Goal: Transaction & Acquisition: Purchase product/service

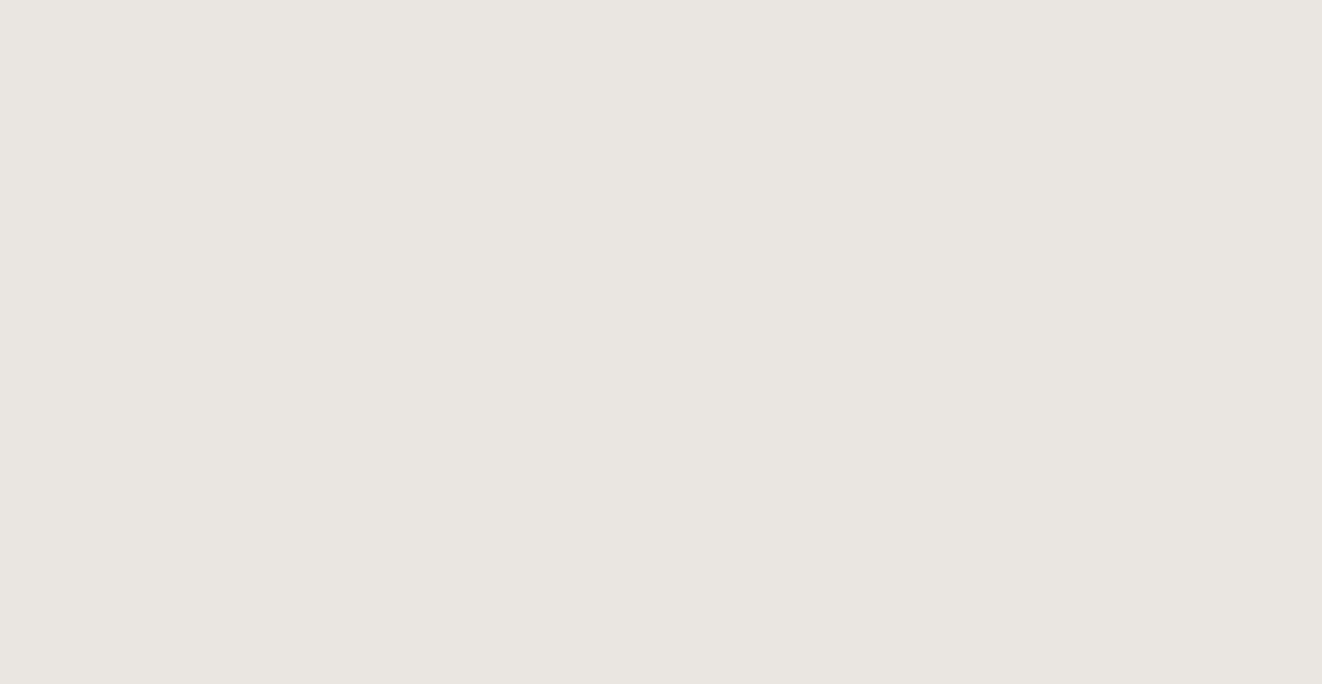
select select
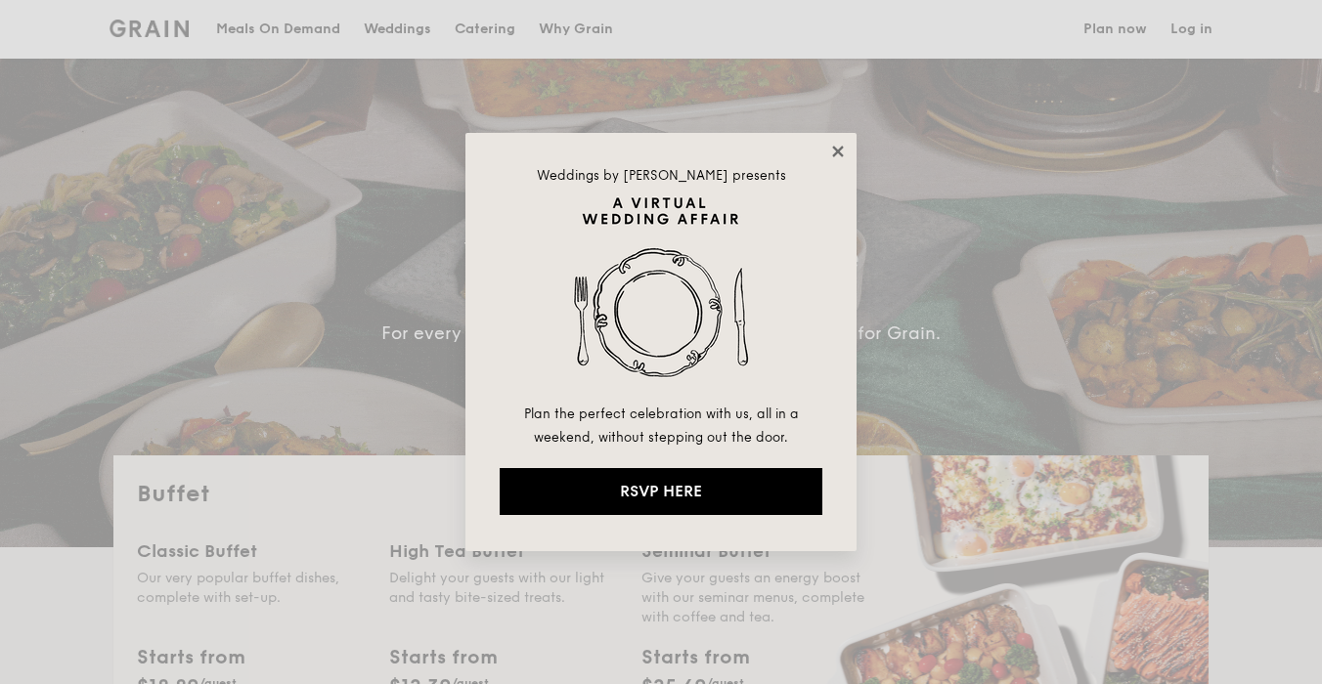
click at [833, 150] on icon at bounding box center [838, 152] width 18 height 18
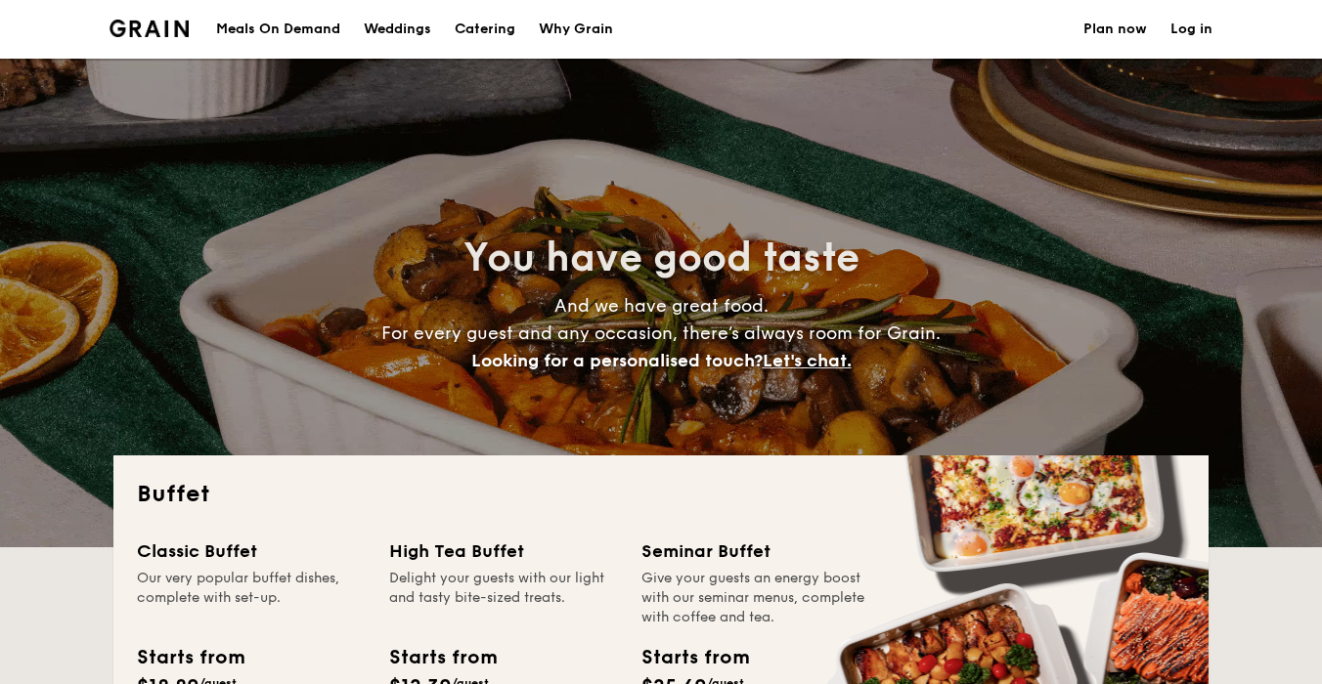
click at [1199, 36] on link "Log in" at bounding box center [1191, 29] width 42 height 59
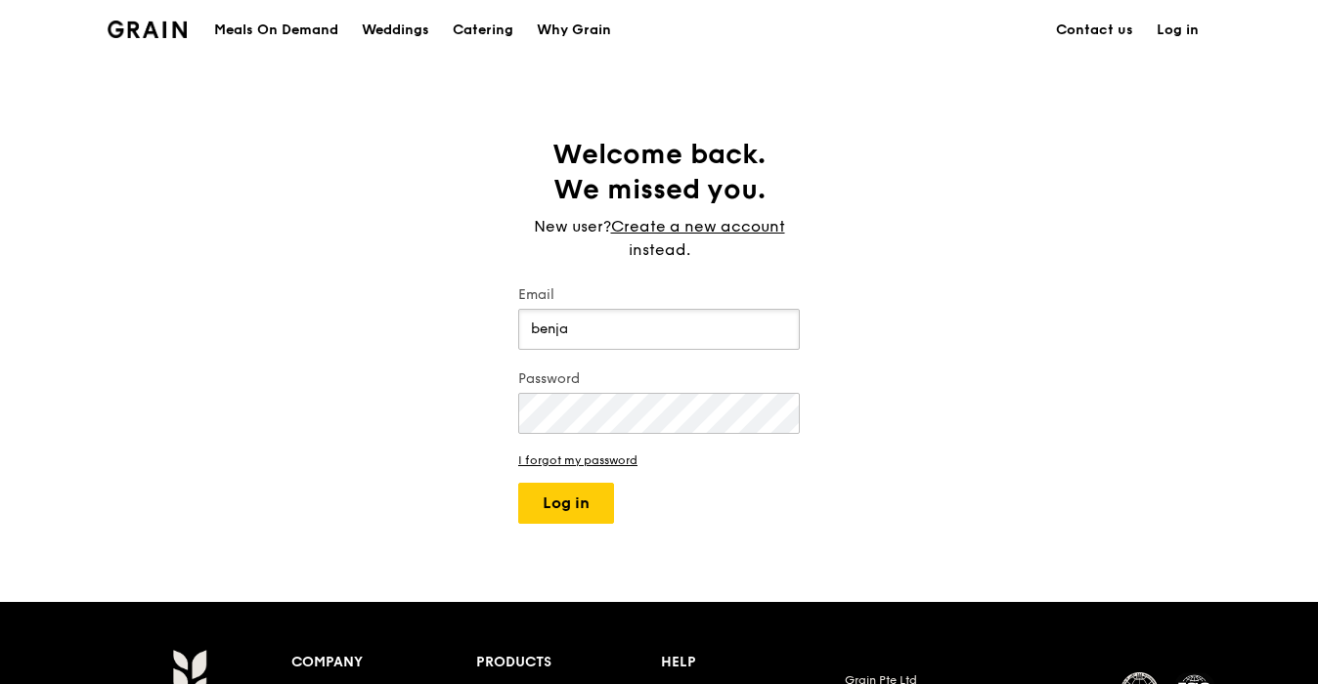
type input "[EMAIL_ADDRESS][DOMAIN_NAME]"
click at [518, 483] on button "Log in" at bounding box center [566, 503] width 96 height 41
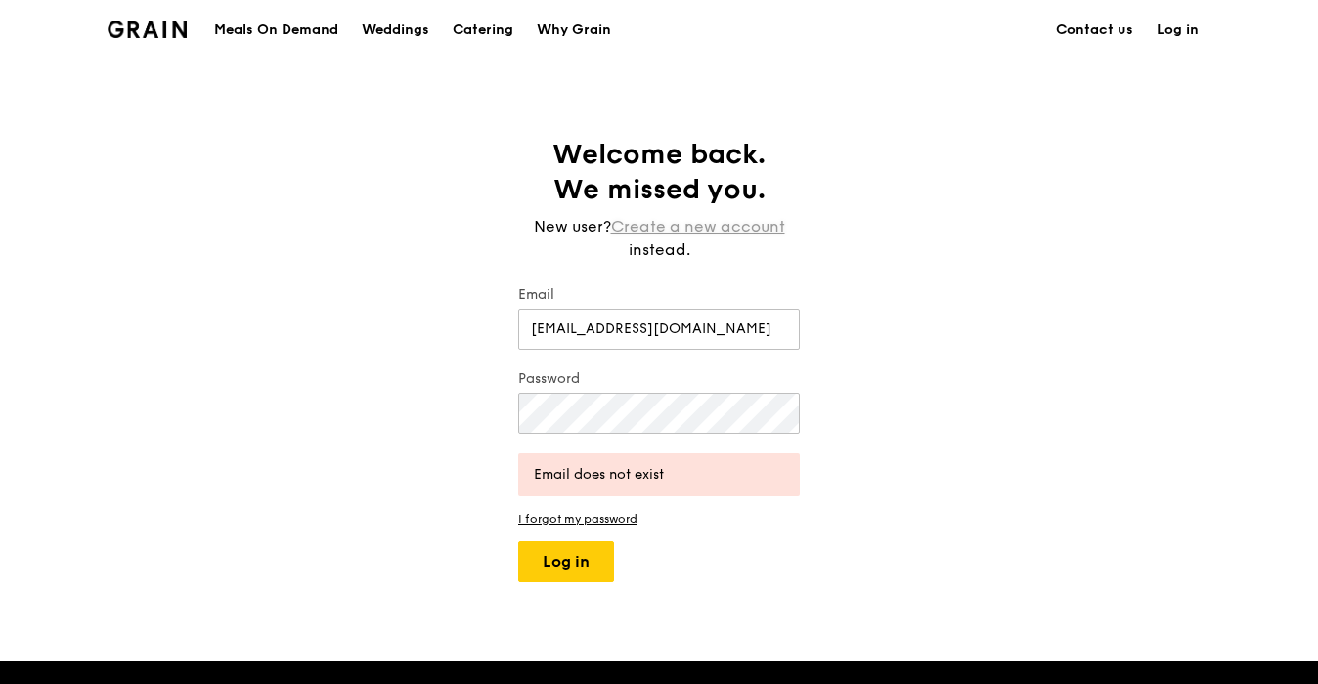
click at [725, 225] on link "Create a new account" at bounding box center [698, 226] width 174 height 23
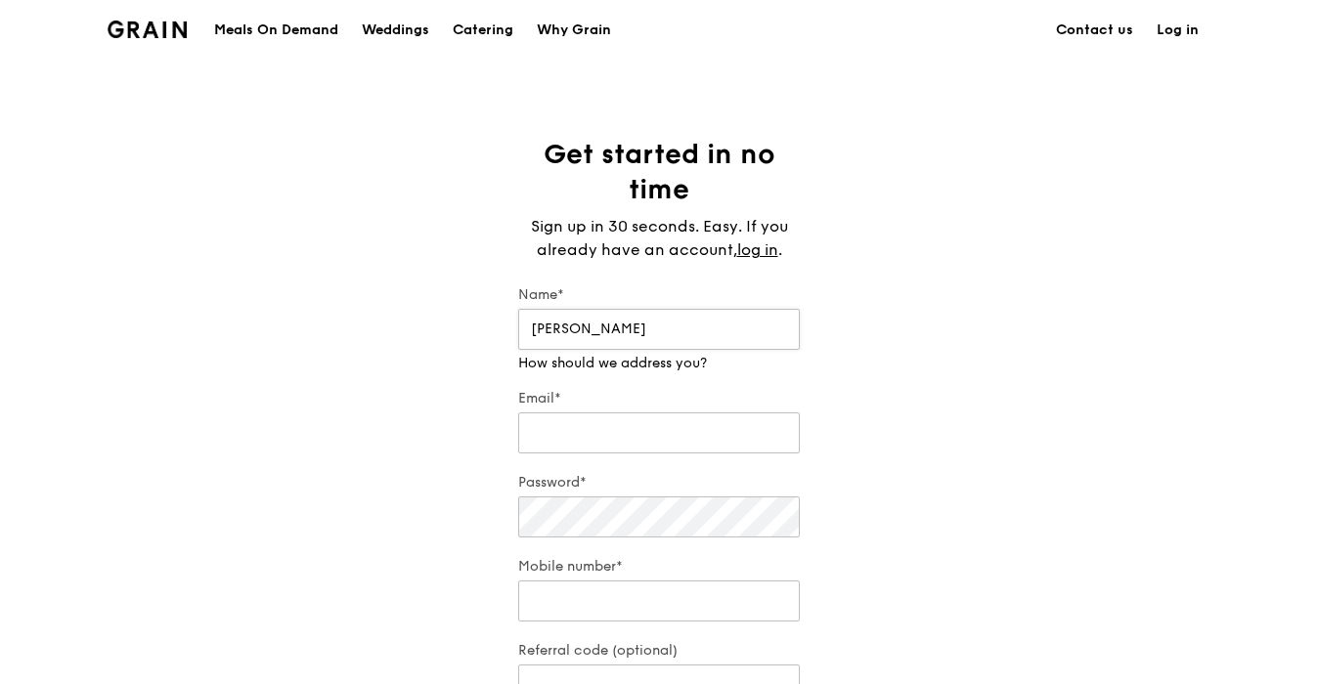
type input "Benjamin"
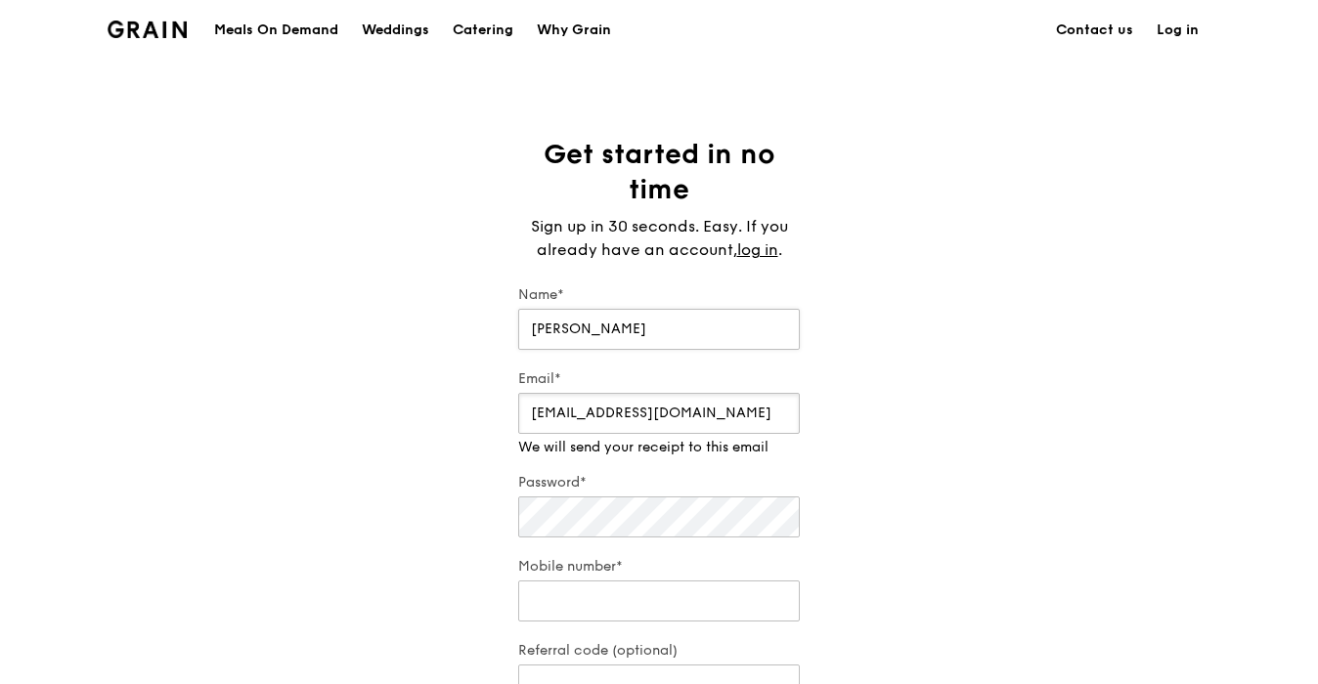
type input "benjaminchia.wb@gmail.com"
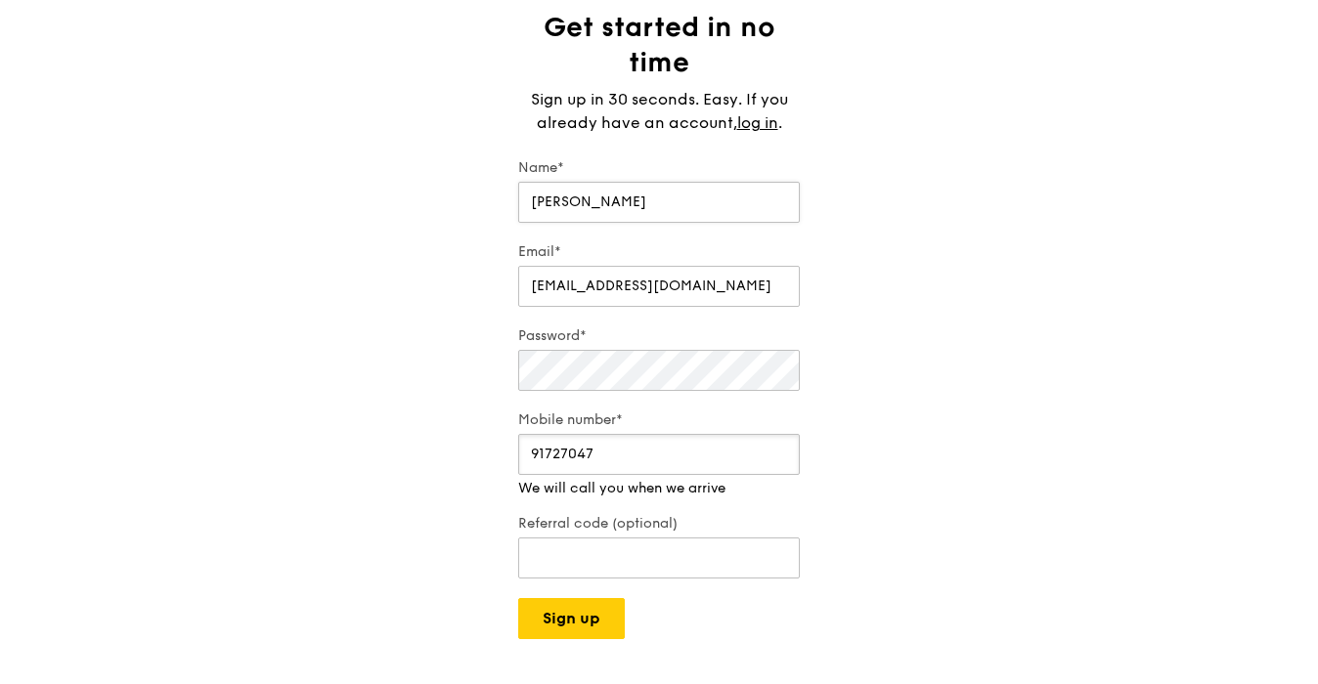
scroll to position [132, 0]
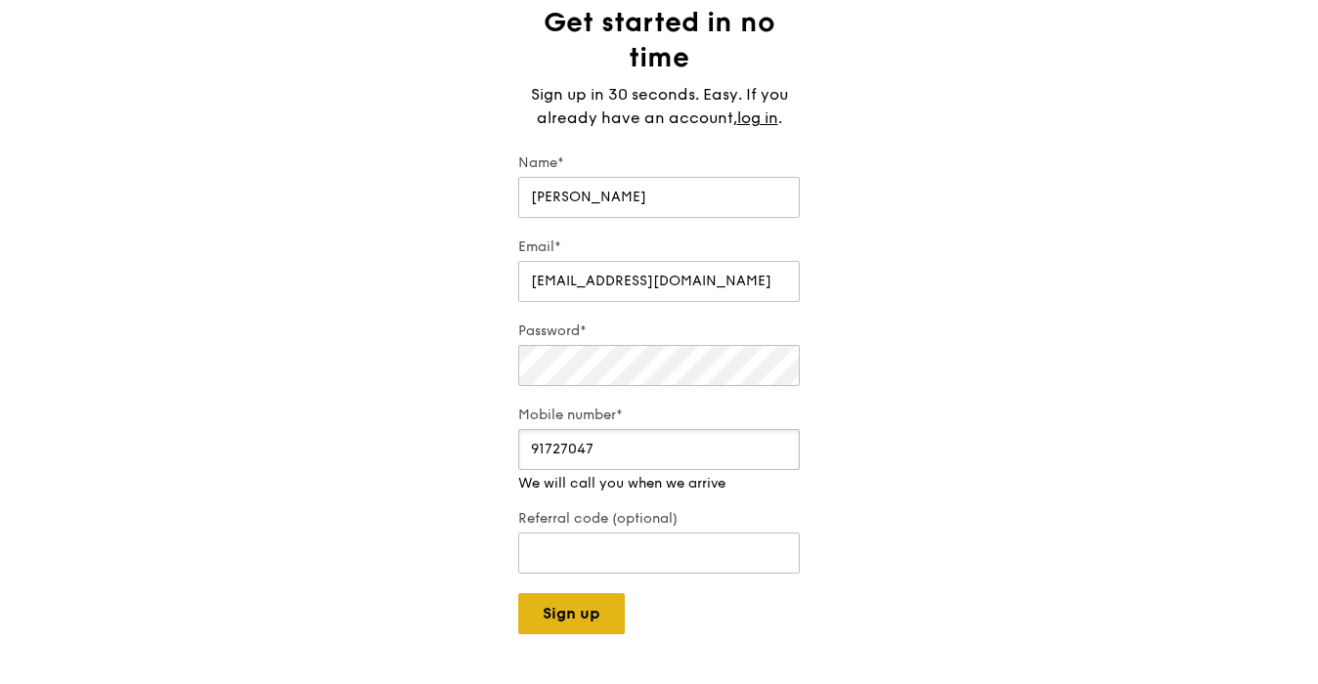
type input "91727047"
click at [589, 624] on div "Grain logo Meals On Demand Weddings Catering Why Grain Contact us Log in Get st…" at bounding box center [659, 510] width 1318 height 1284
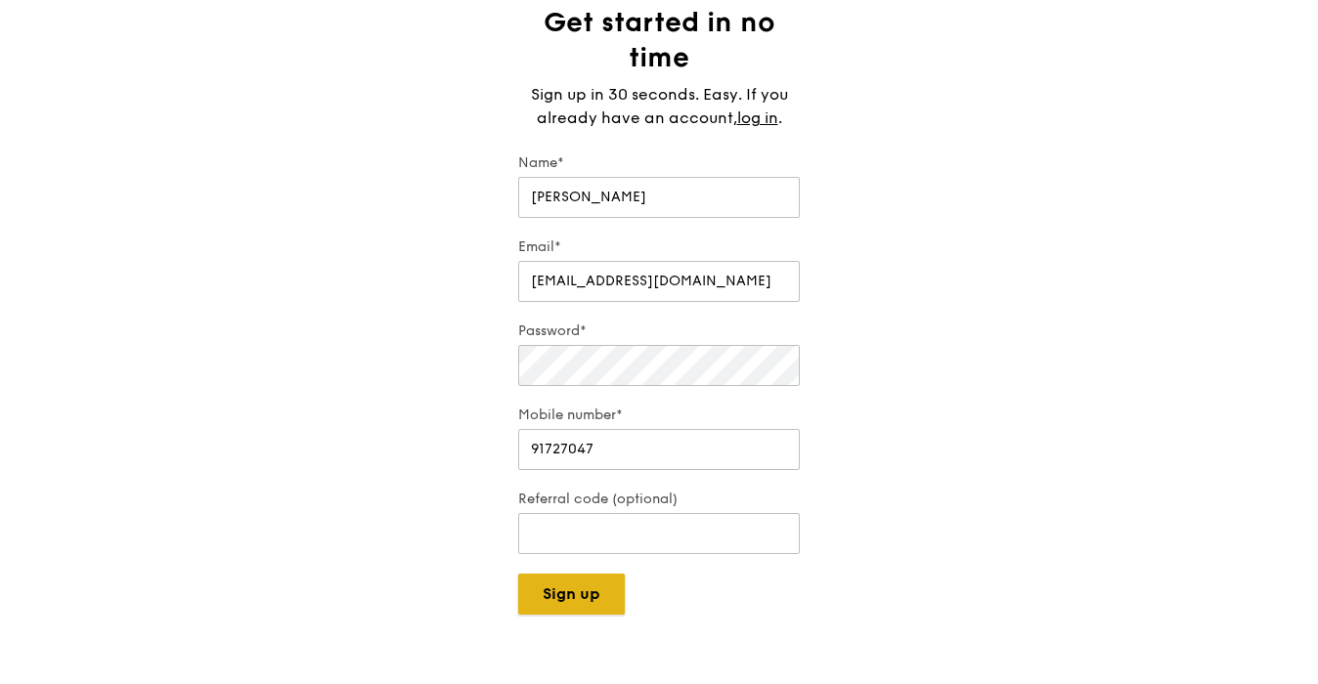
click at [589, 605] on button "Sign up" at bounding box center [571, 594] width 107 height 41
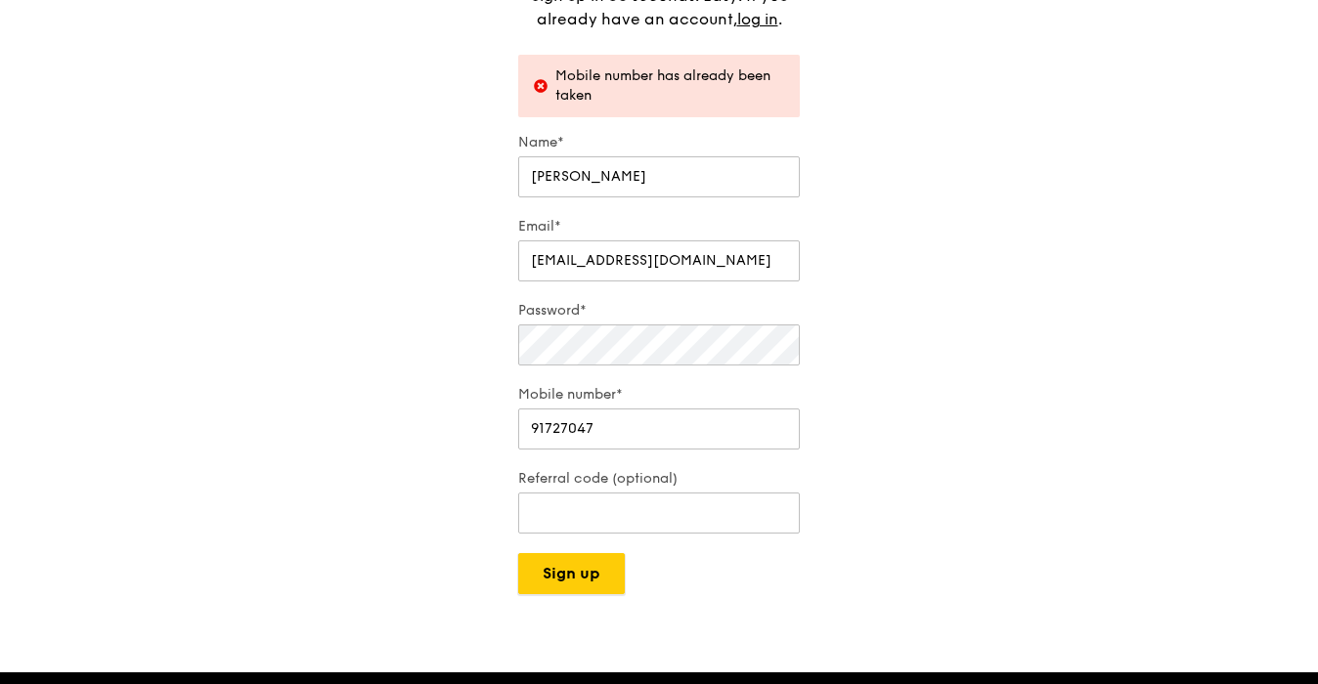
scroll to position [237, 0]
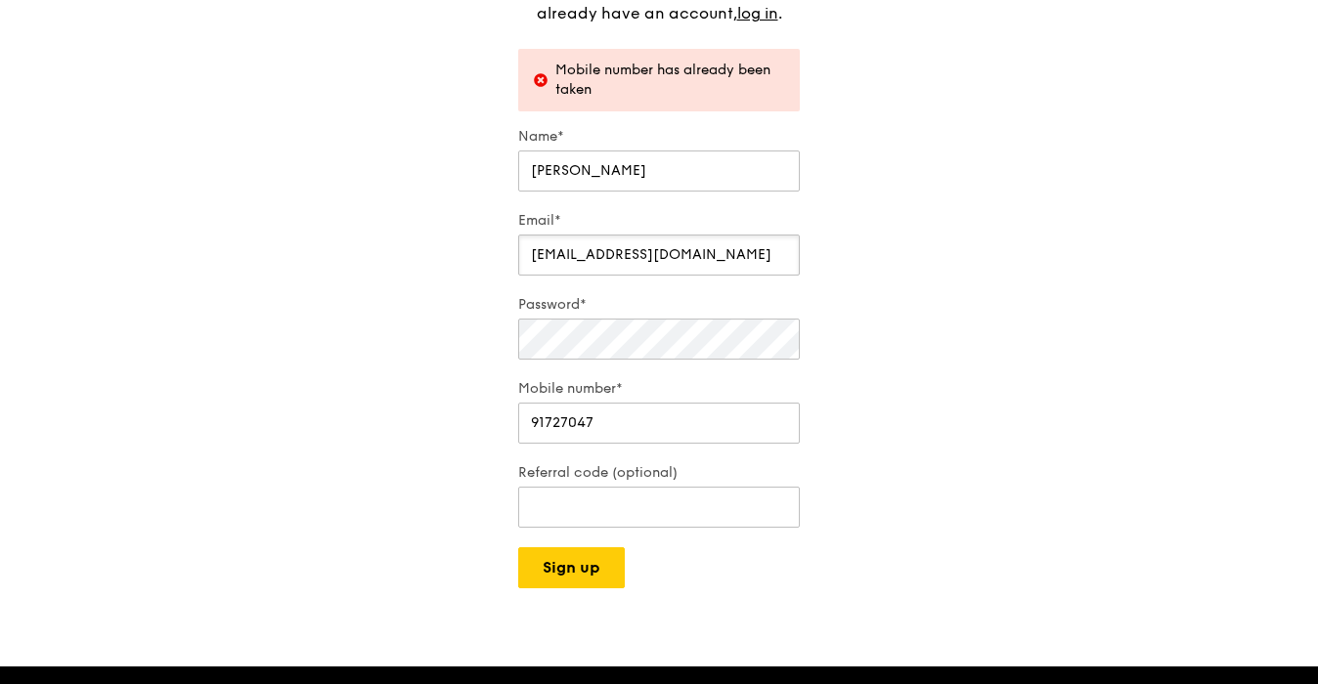
click at [647, 257] on input "benjaminchia.wb@gmail.com" at bounding box center [659, 255] width 282 height 41
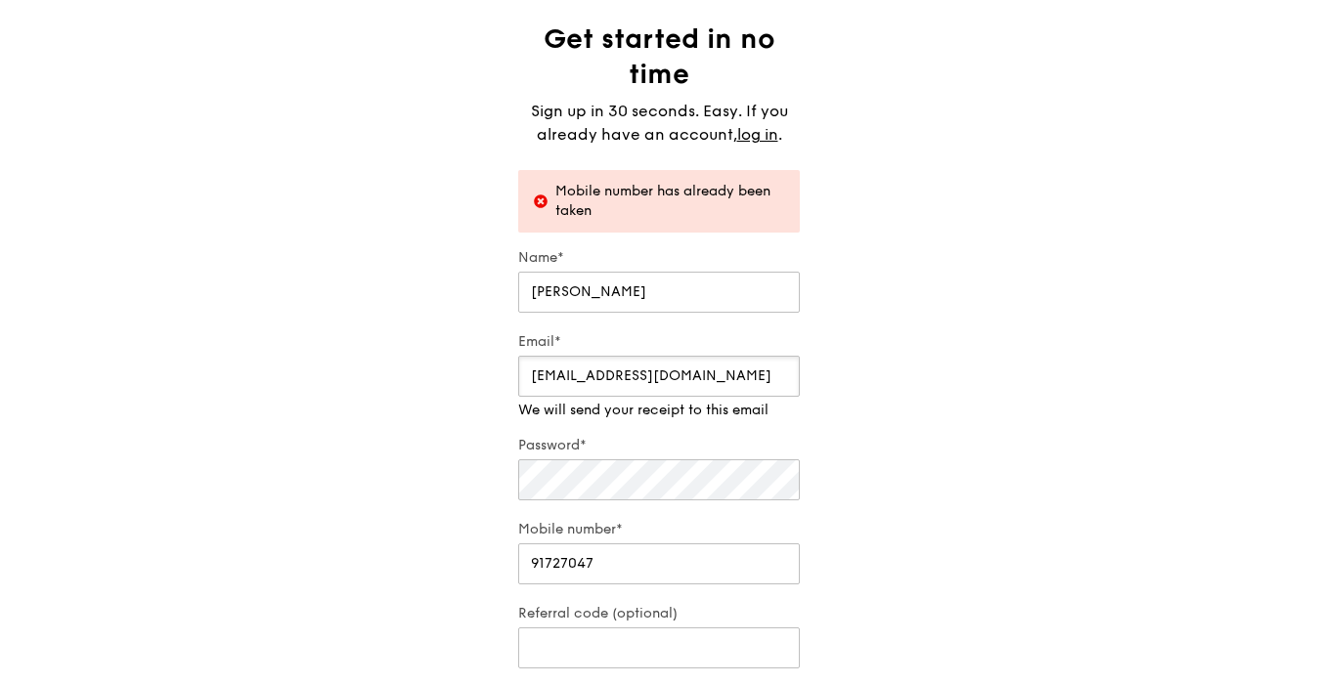
scroll to position [65, 0]
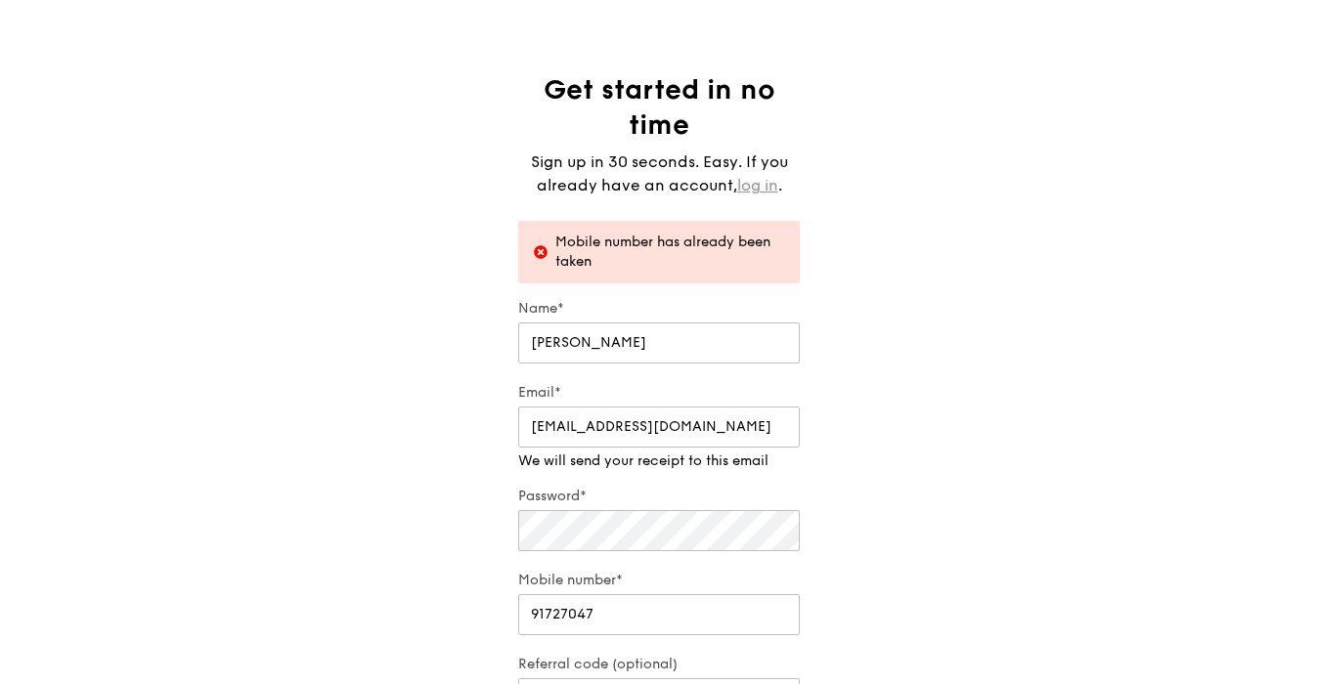
click at [759, 186] on link "log in" at bounding box center [757, 185] width 41 height 23
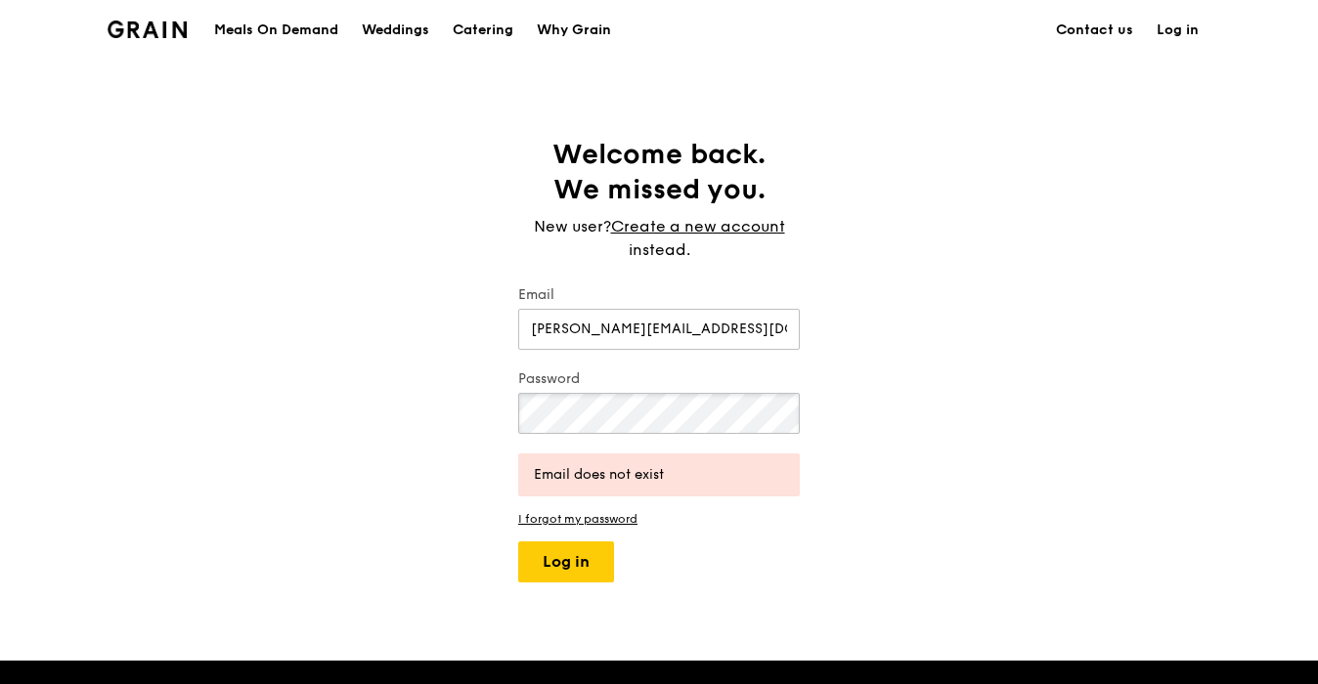
click at [518, 542] on button "Log in" at bounding box center [566, 562] width 96 height 41
drag, startPoint x: 755, startPoint y: 331, endPoint x: -30, endPoint y: 311, distance: 785.4
click at [0, 311] on html "Grain logo Meals On Demand Weddings Catering Why Grain Contact us Log in Welcom…" at bounding box center [659, 550] width 1318 height 1100
type input "[EMAIL_ADDRESS][DOMAIN_NAME]"
click at [518, 542] on button "Log in" at bounding box center [566, 562] width 96 height 41
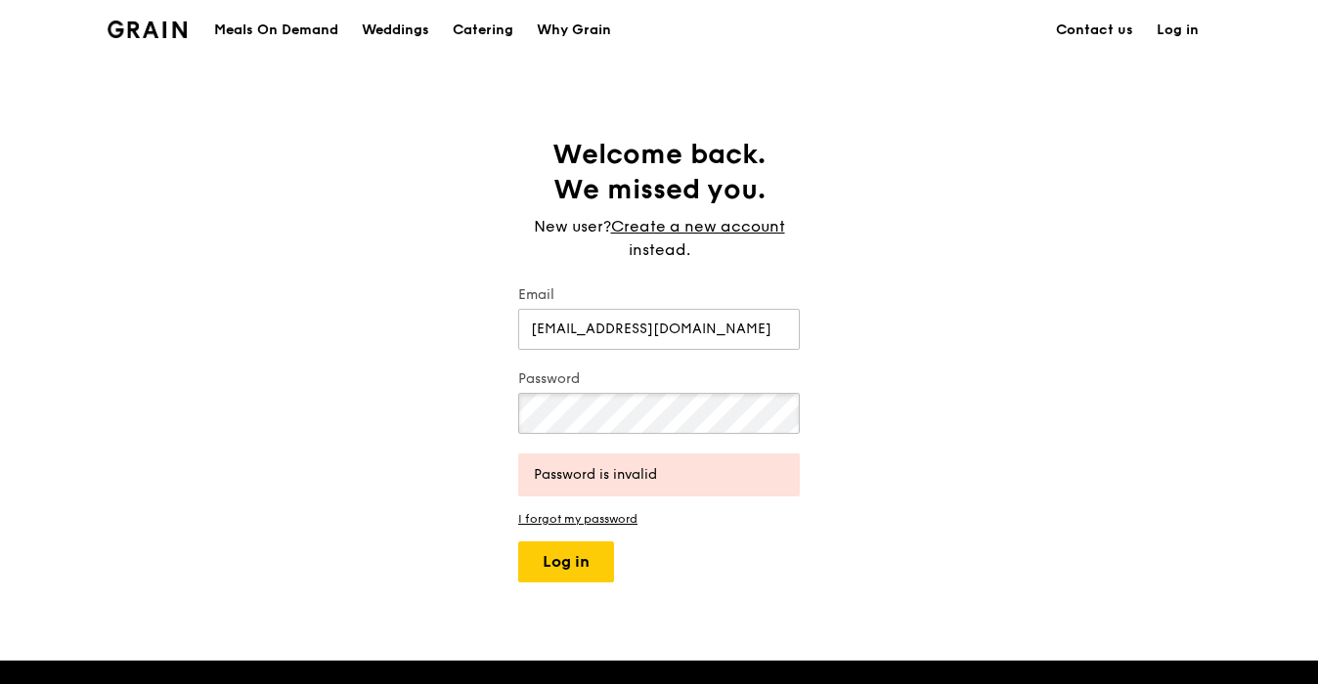
click at [53, 420] on div "Welcome back. We missed you. New user? Create a new account instead. Email benj…" at bounding box center [659, 360] width 1318 height 446
click at [518, 542] on button "Log in" at bounding box center [566, 562] width 96 height 41
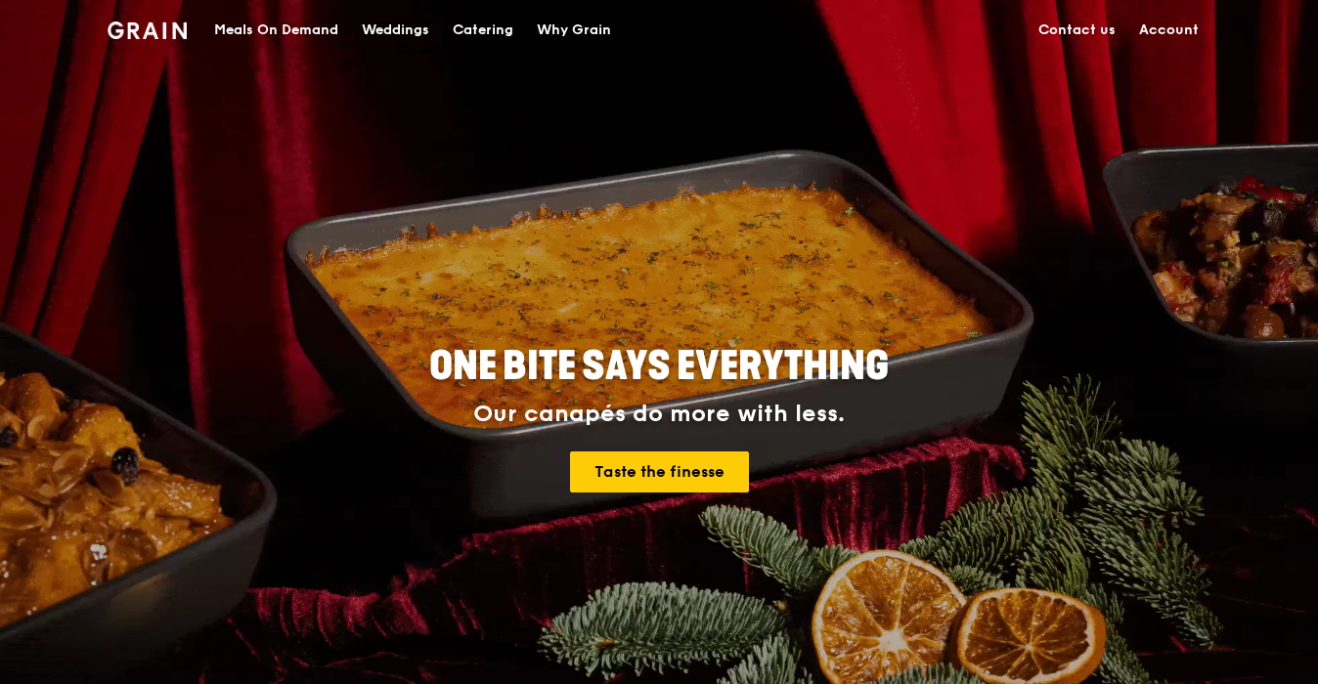
click at [294, 26] on div "Meals On Demand" at bounding box center [276, 30] width 124 height 59
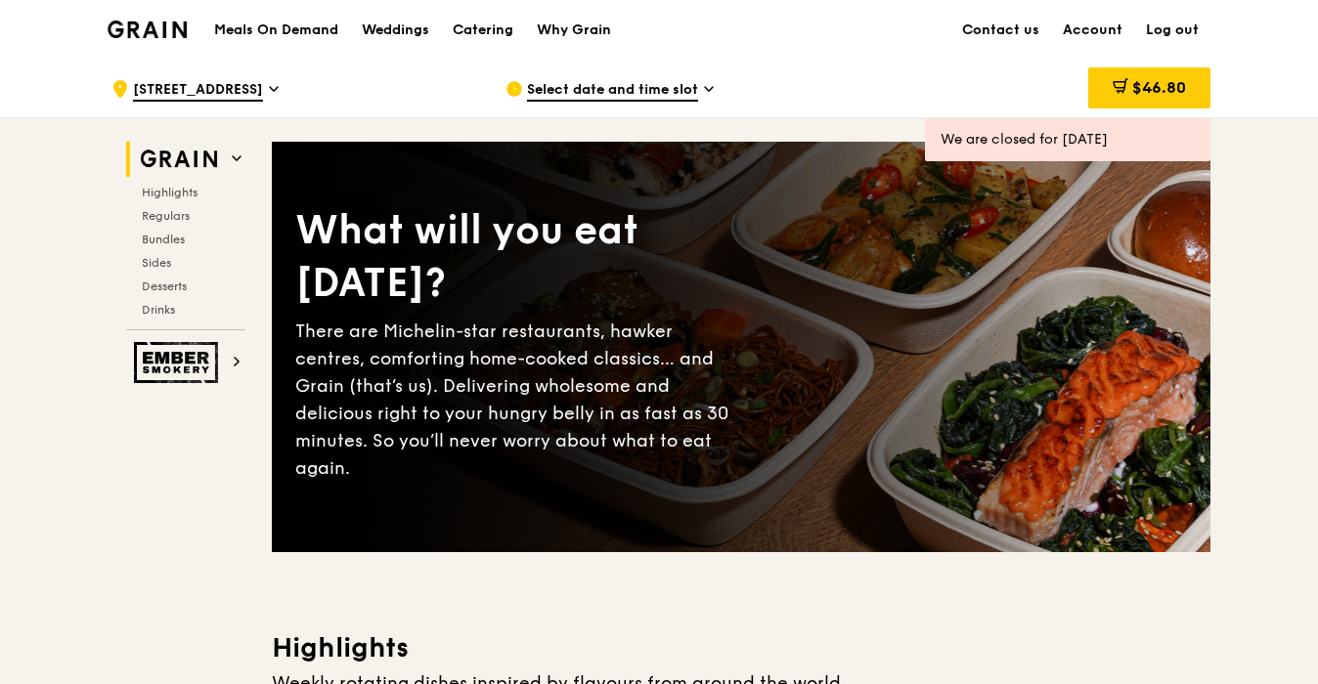
scroll to position [59, 0]
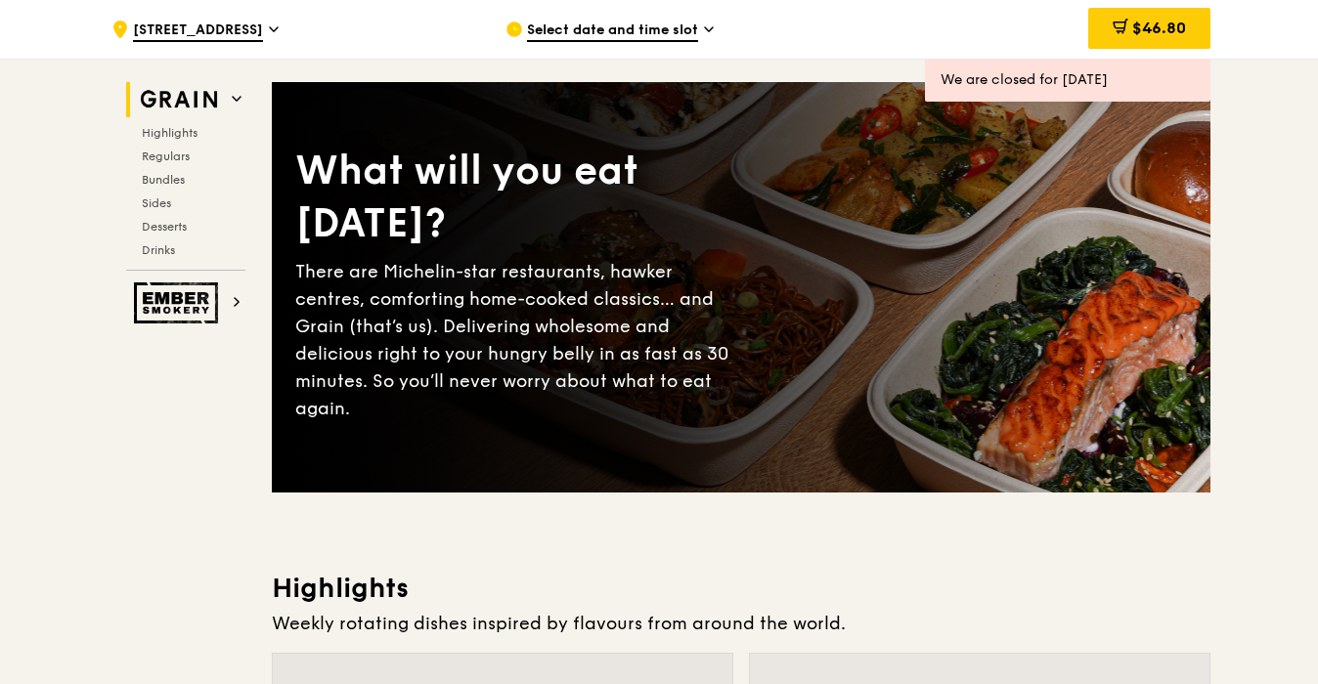
click at [651, 28] on span "Select date and time slot" at bounding box center [612, 32] width 171 height 22
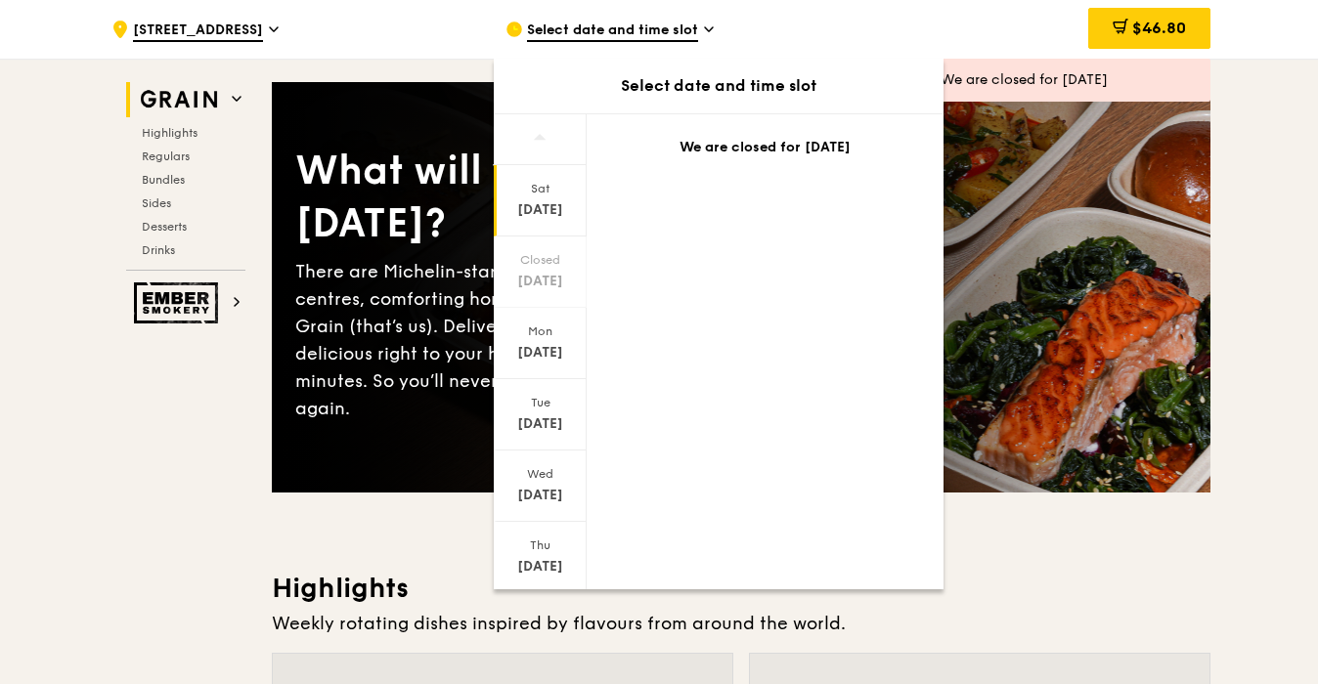
click at [551, 218] on div "Oct 11" at bounding box center [540, 210] width 87 height 20
click at [544, 282] on div "Oct 12" at bounding box center [540, 282] width 87 height 20
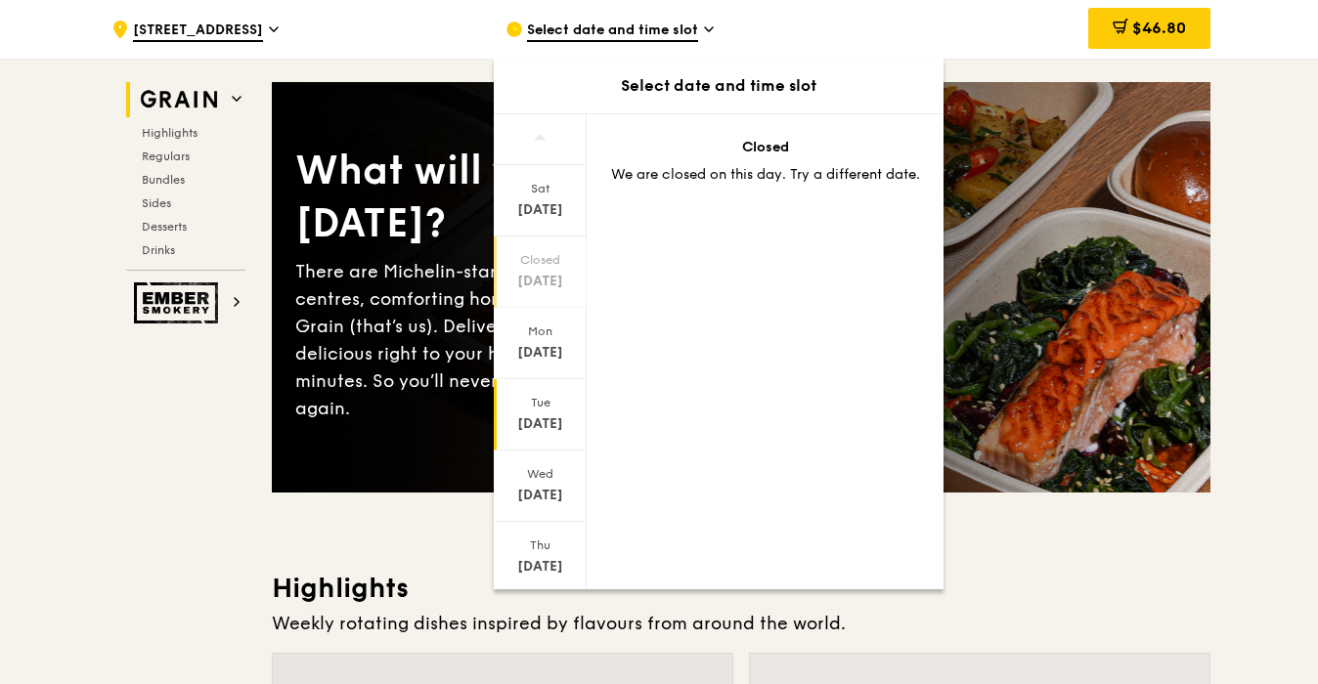
click at [555, 405] on div "Tue" at bounding box center [540, 403] width 87 height 16
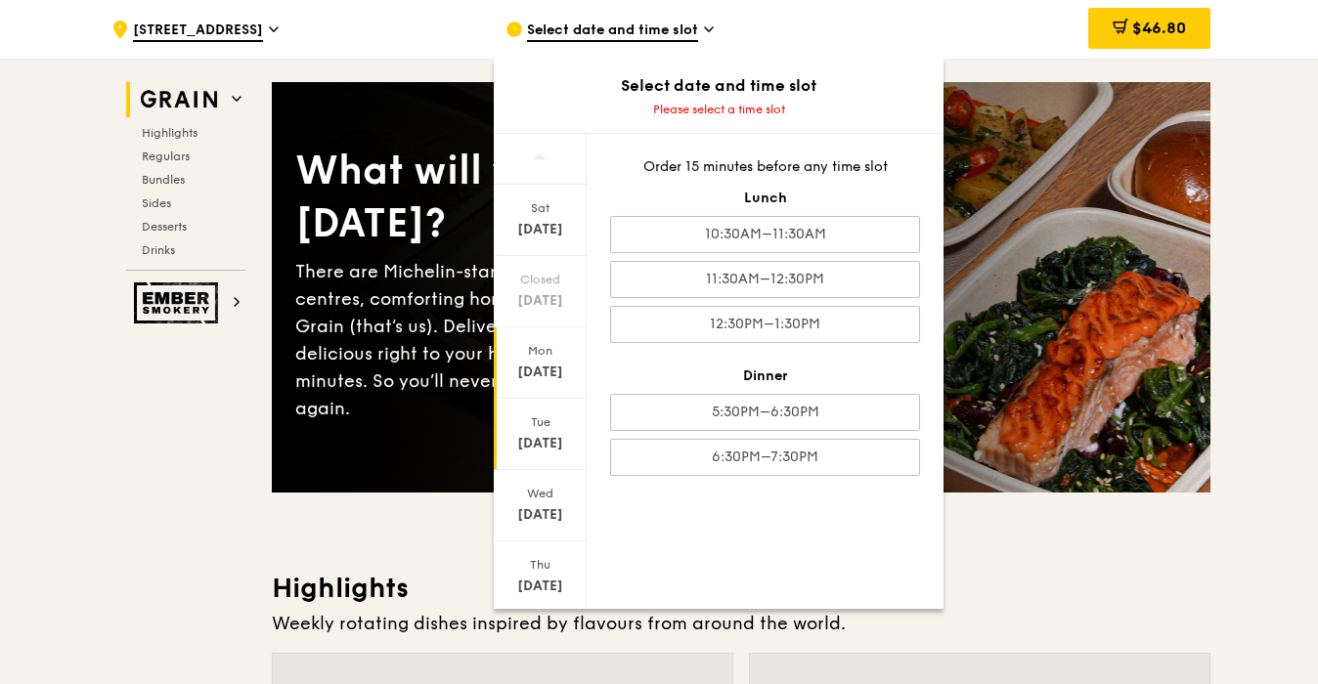
click at [555, 375] on div "Oct 13" at bounding box center [540, 373] width 87 height 20
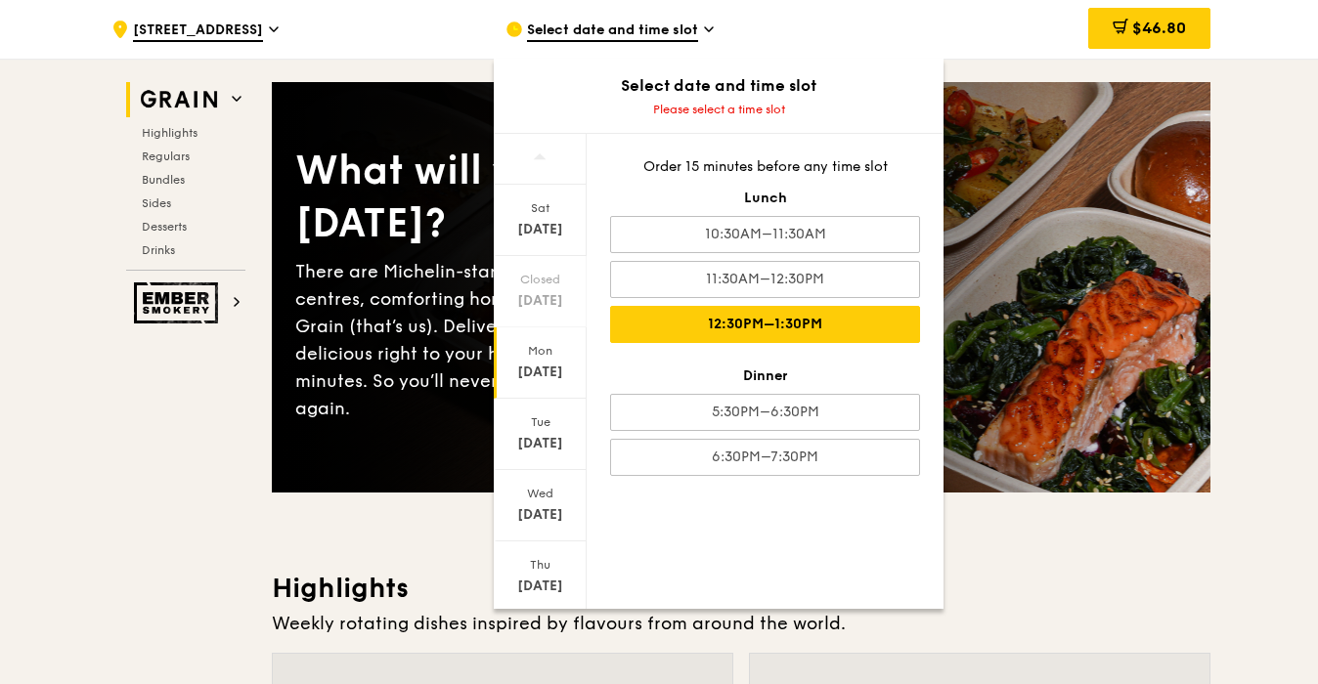
click at [715, 324] on div "12:30PM–1:30PM" at bounding box center [765, 324] width 310 height 37
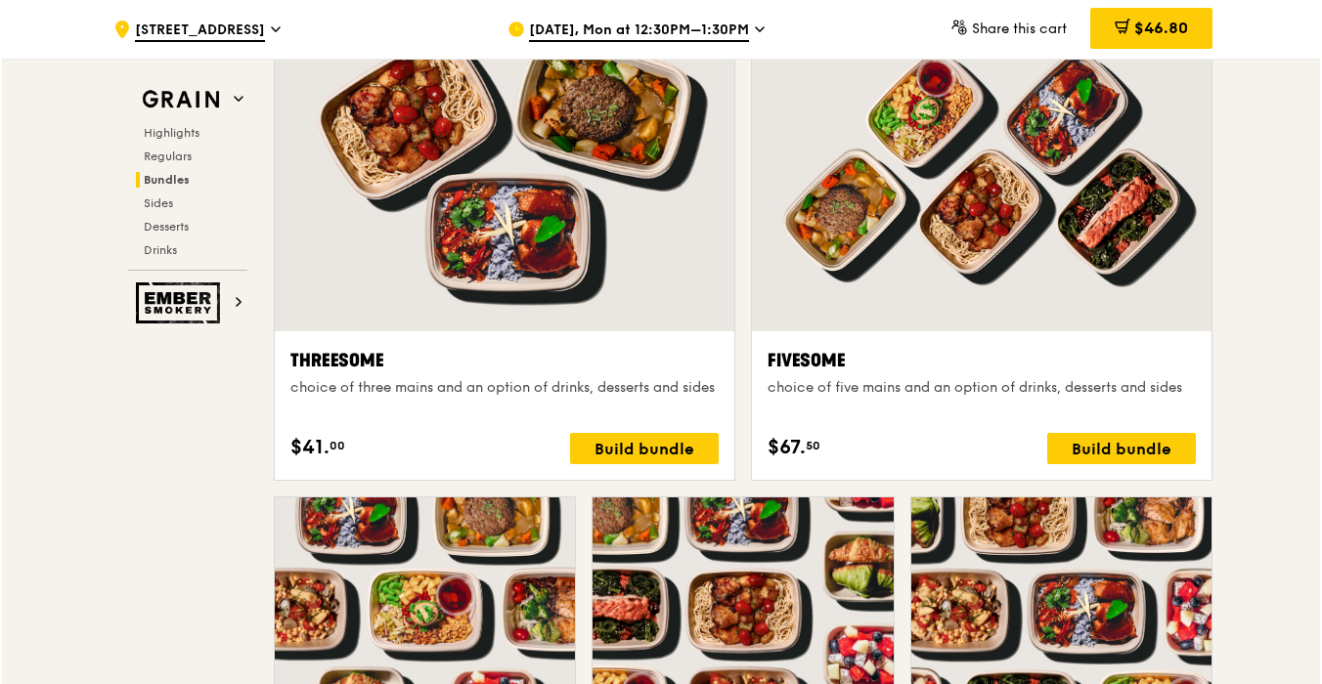
scroll to position [3445, 0]
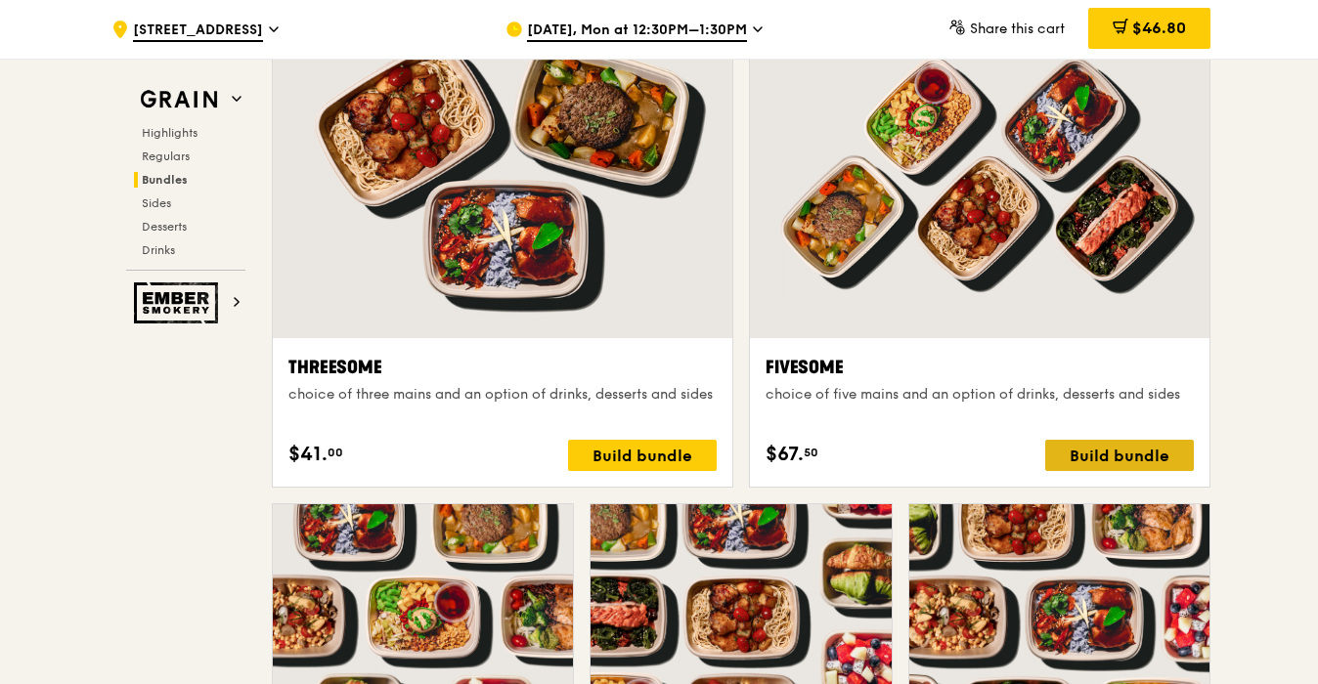
click at [1168, 463] on div "Build bundle" at bounding box center [1119, 455] width 149 height 31
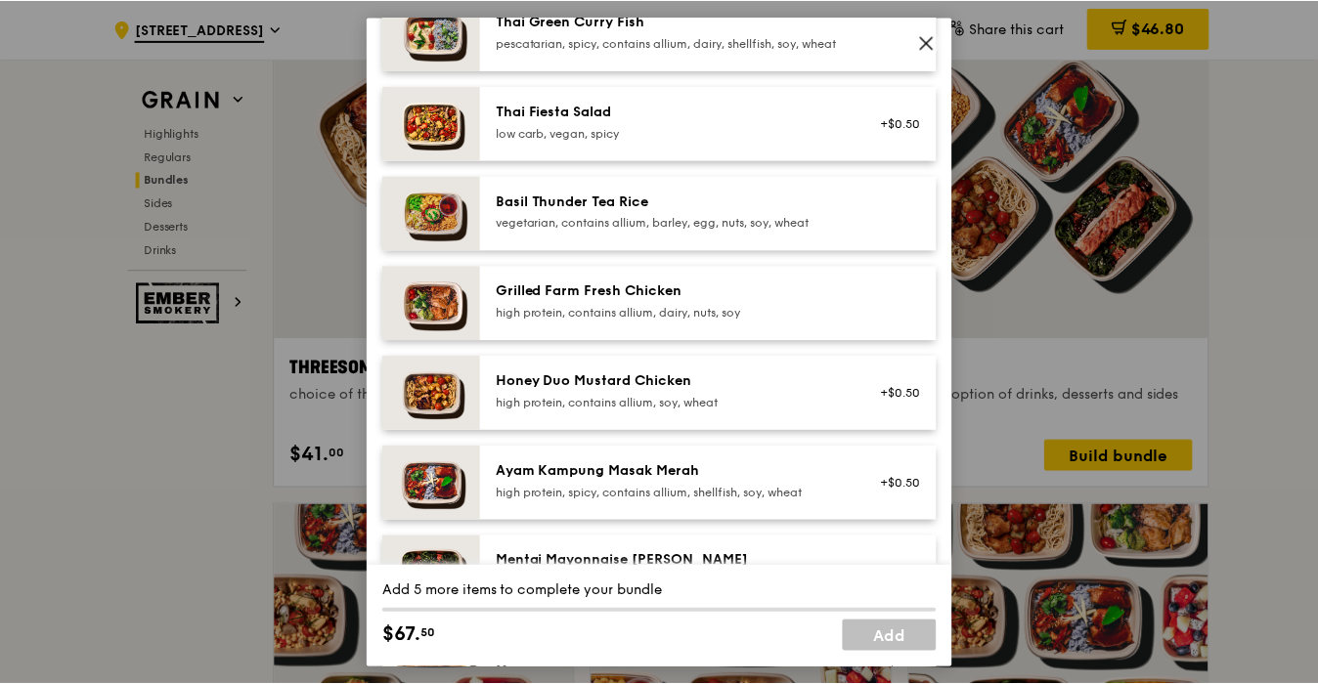
scroll to position [277, 0]
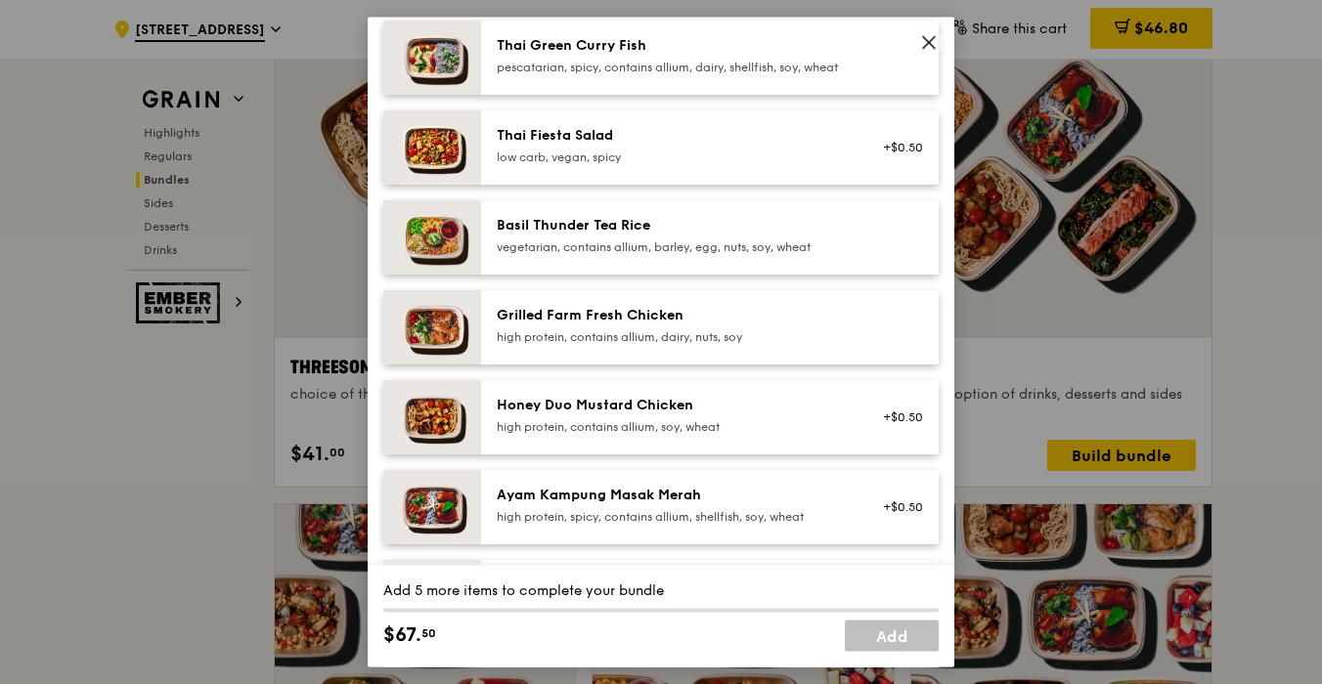
click at [929, 45] on icon at bounding box center [929, 43] width 18 height 18
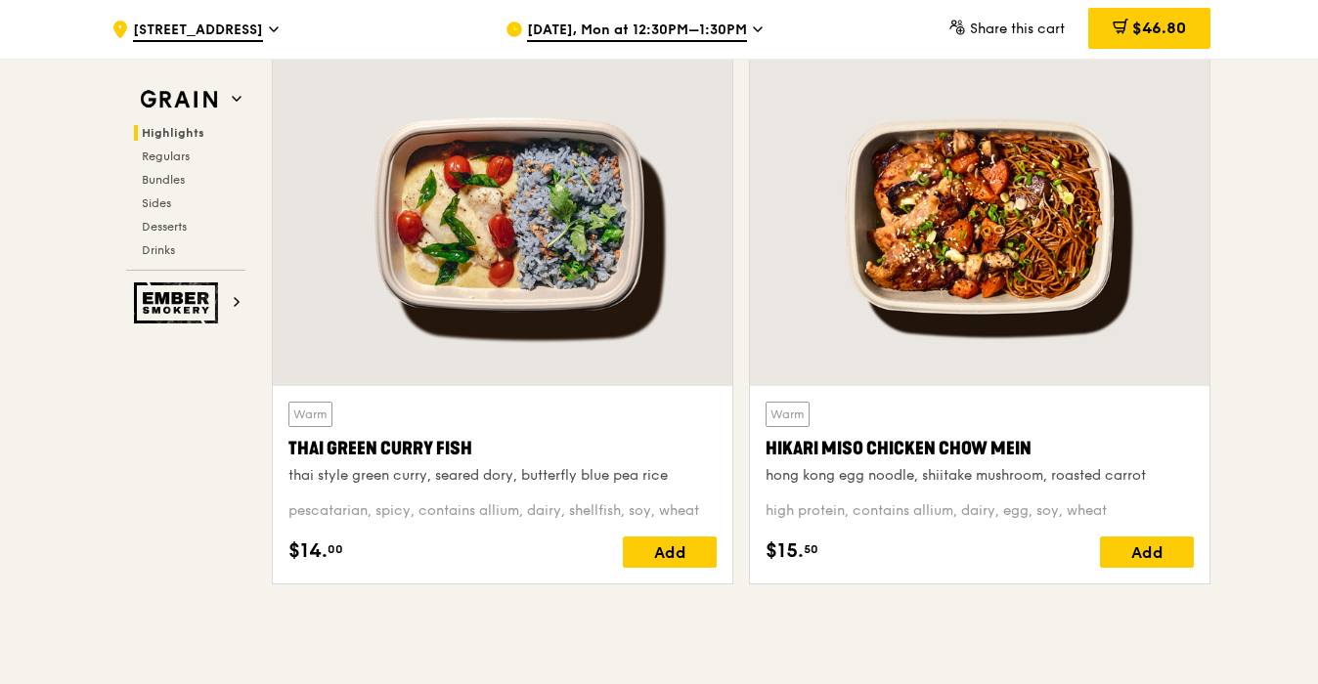
scroll to position [684, 0]
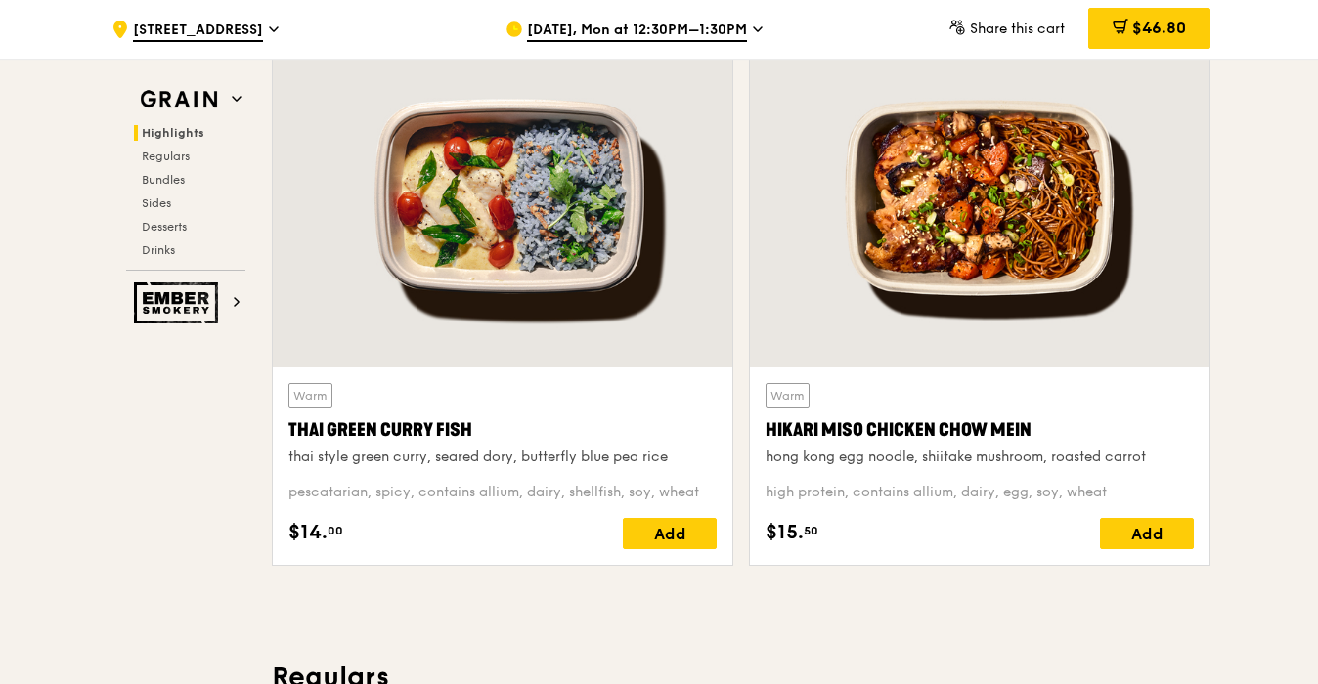
click at [955, 338] on div at bounding box center [980, 197] width 460 height 339
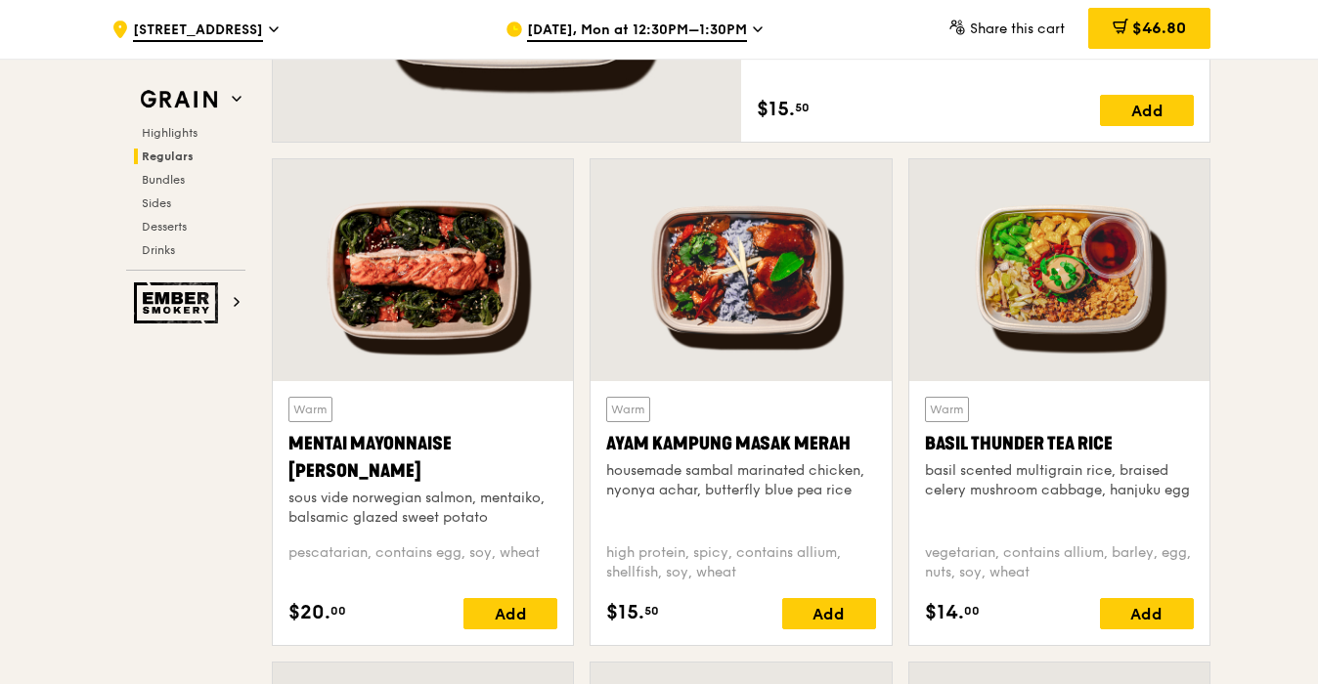
scroll to position [1640, 0]
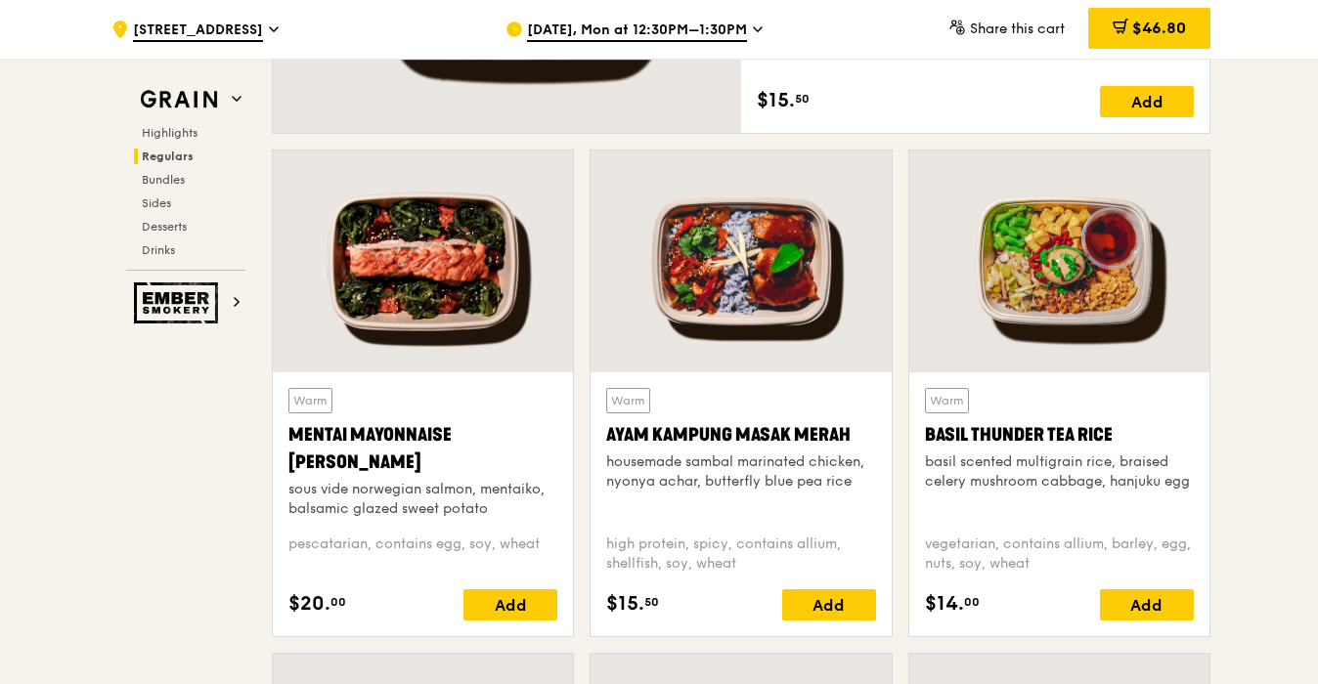
click at [463, 278] on div at bounding box center [423, 262] width 300 height 222
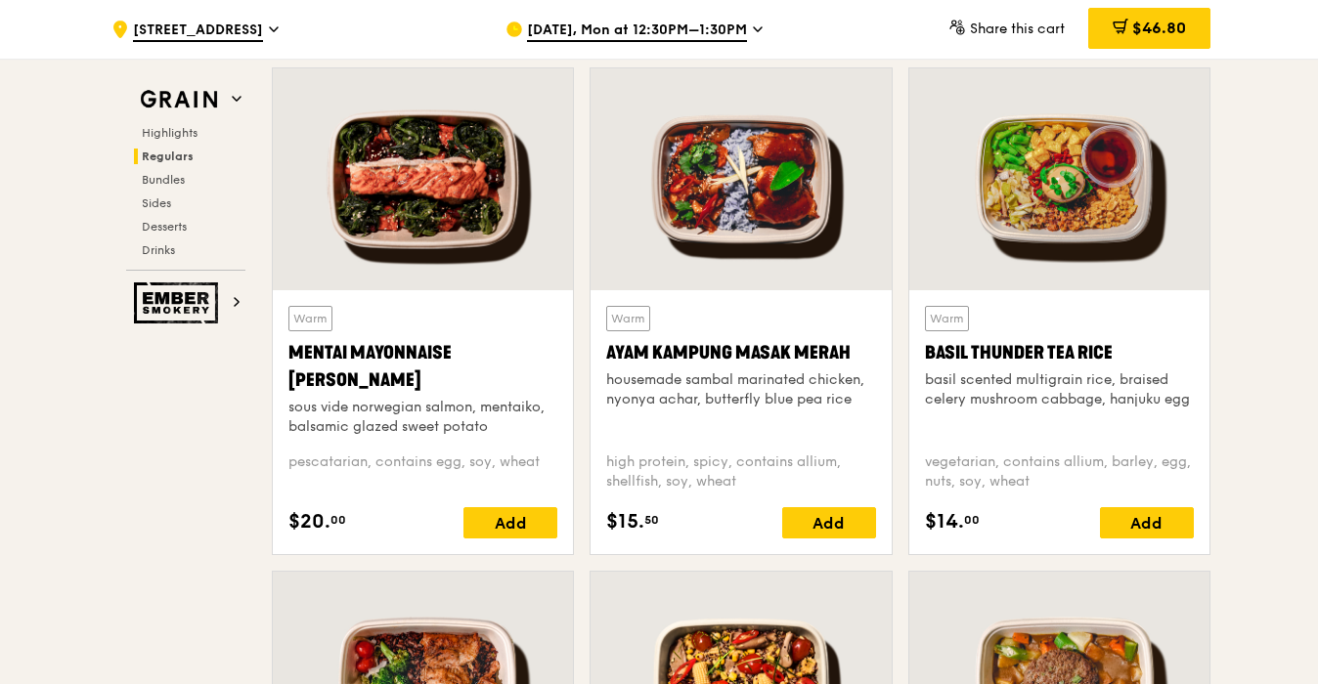
scroll to position [1729, 0]
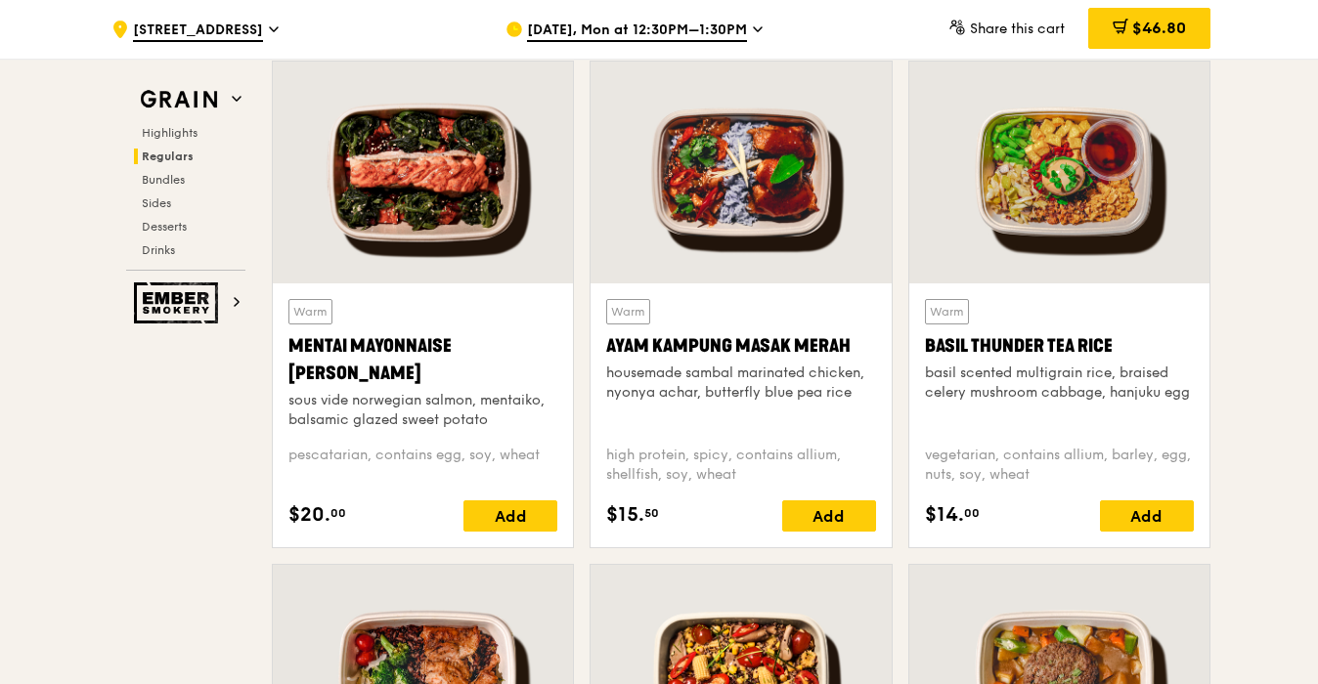
click at [1024, 196] on div at bounding box center [1059, 173] width 300 height 222
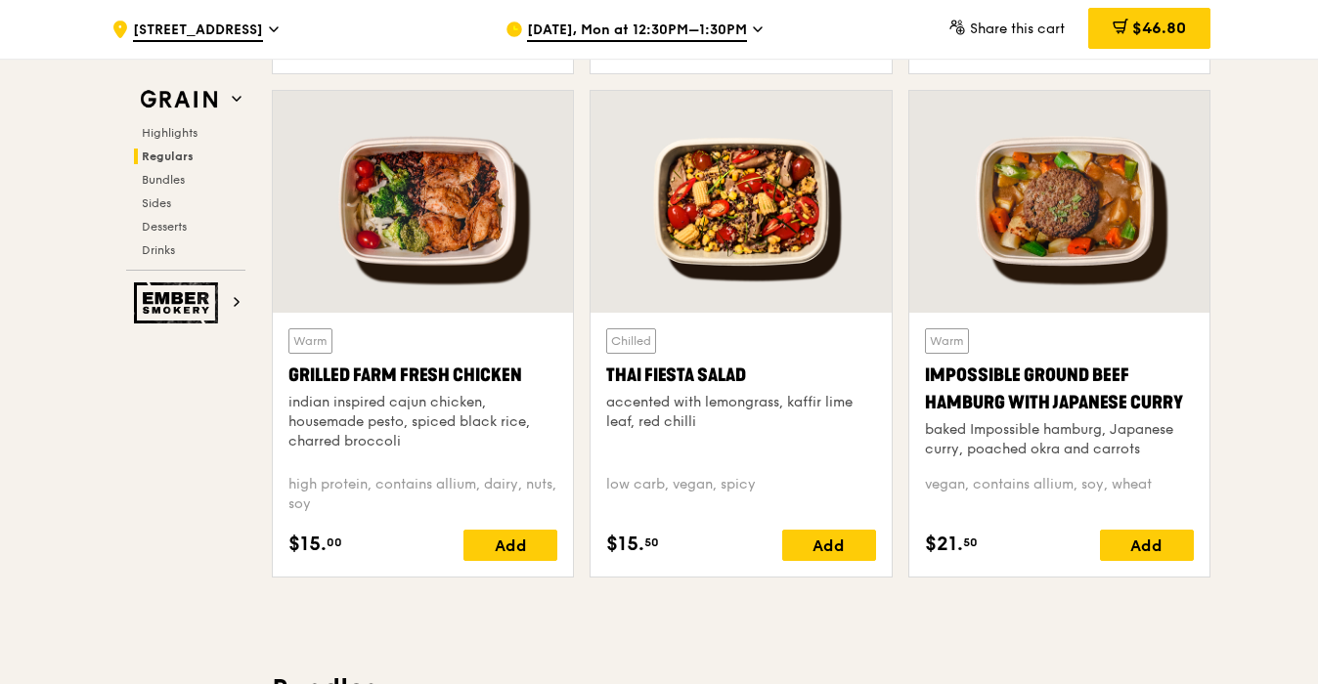
scroll to position [2204, 0]
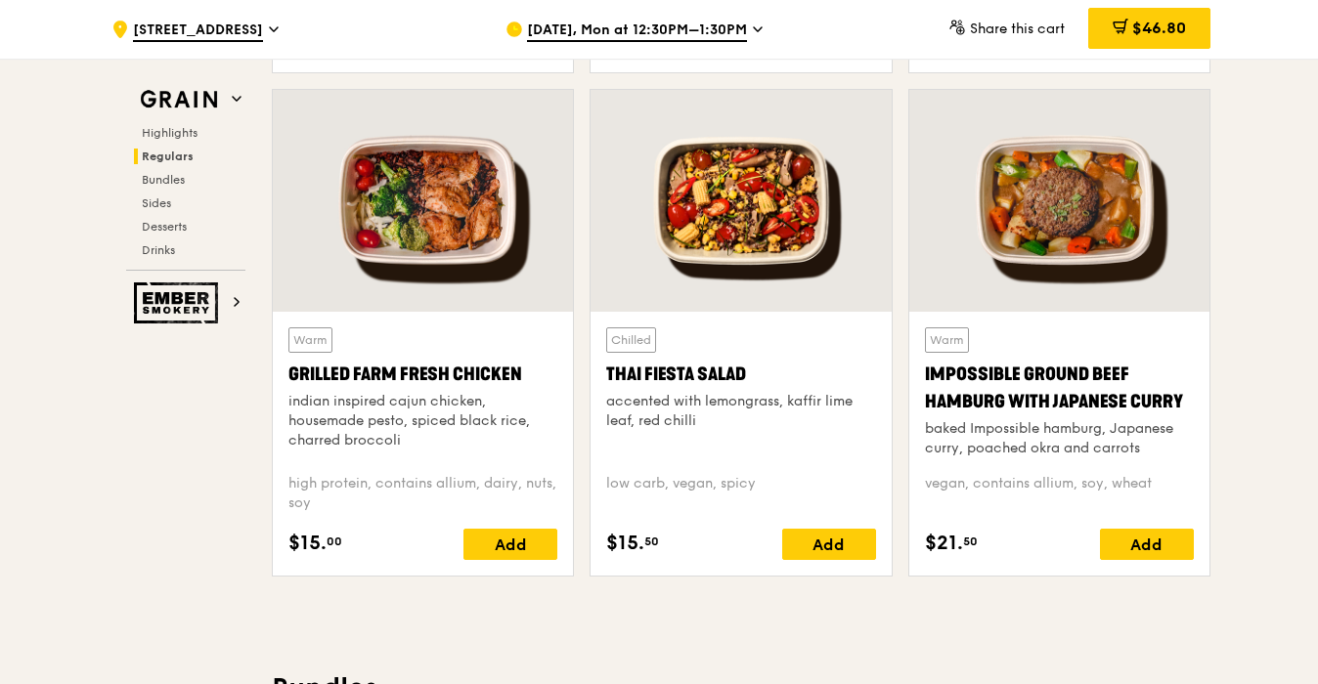
click at [1015, 237] on div at bounding box center [1059, 201] width 300 height 222
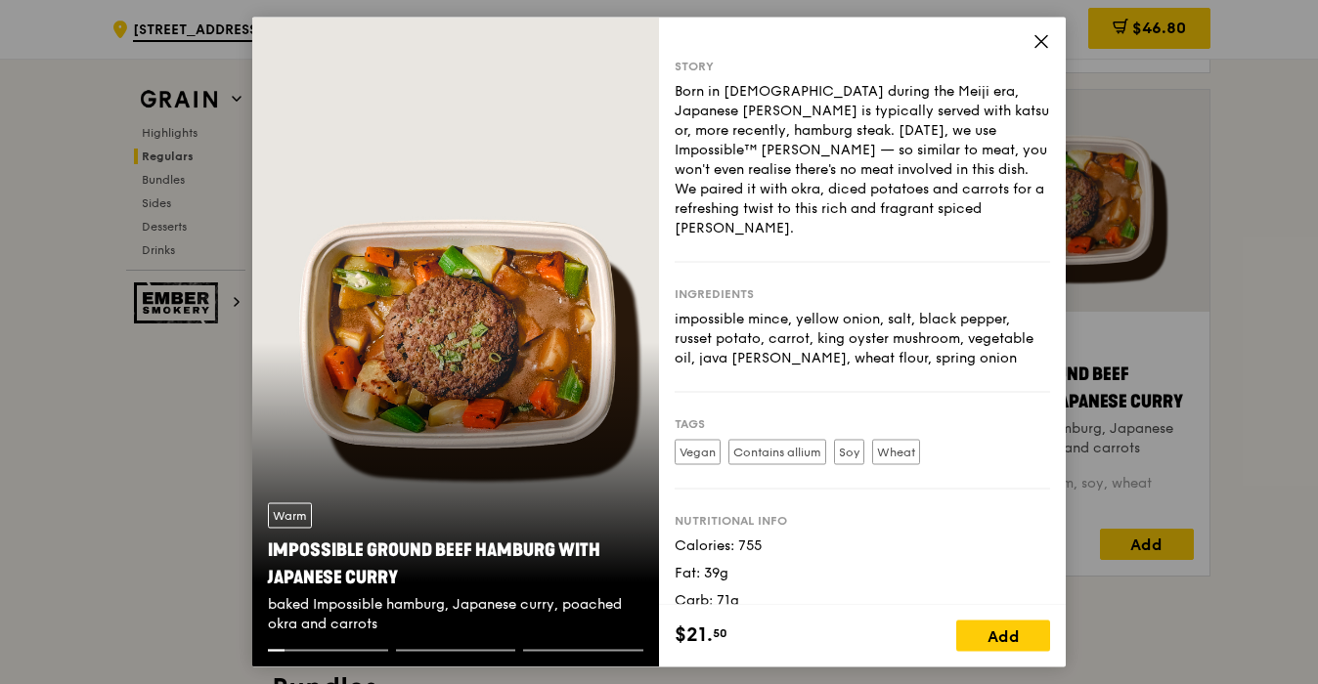
scroll to position [29, 0]
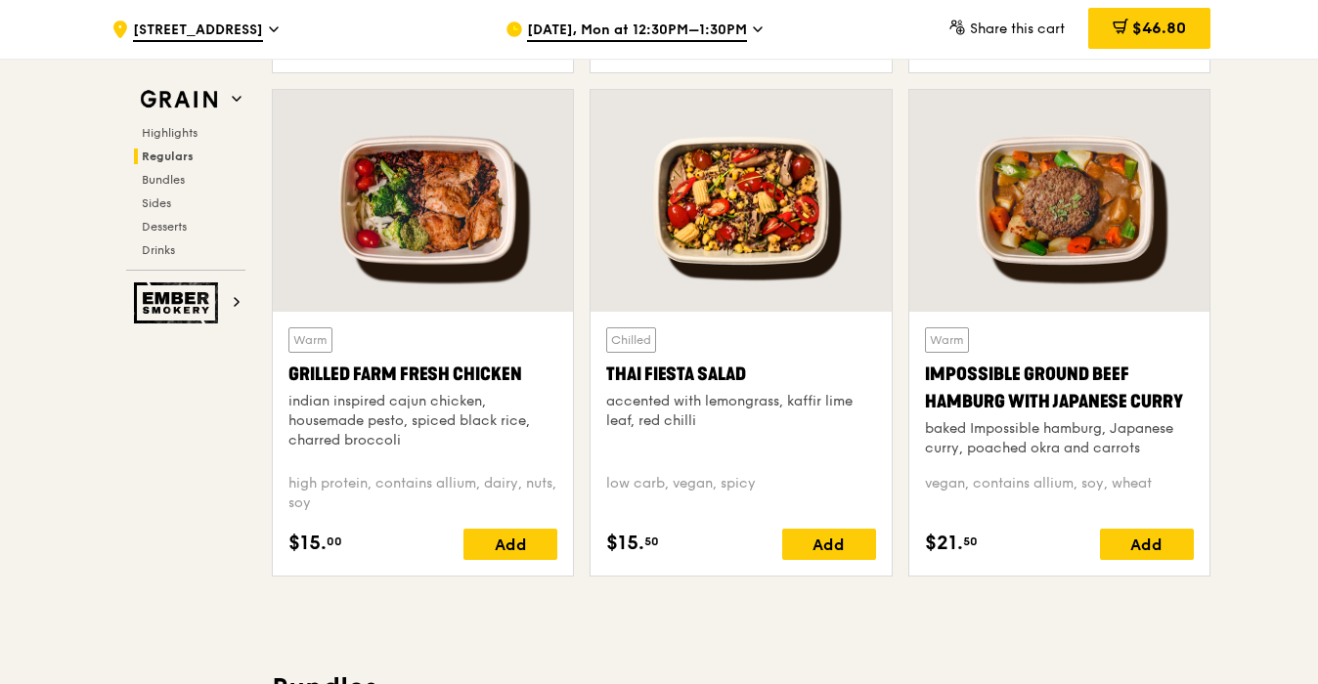
click at [708, 222] on div at bounding box center [741, 201] width 300 height 222
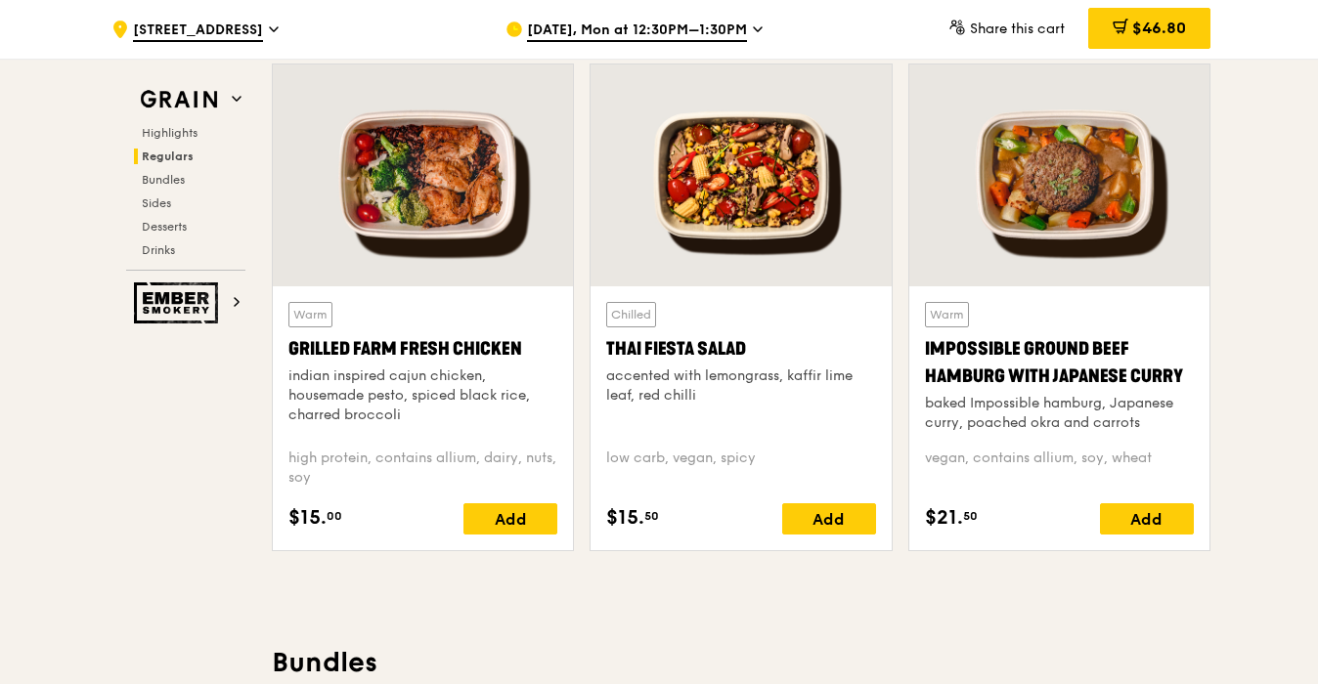
scroll to position [2207, 0]
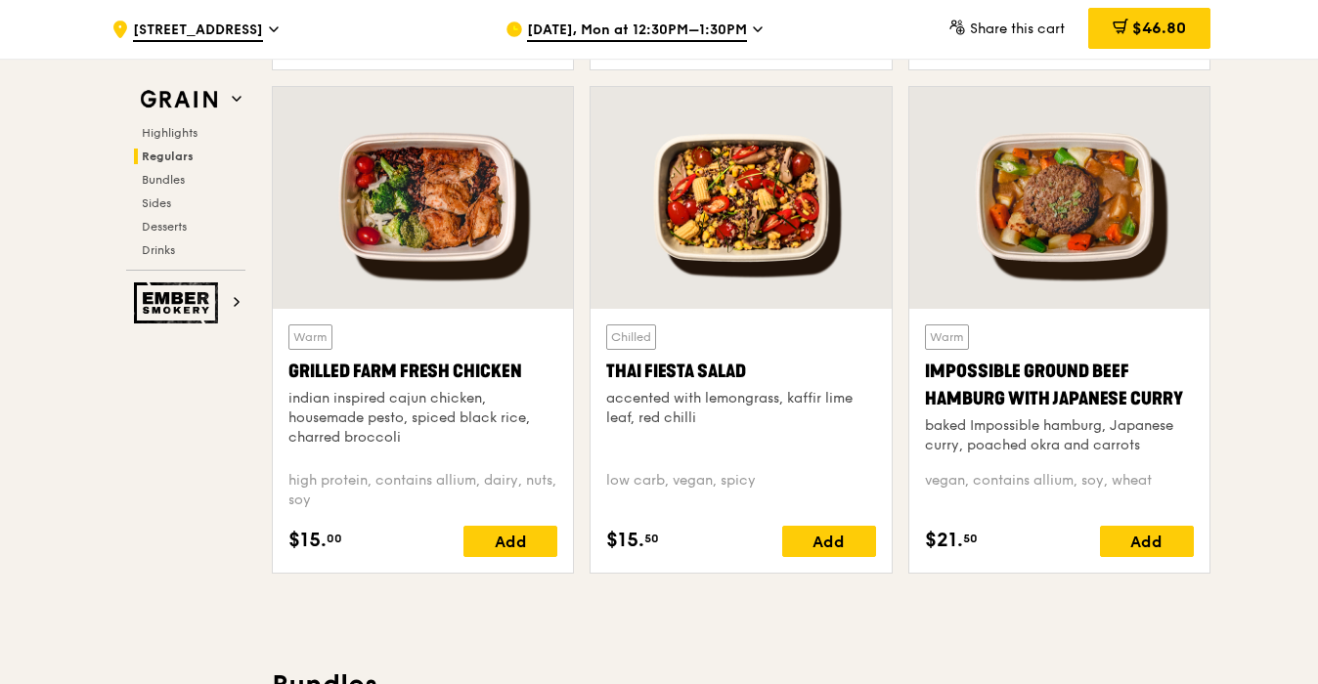
click at [431, 231] on div at bounding box center [423, 198] width 300 height 222
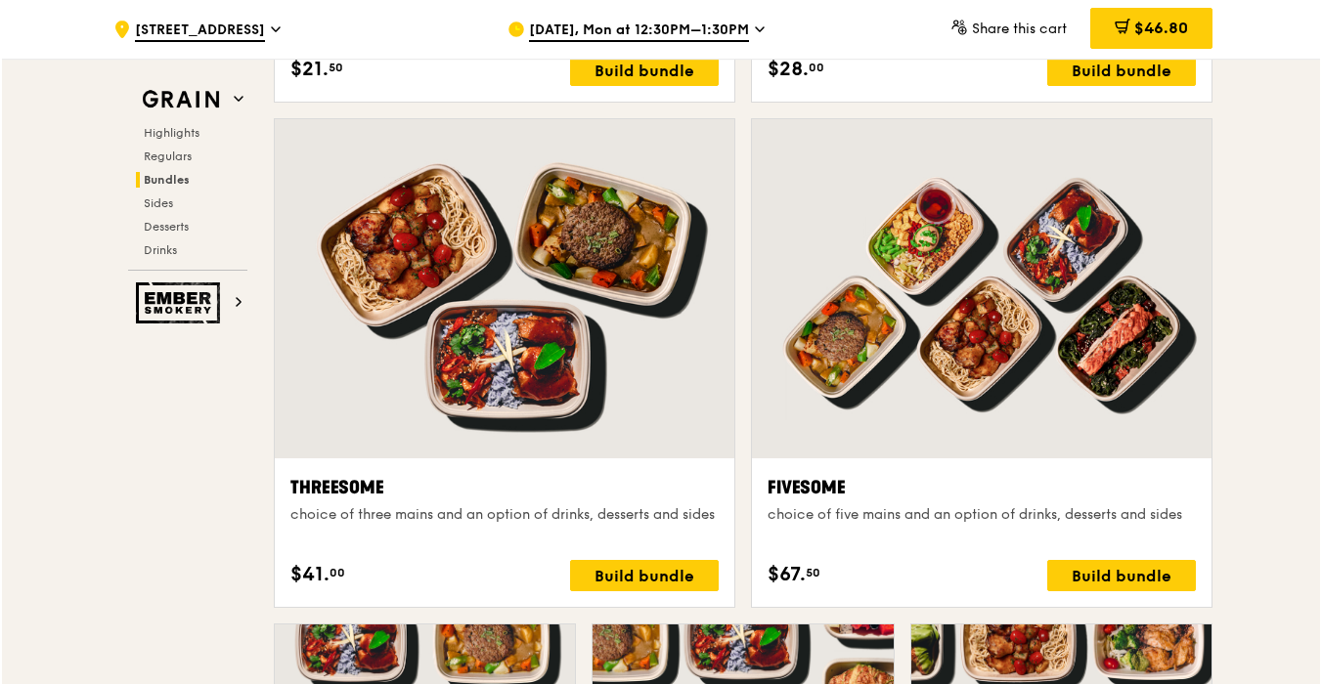
scroll to position [3328, 0]
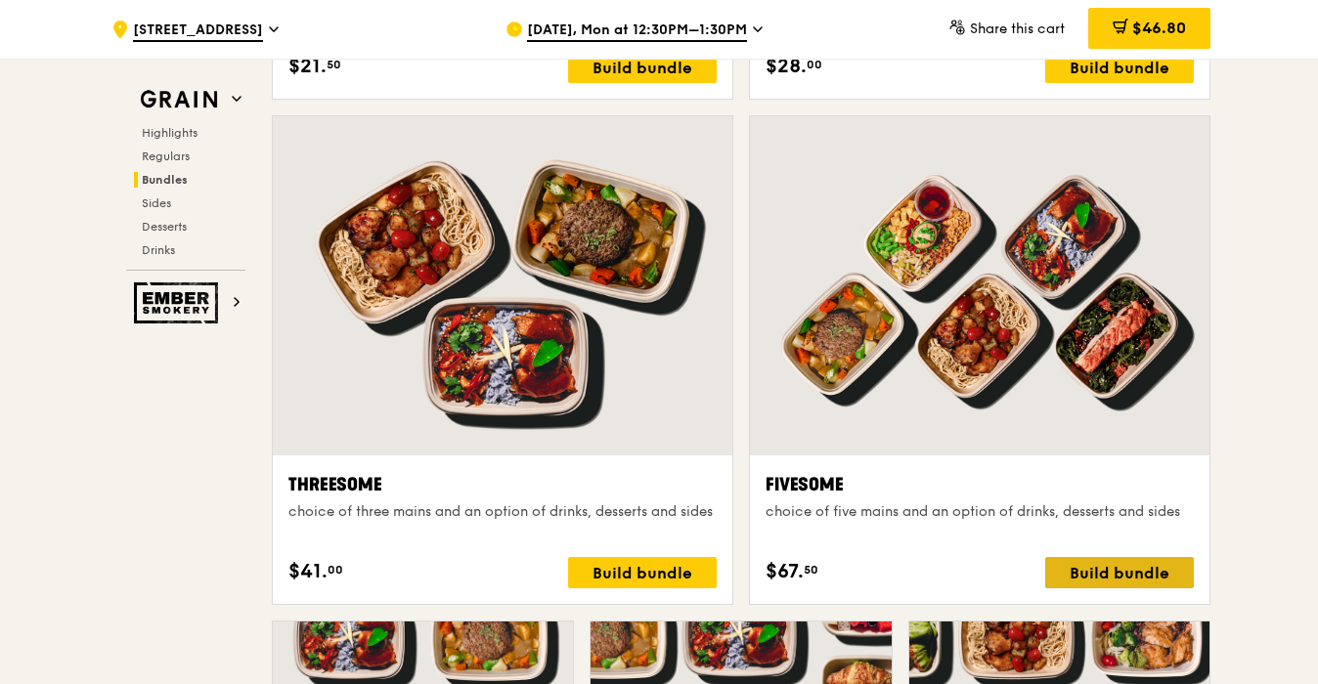
click at [1112, 578] on div "Build bundle" at bounding box center [1119, 572] width 149 height 31
click at [1088, 566] on div "Build bundle" at bounding box center [1119, 572] width 149 height 31
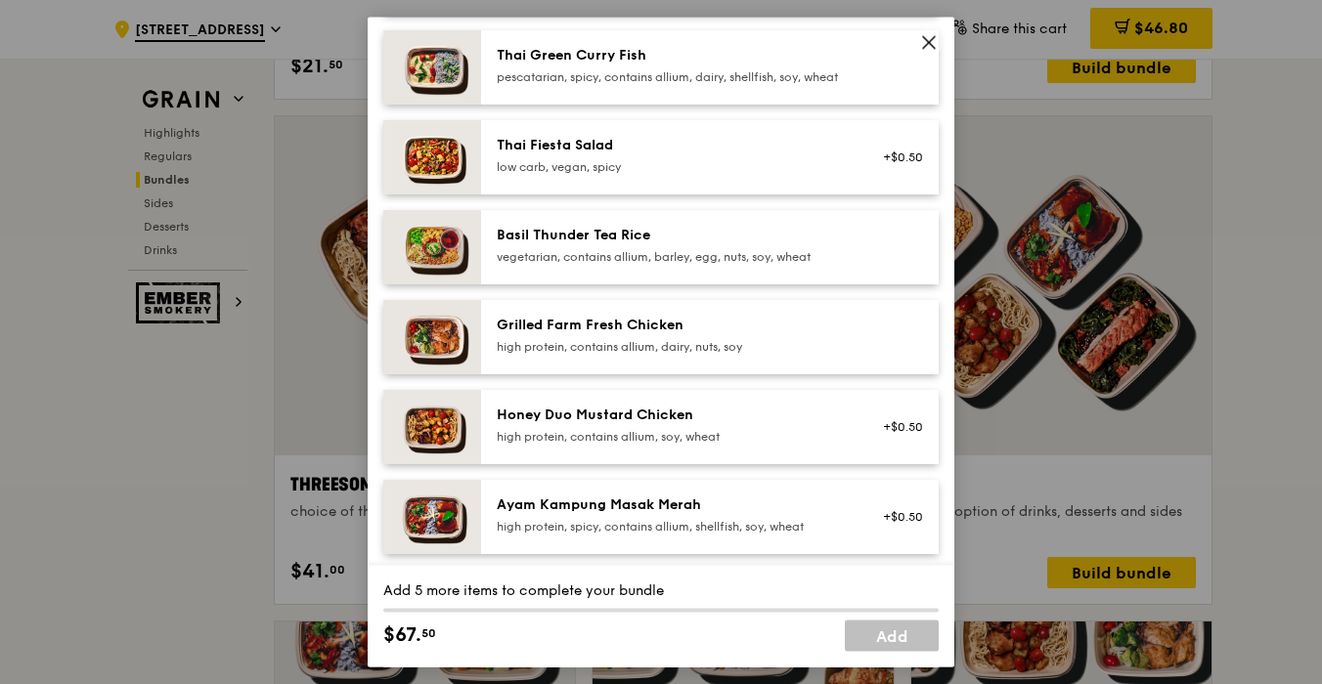
scroll to position [295, 0]
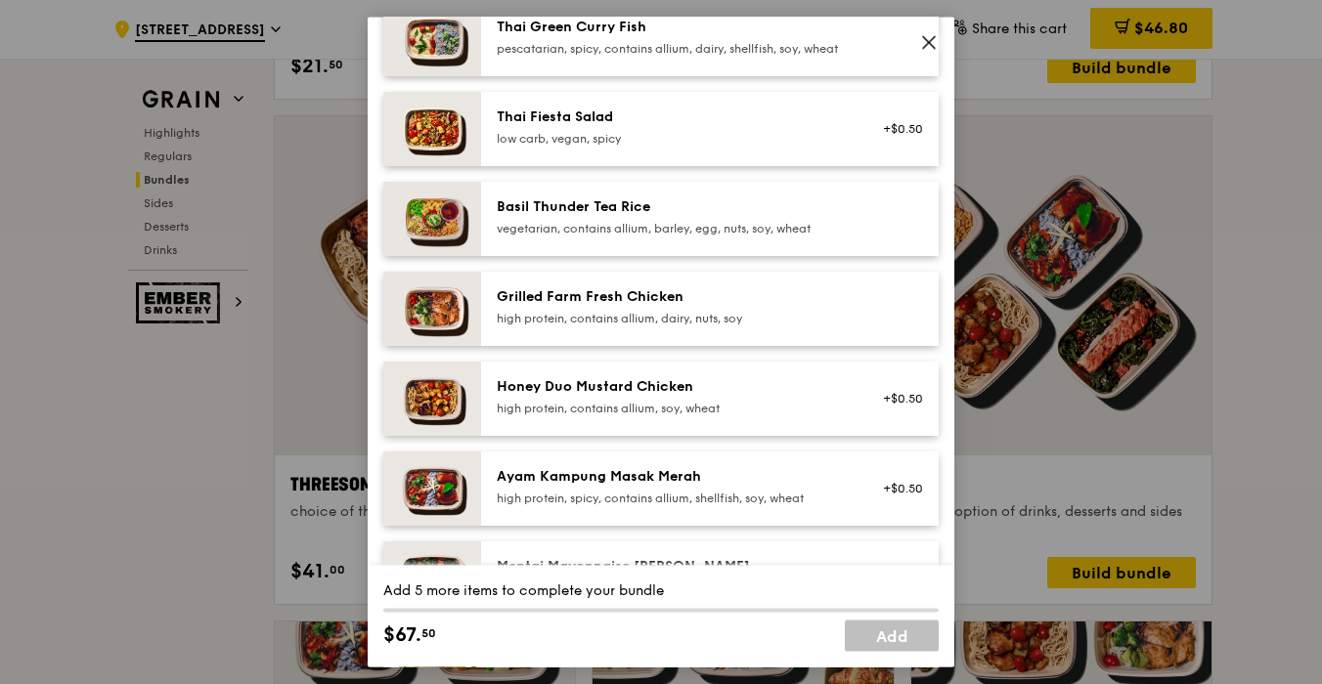
click at [656, 308] on div "Grilled Farm Fresh Chicken" at bounding box center [672, 298] width 351 height 20
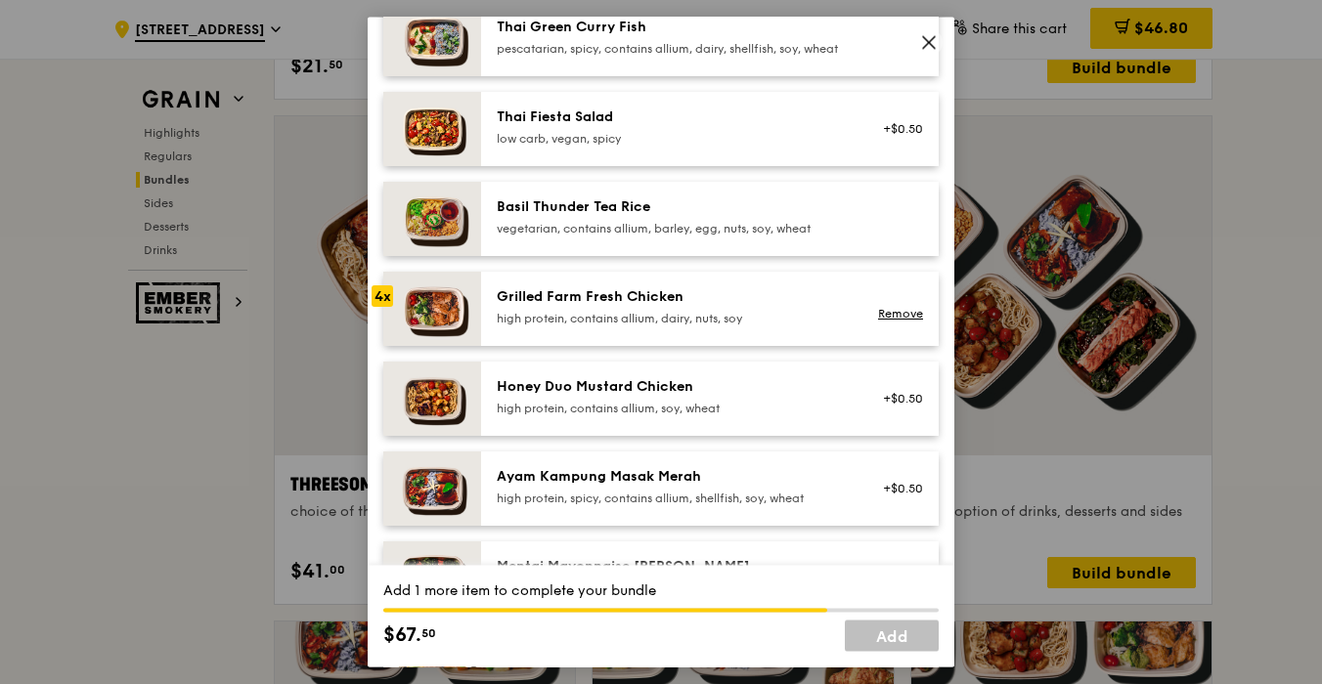
click at [656, 308] on div "Grilled Farm Fresh Chicken" at bounding box center [672, 298] width 351 height 20
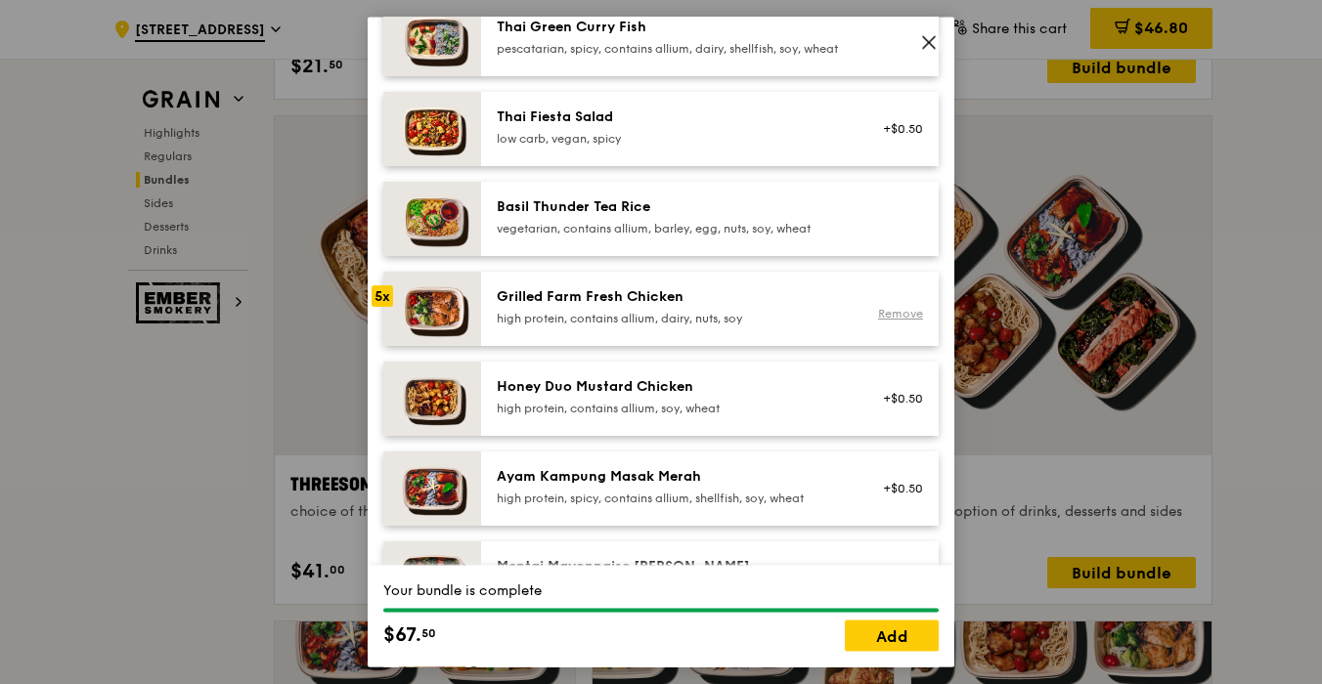
click at [898, 321] on link "Remove" at bounding box center [900, 314] width 45 height 14
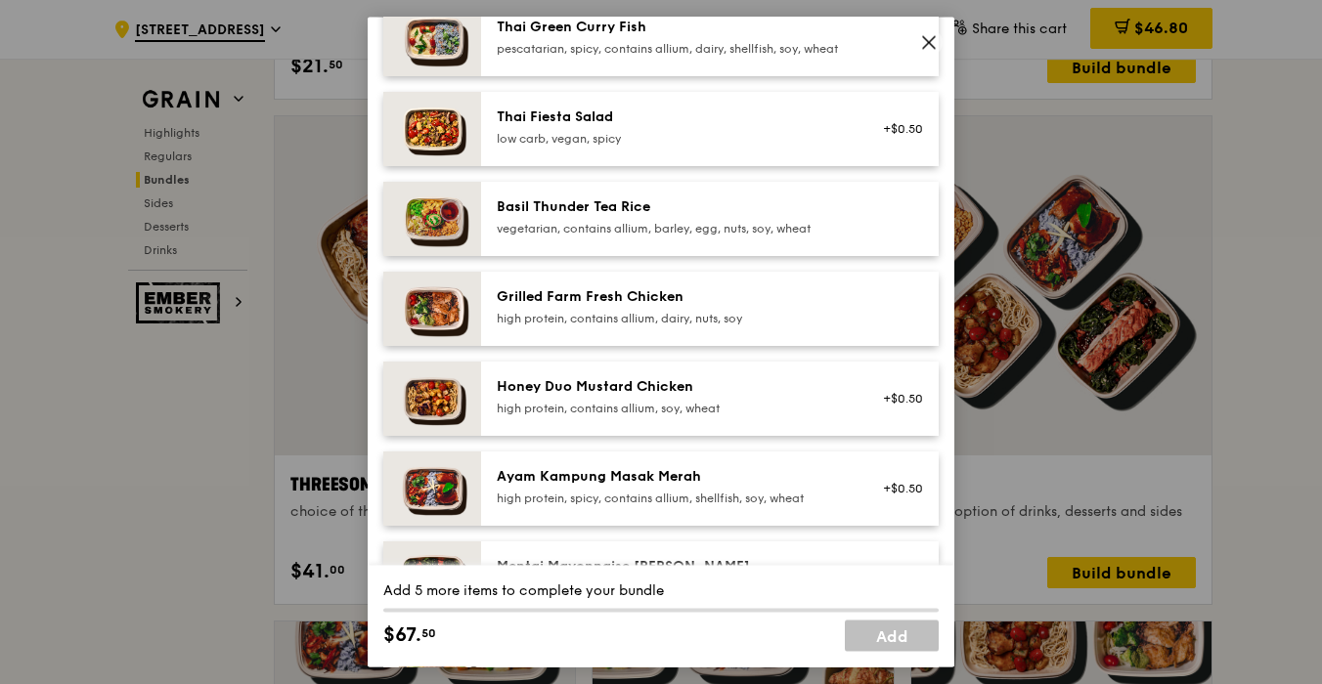
click at [672, 328] on div "high protein, contains allium, dairy, nuts, soy" at bounding box center [672, 320] width 351 height 16
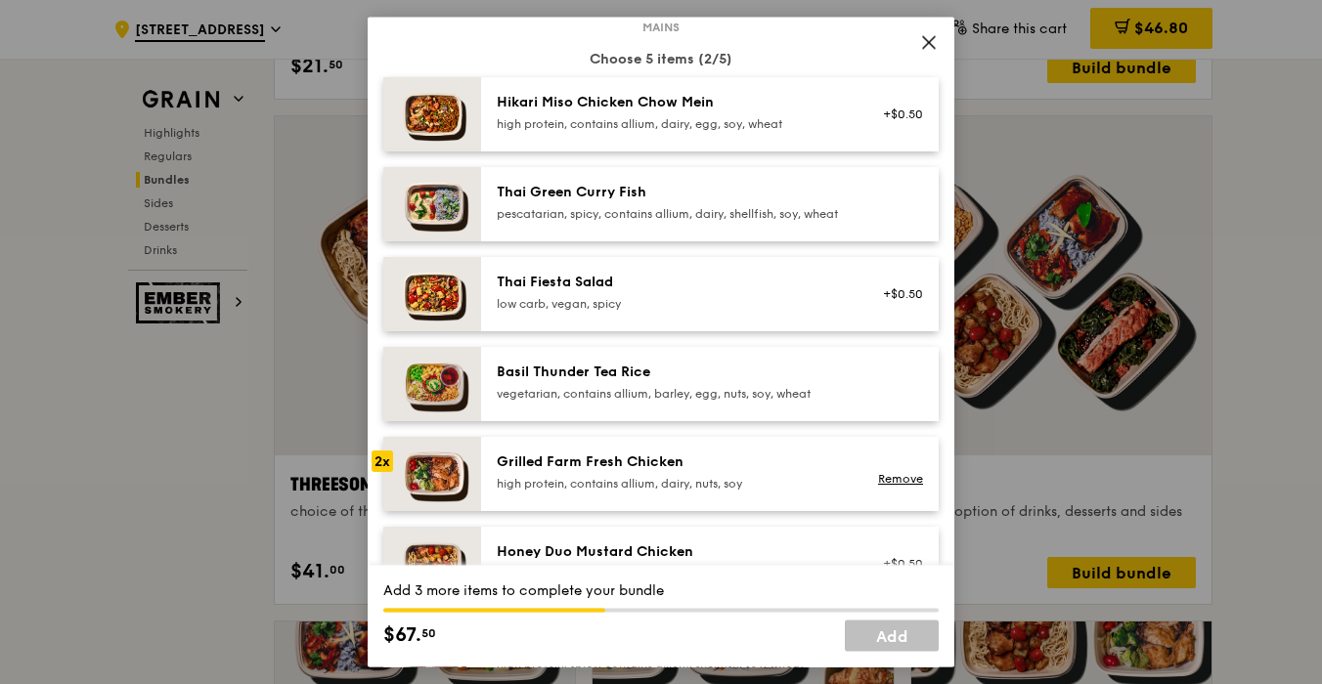
scroll to position [74, 0]
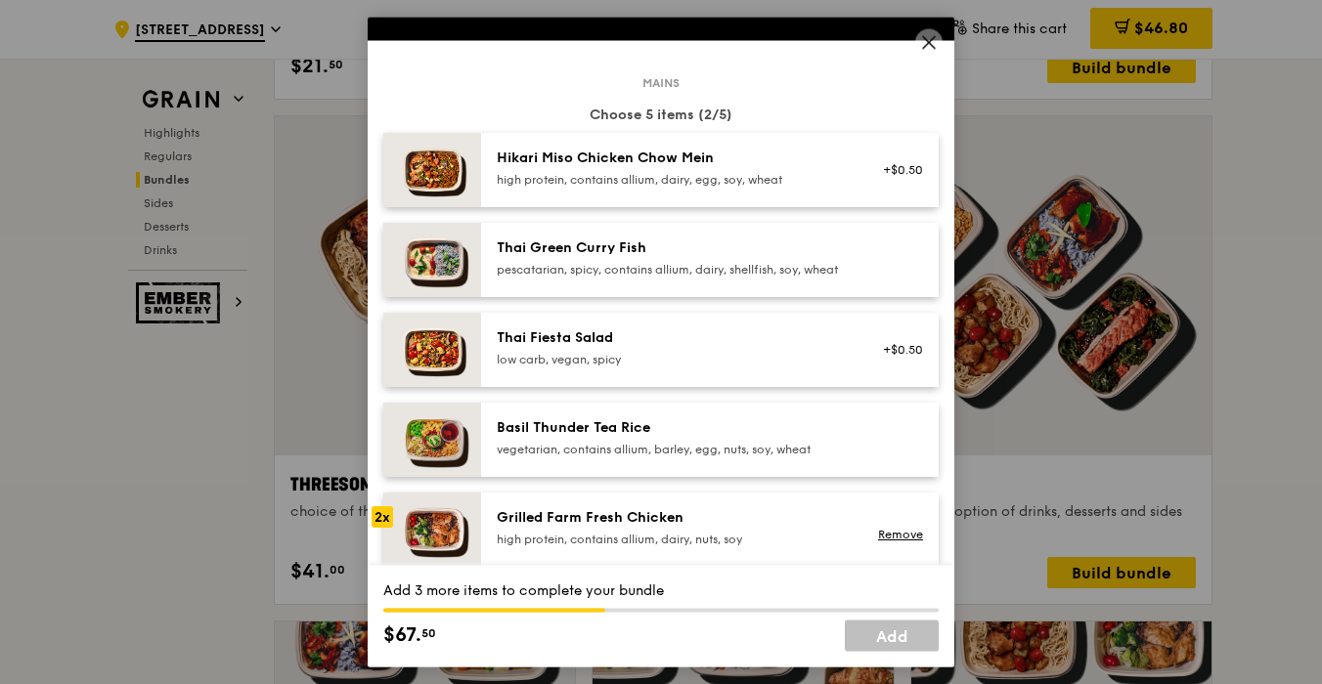
click at [674, 174] on div "high protein, contains allium, dairy, egg, soy, wheat" at bounding box center [672, 181] width 351 height 16
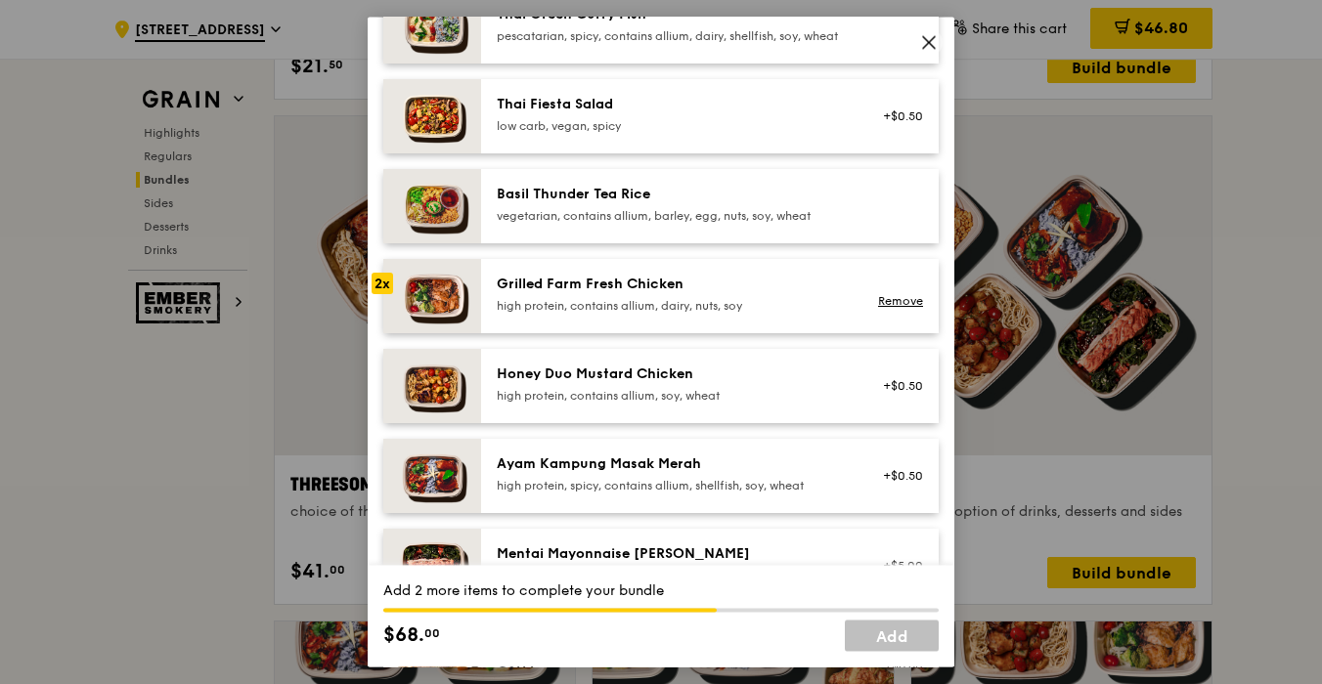
scroll to position [310, 0]
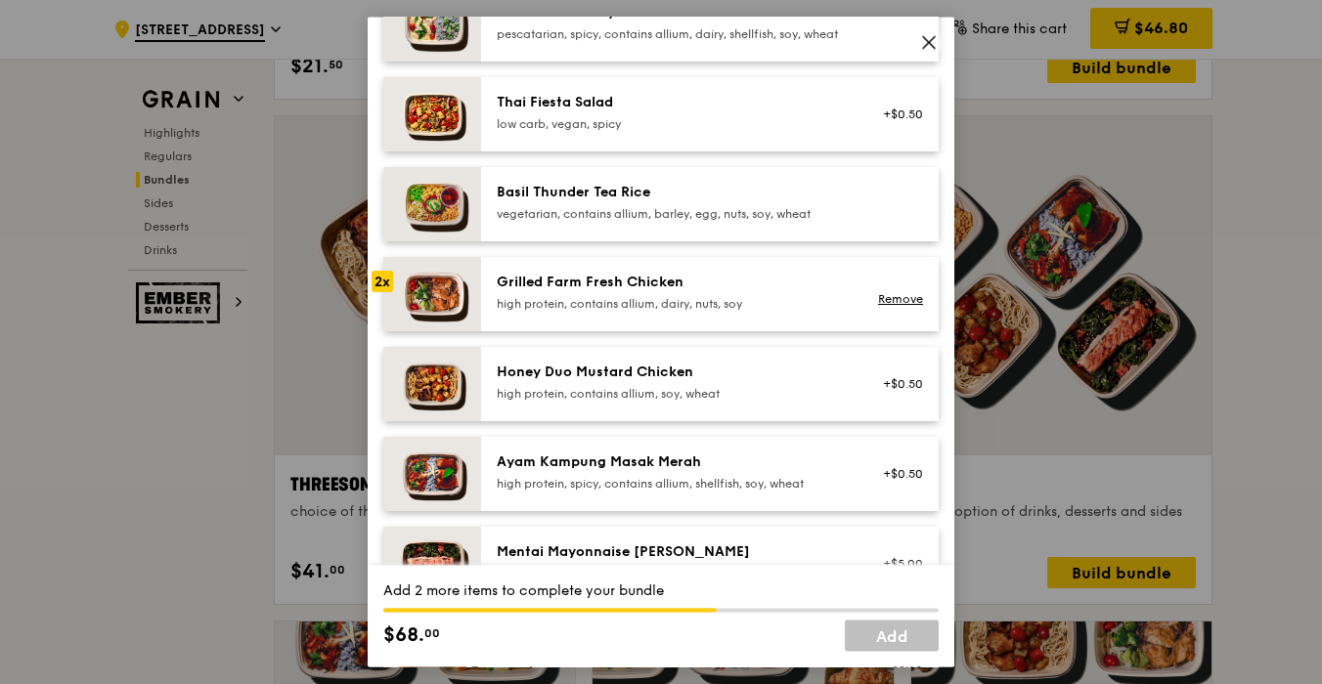
click at [678, 293] on div "Grilled Farm Fresh Chicken" at bounding box center [672, 284] width 351 height 20
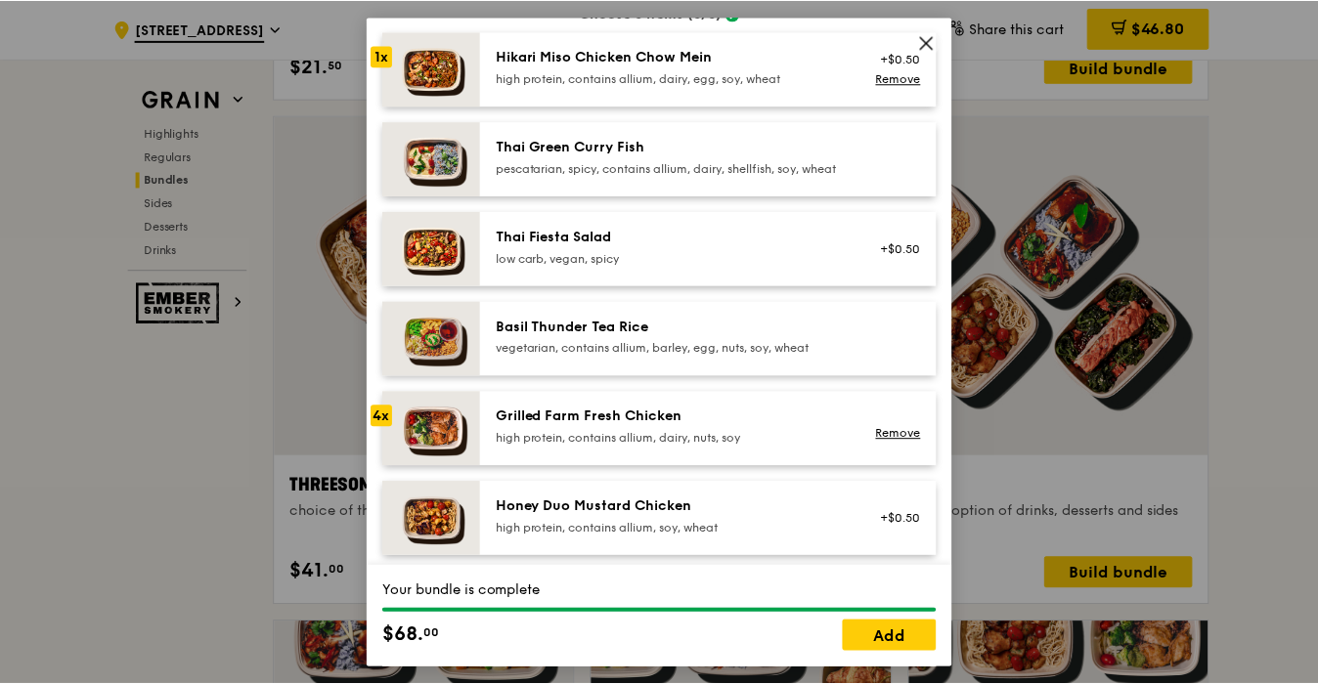
scroll to position [175, 0]
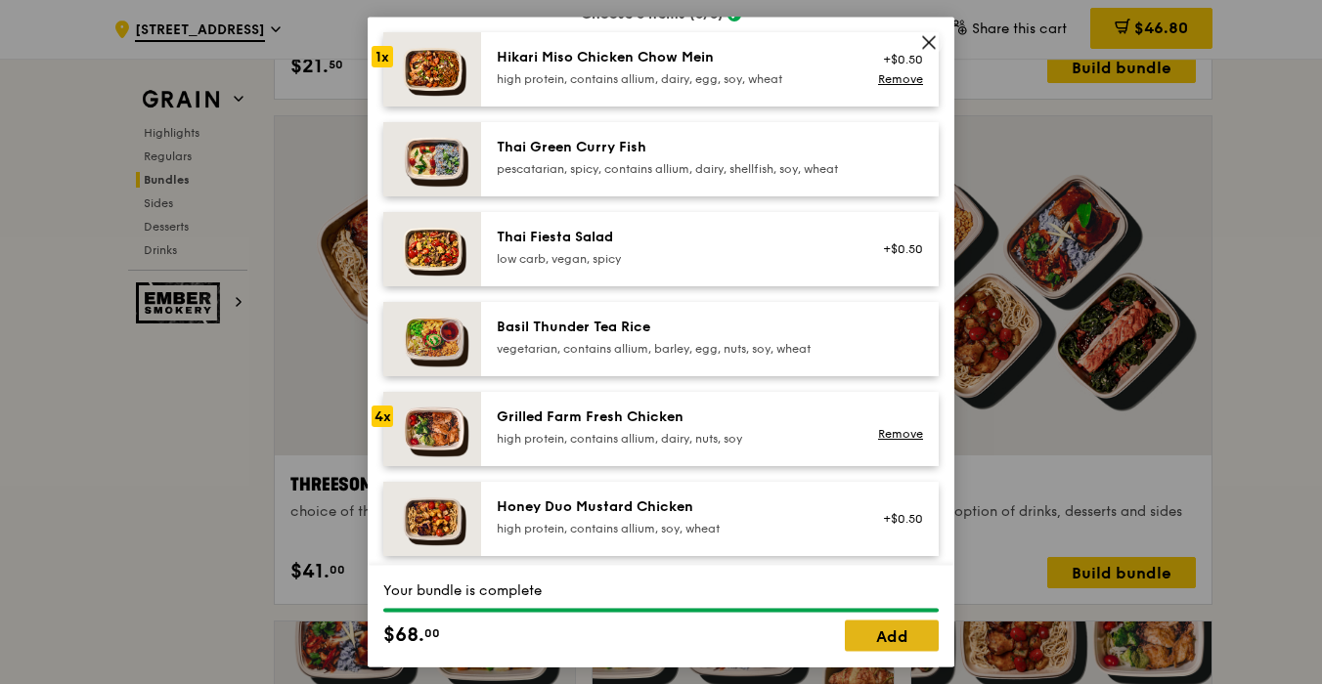
click at [876, 631] on link "Add" at bounding box center [892, 636] width 94 height 31
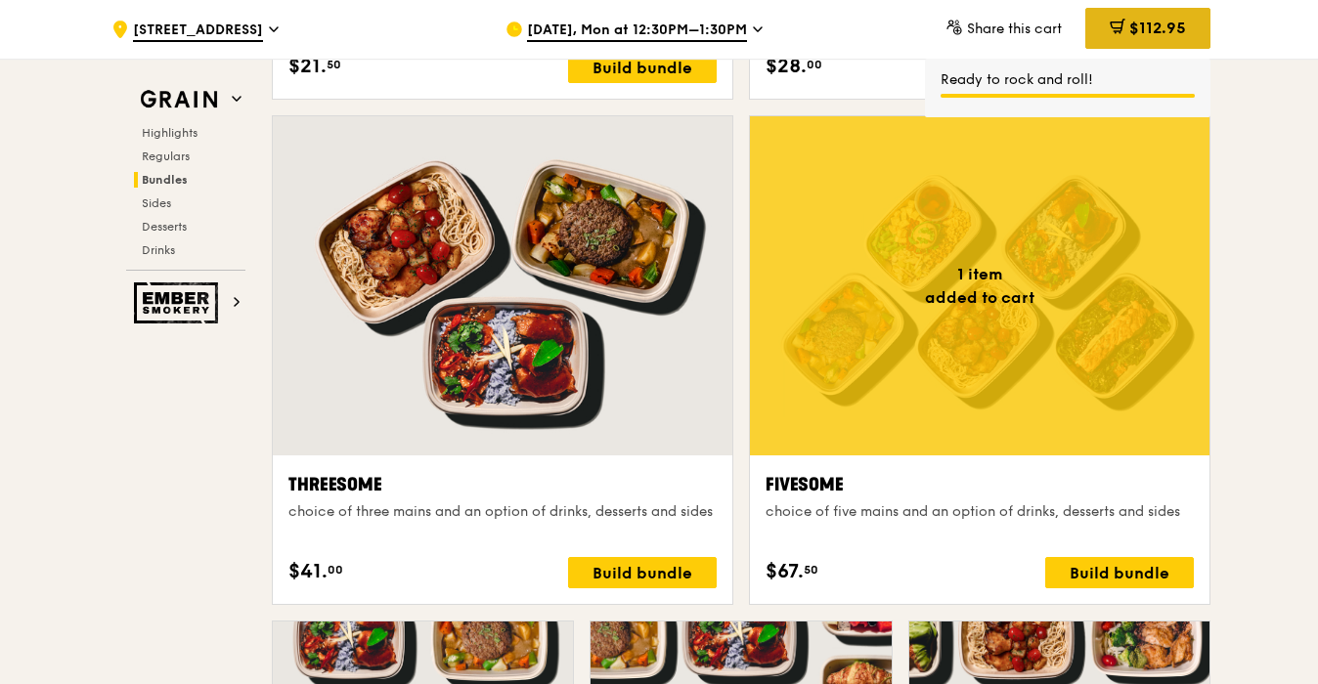
click at [1154, 27] on span "$112.95" at bounding box center [1157, 28] width 57 height 19
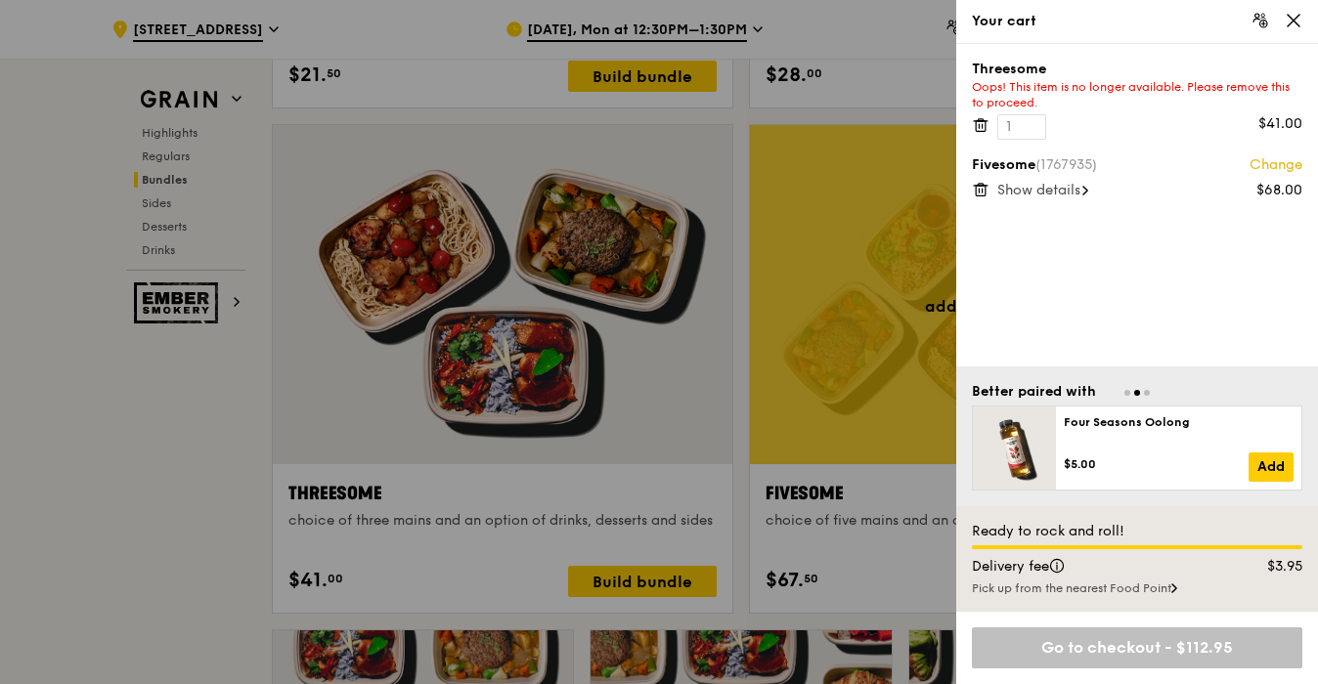
scroll to position [3319, 0]
click at [979, 133] on icon at bounding box center [981, 125] width 18 height 18
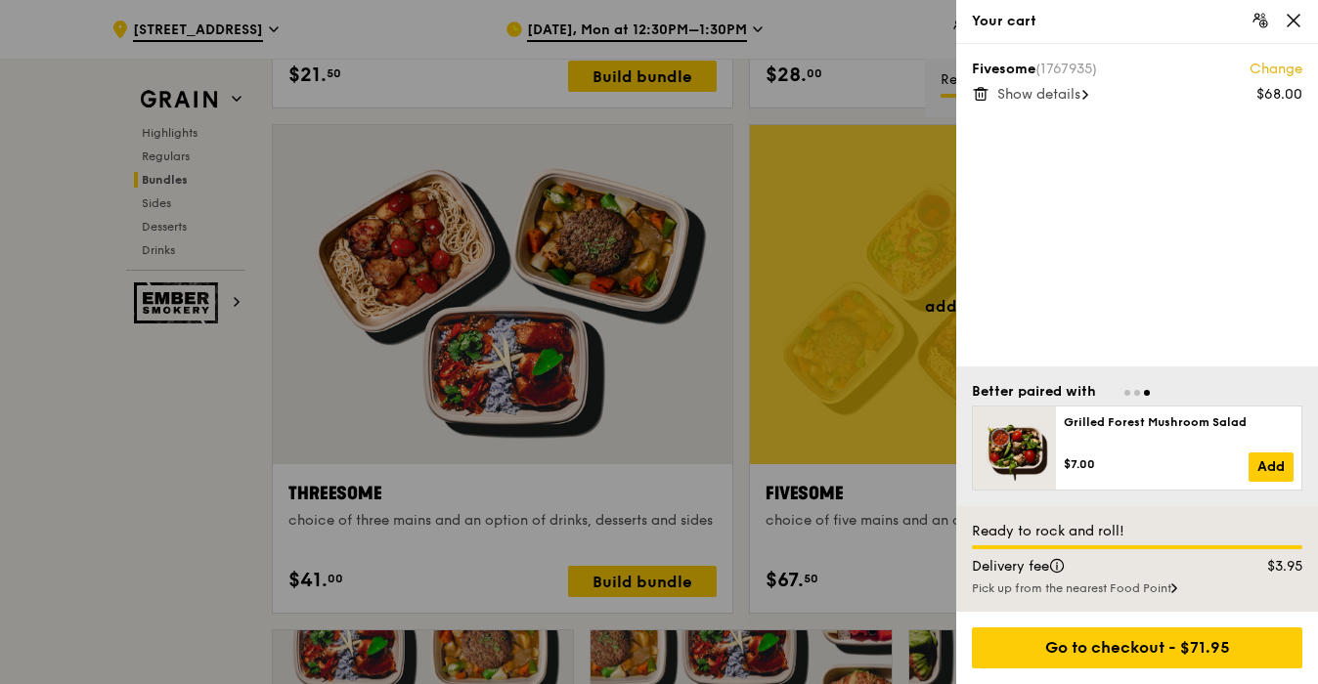
click at [1285, 16] on icon at bounding box center [1294, 21] width 18 height 18
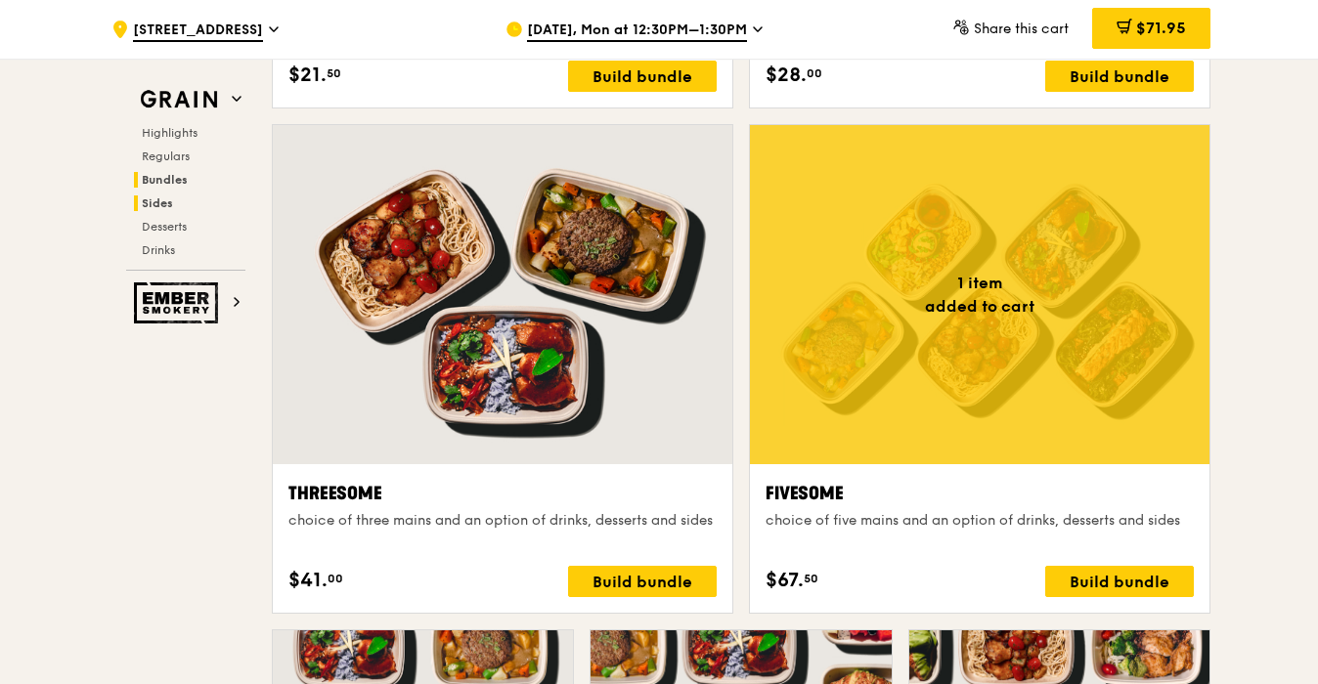
click at [166, 207] on span "Sides" at bounding box center [157, 204] width 31 height 14
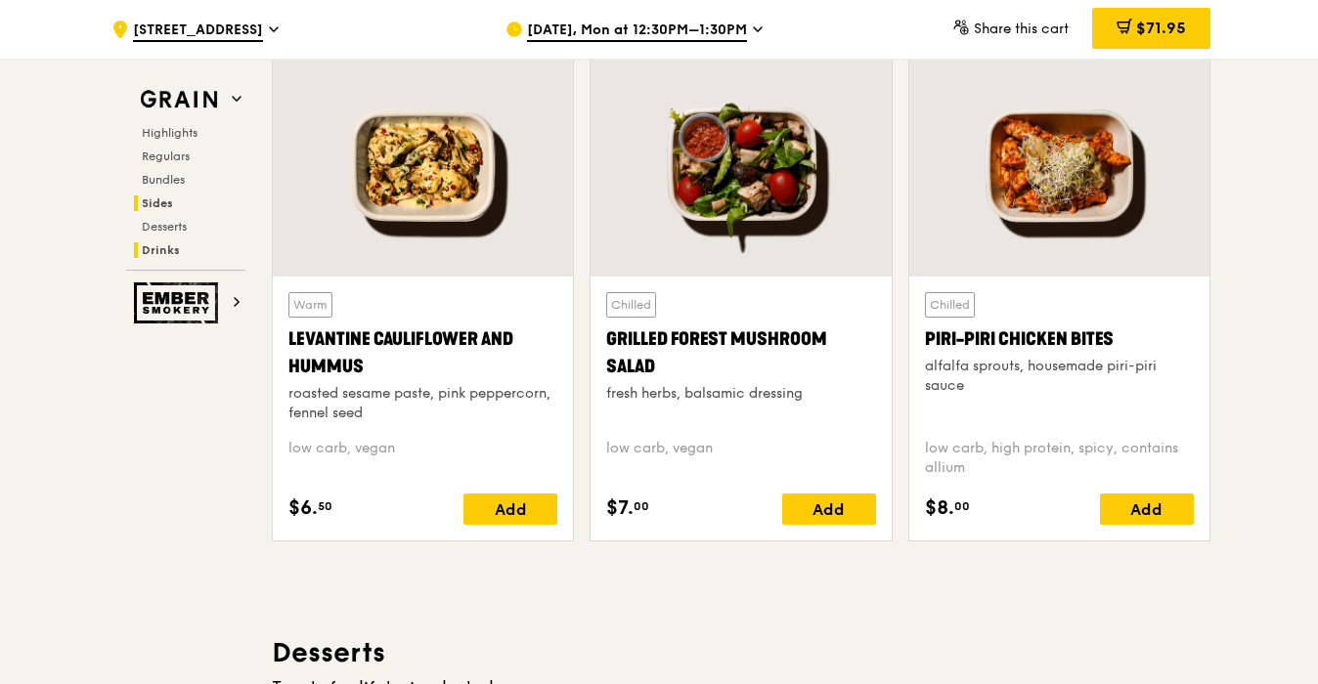
scroll to position [5003, 0]
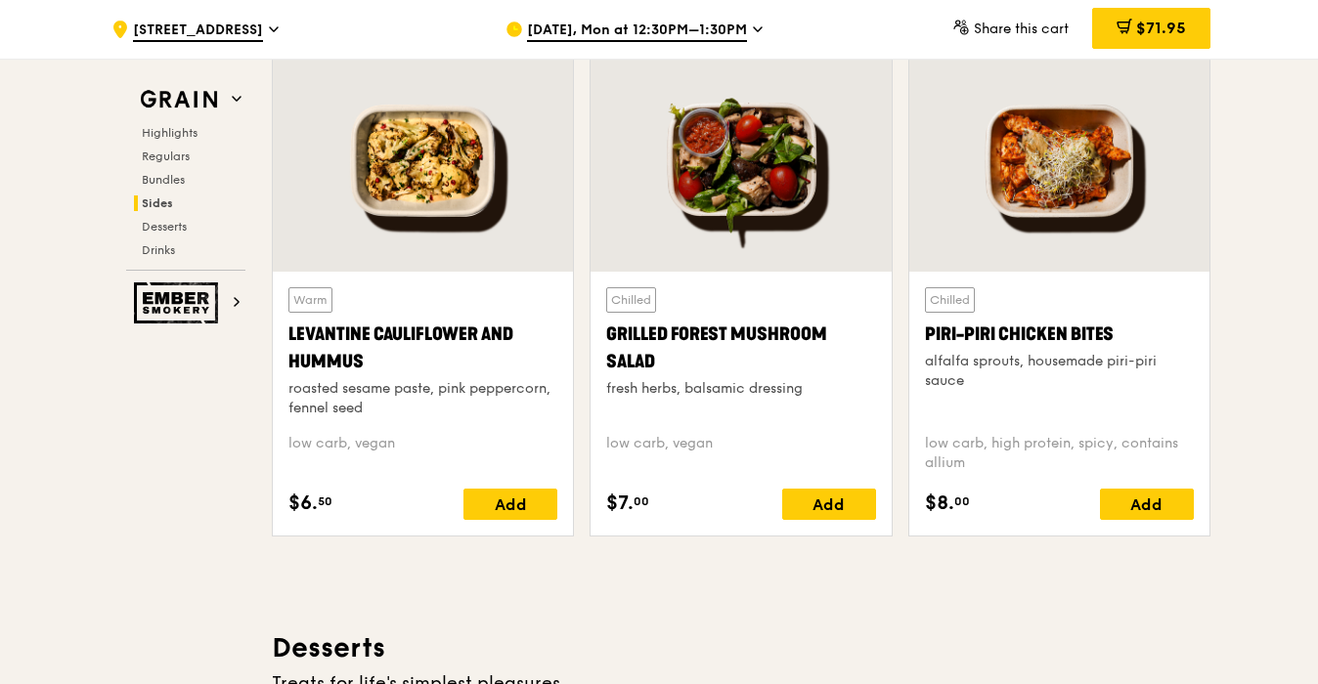
click at [1011, 191] on div at bounding box center [1059, 161] width 300 height 222
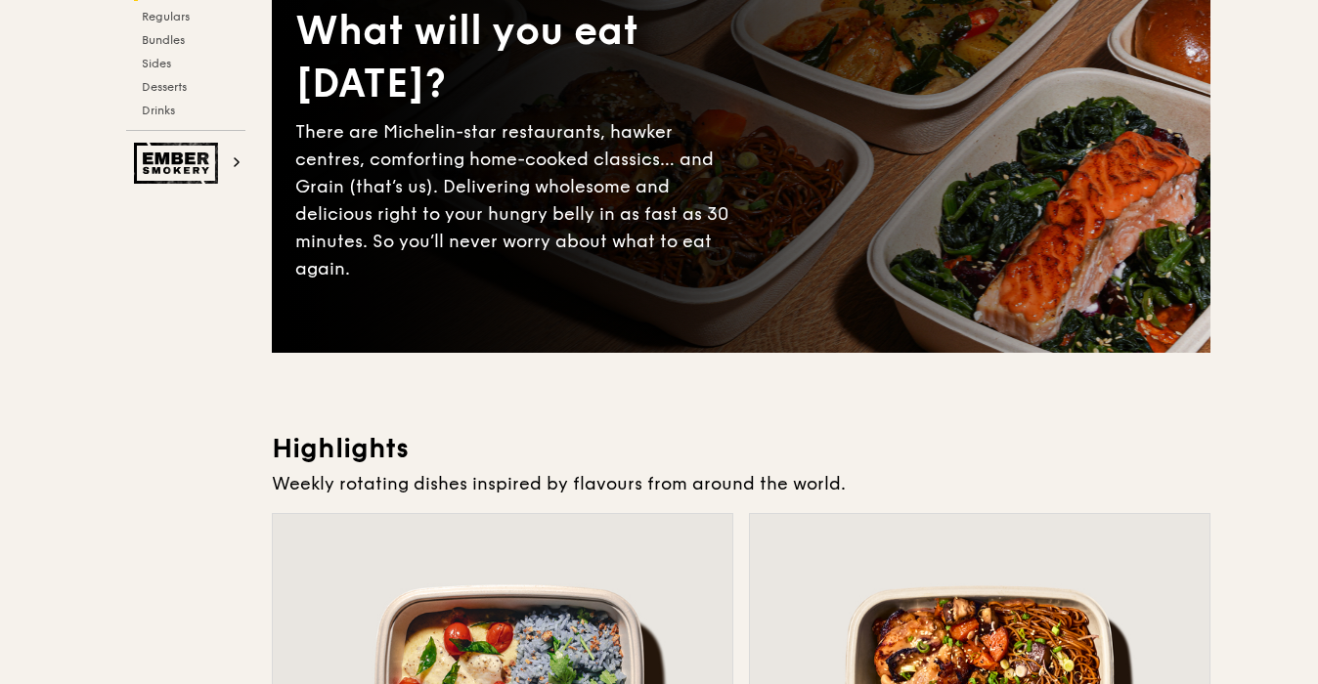
scroll to position [0, 0]
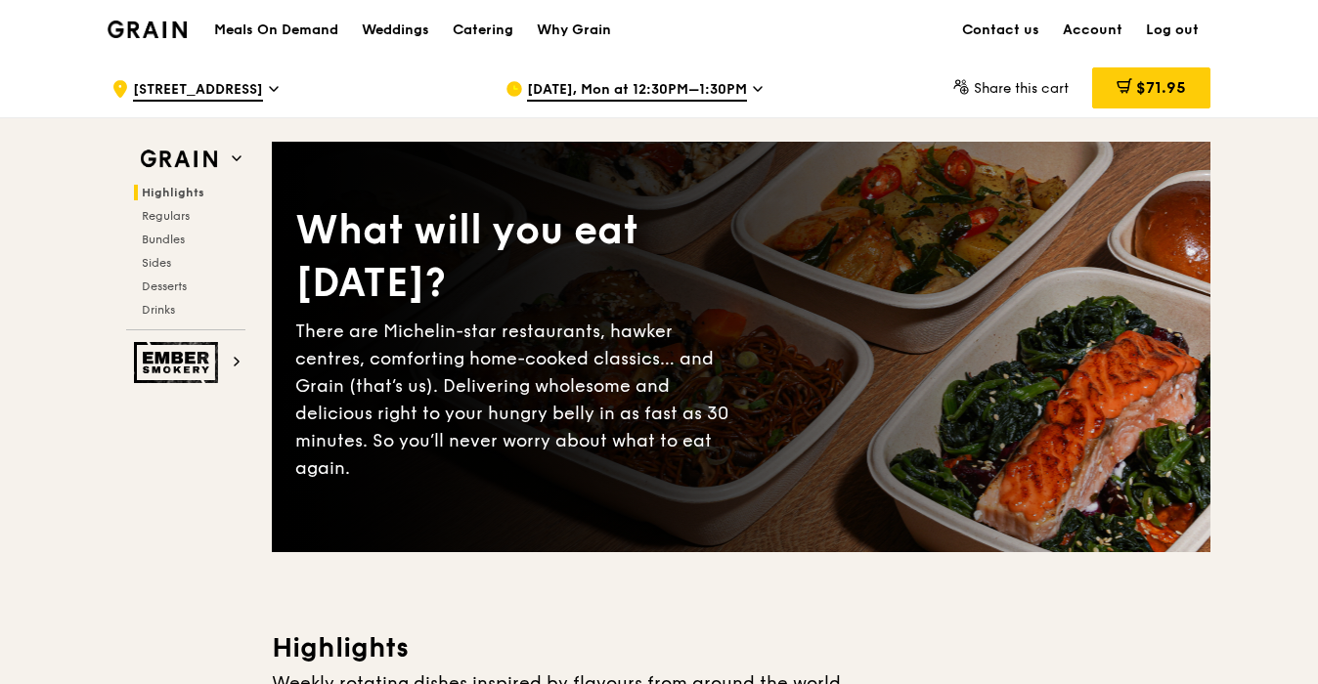
click at [302, 34] on h1 "Meals On Demand" at bounding box center [276, 31] width 124 height 20
click at [398, 19] on div "Weddings" at bounding box center [395, 30] width 67 height 59
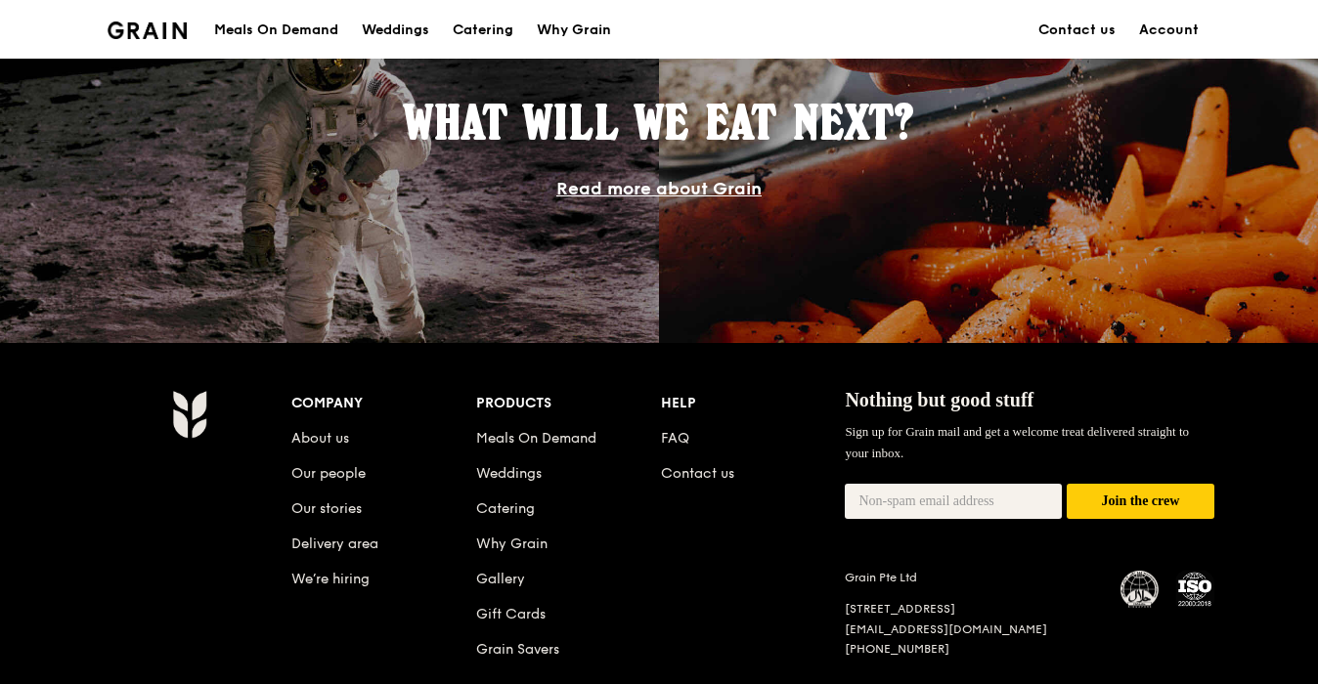
scroll to position [1786, 0]
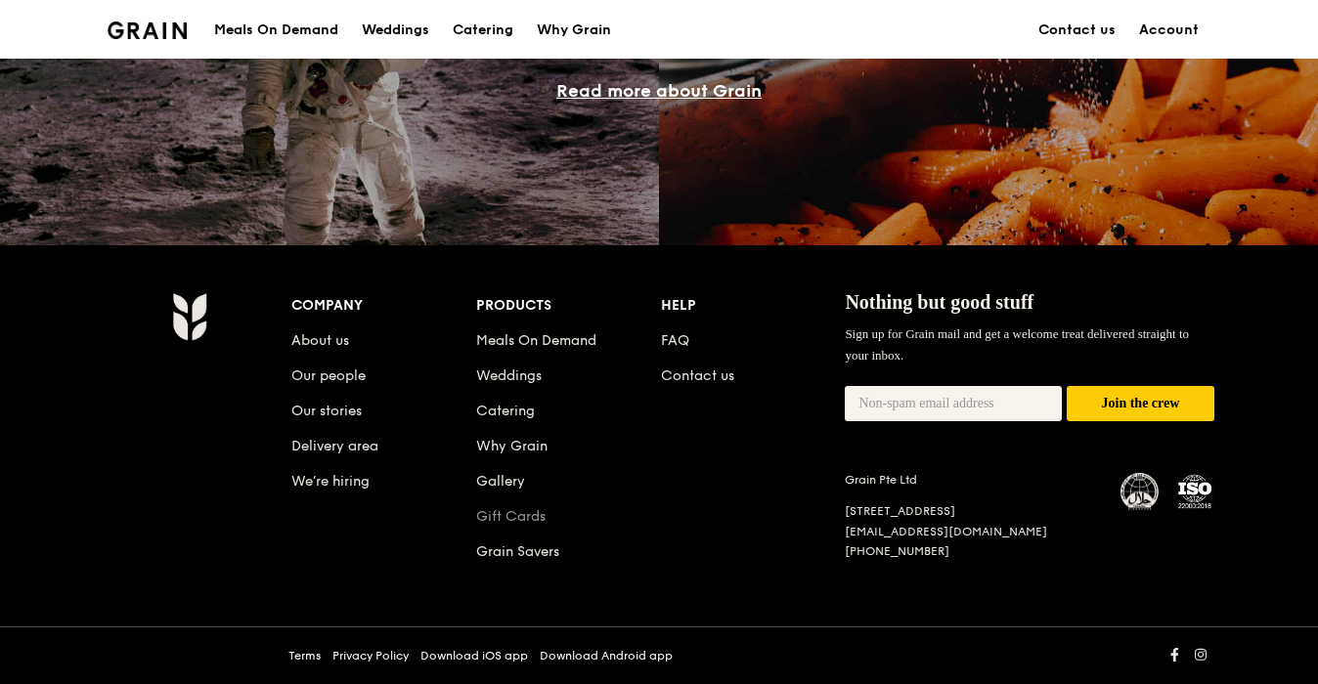
click at [519, 516] on link "Gift Cards" at bounding box center [510, 516] width 69 height 17
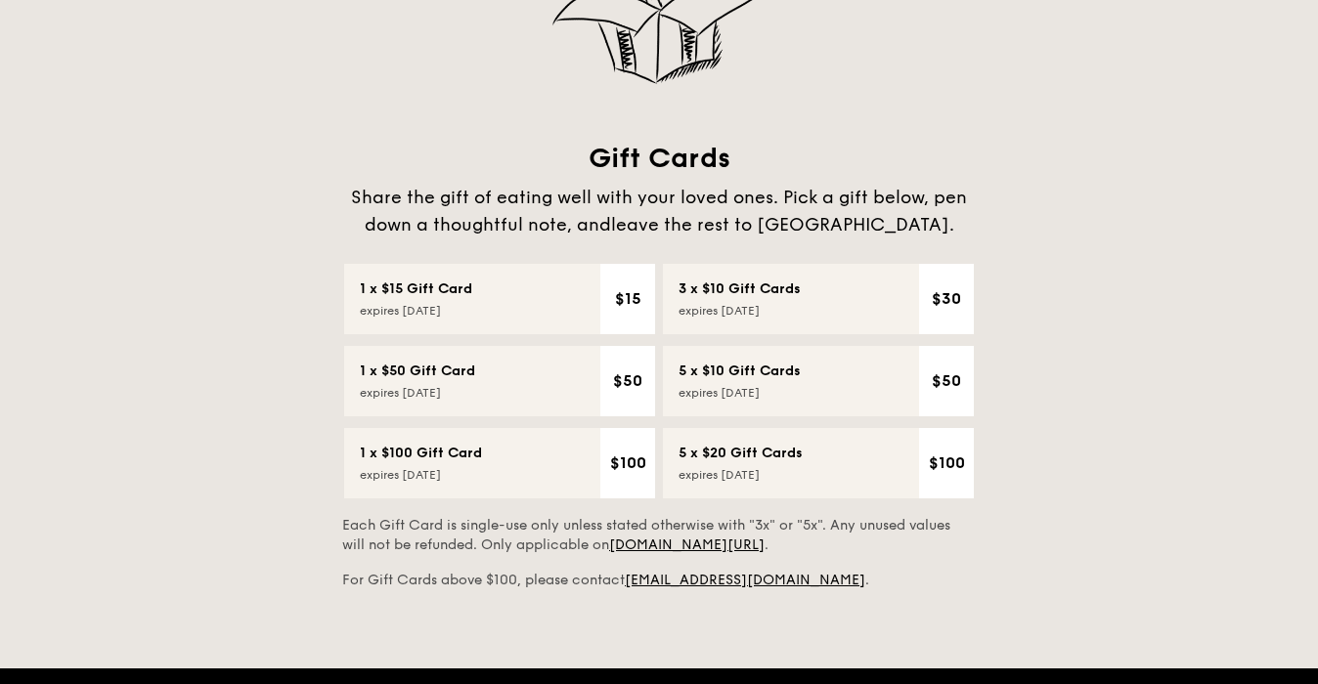
scroll to position [315, 0]
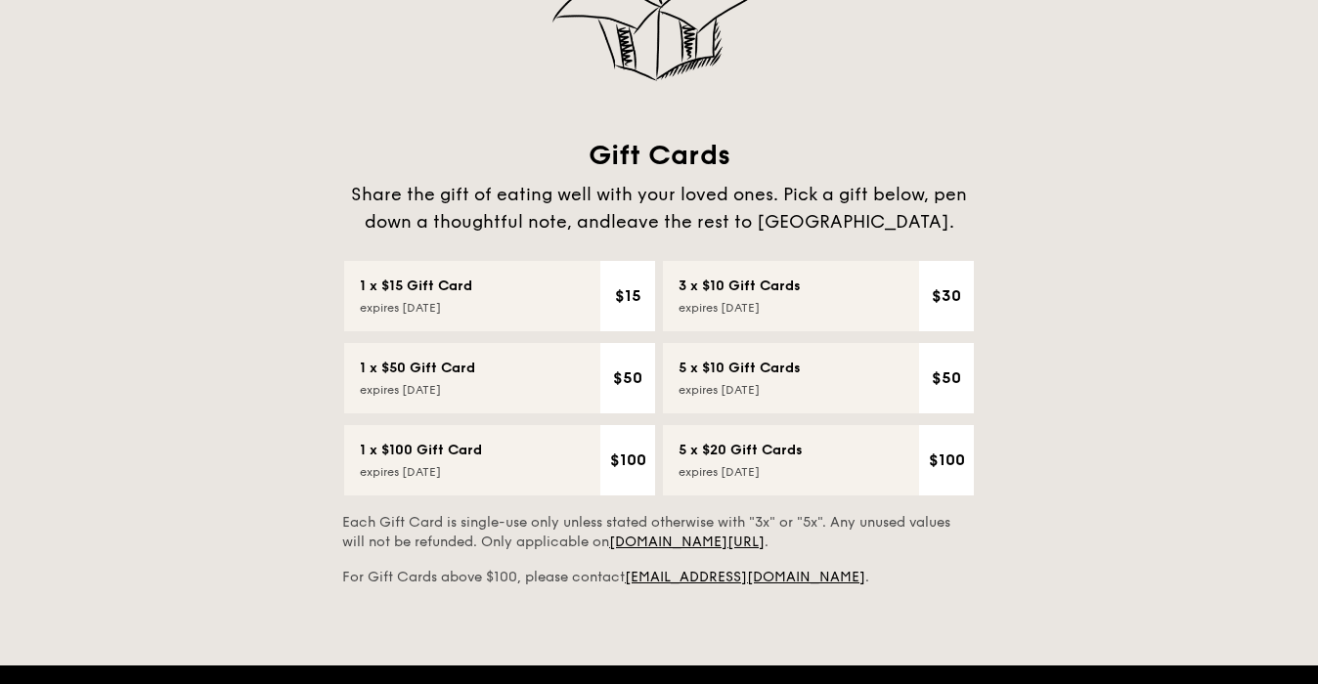
scroll to position [1786, 0]
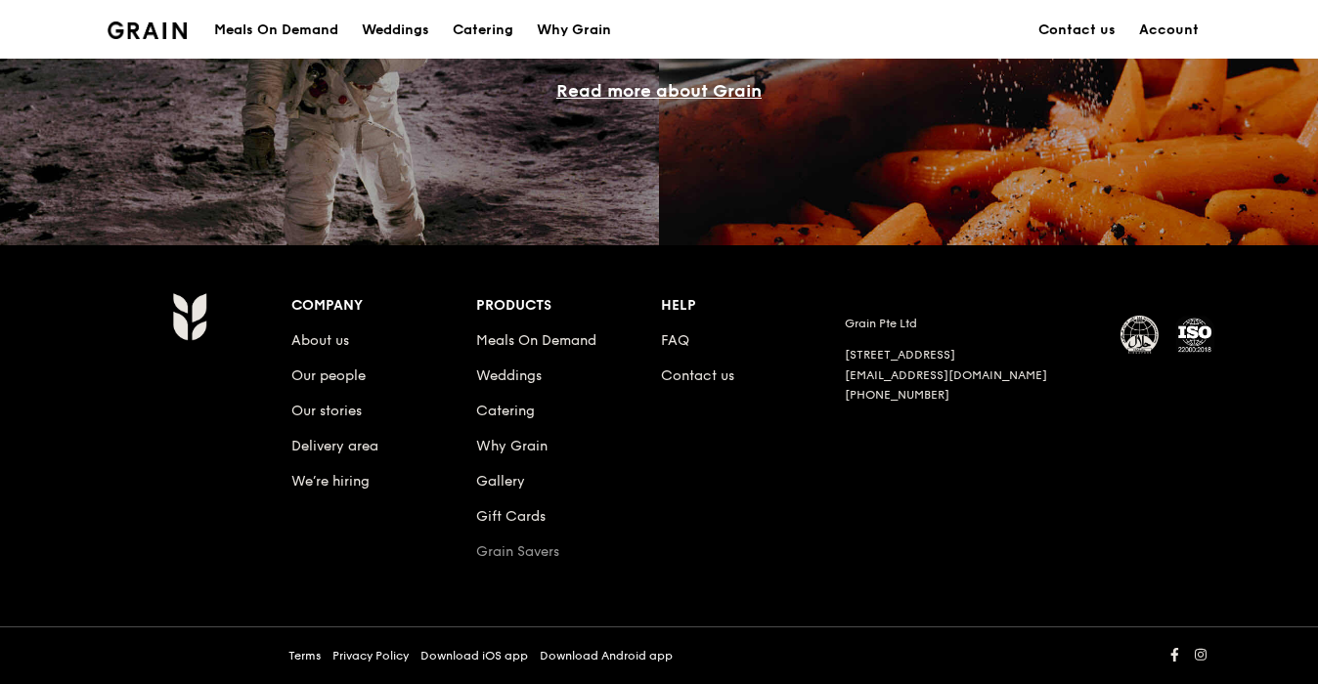
click at [525, 550] on link "Grain Savers" at bounding box center [517, 552] width 83 height 17
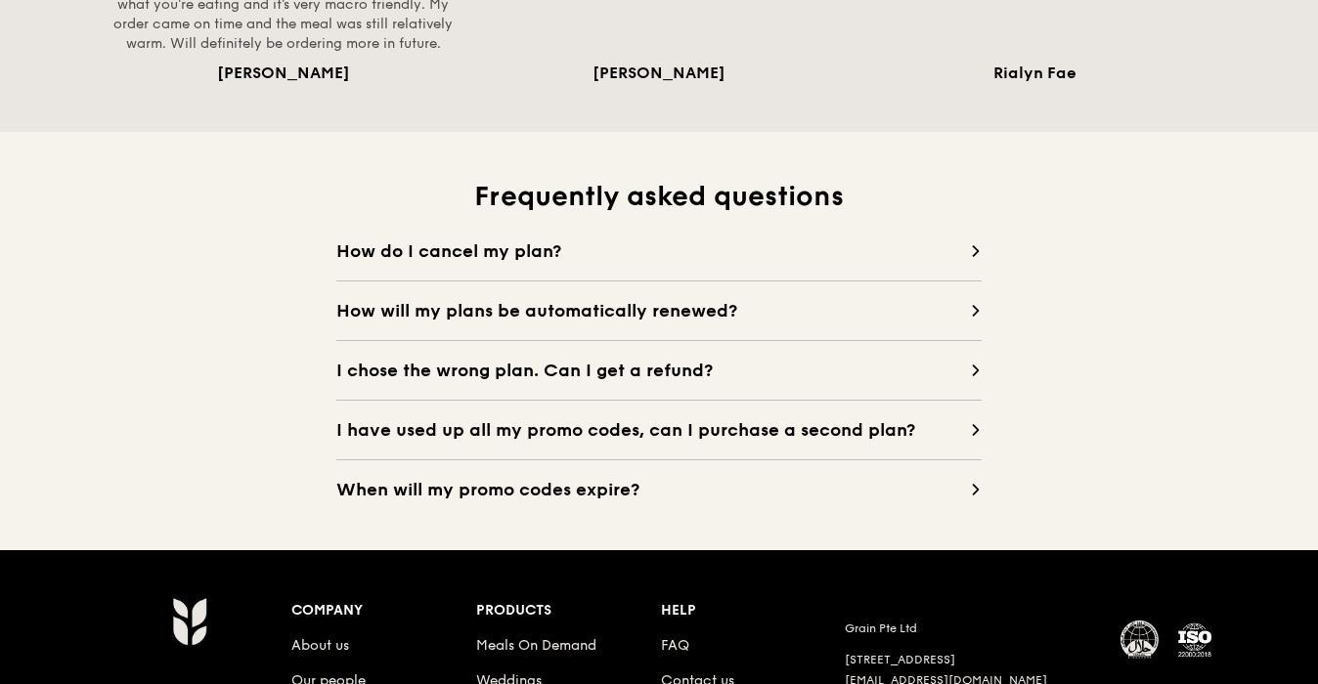
scroll to position [1733, 0]
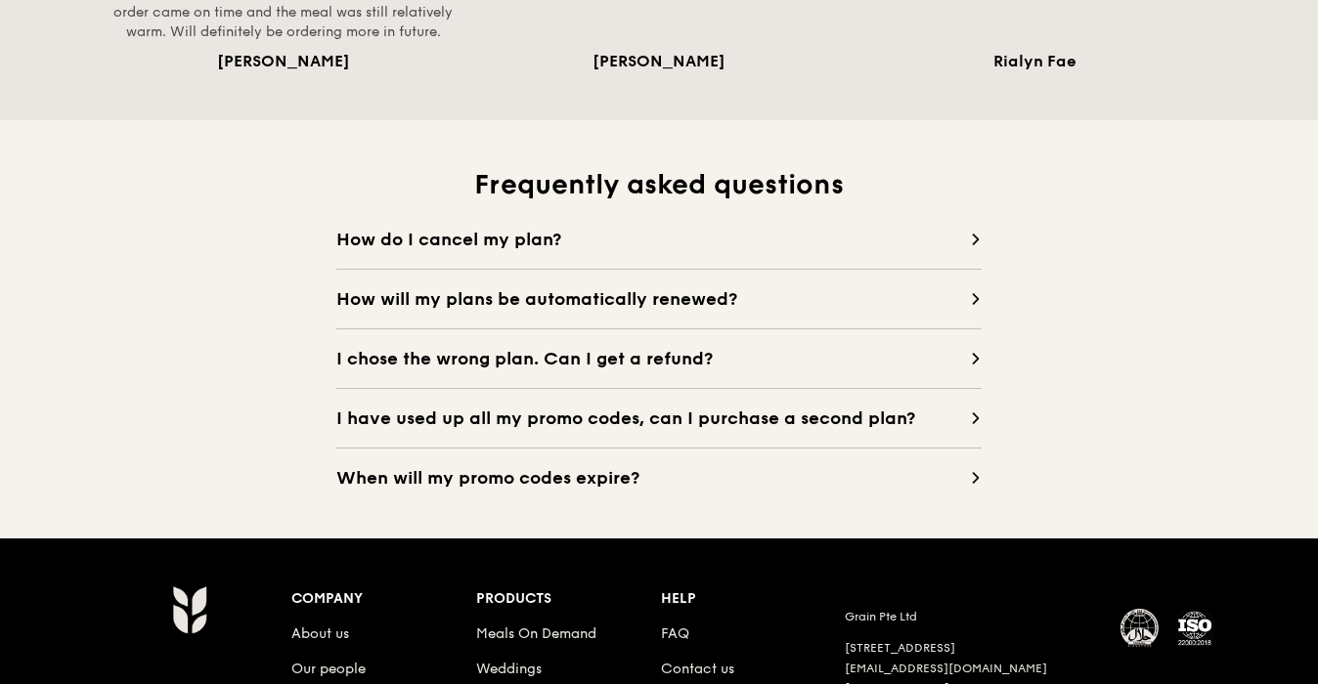
click at [442, 476] on span "When will my promo codes expire?" at bounding box center [653, 477] width 634 height 27
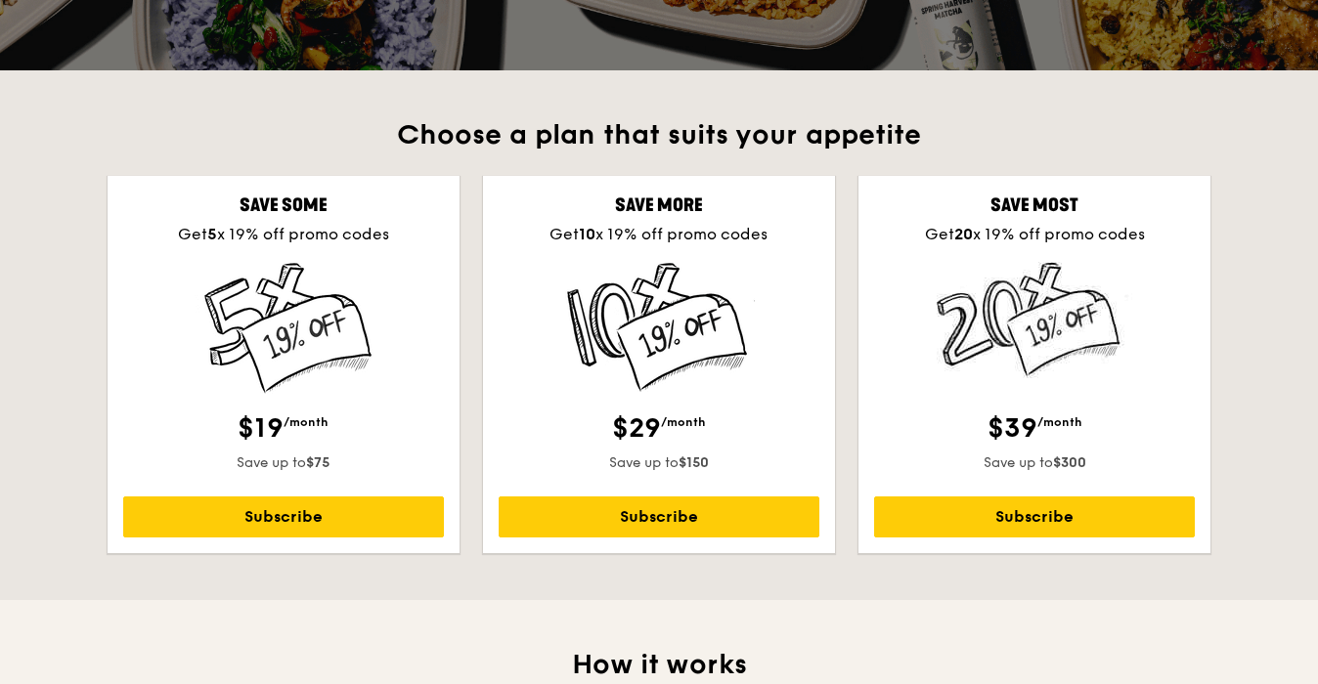
scroll to position [0, 0]
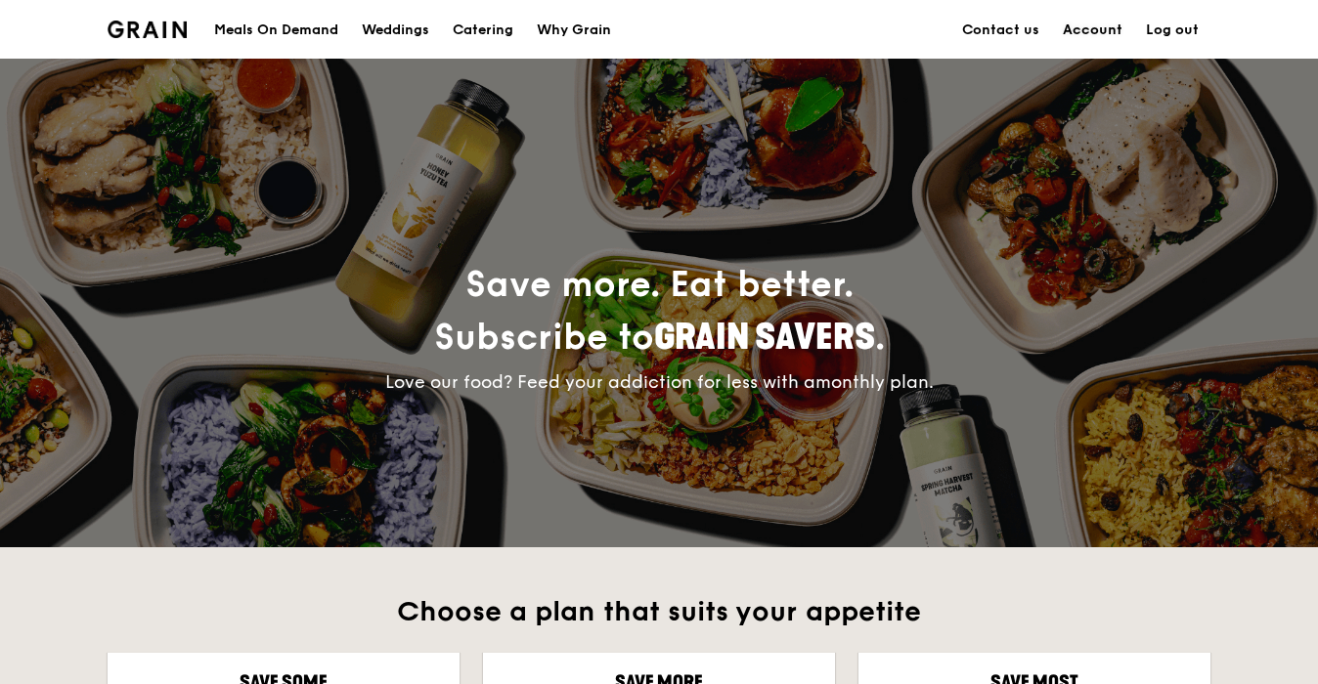
click at [1089, 31] on link "Account" at bounding box center [1092, 30] width 83 height 59
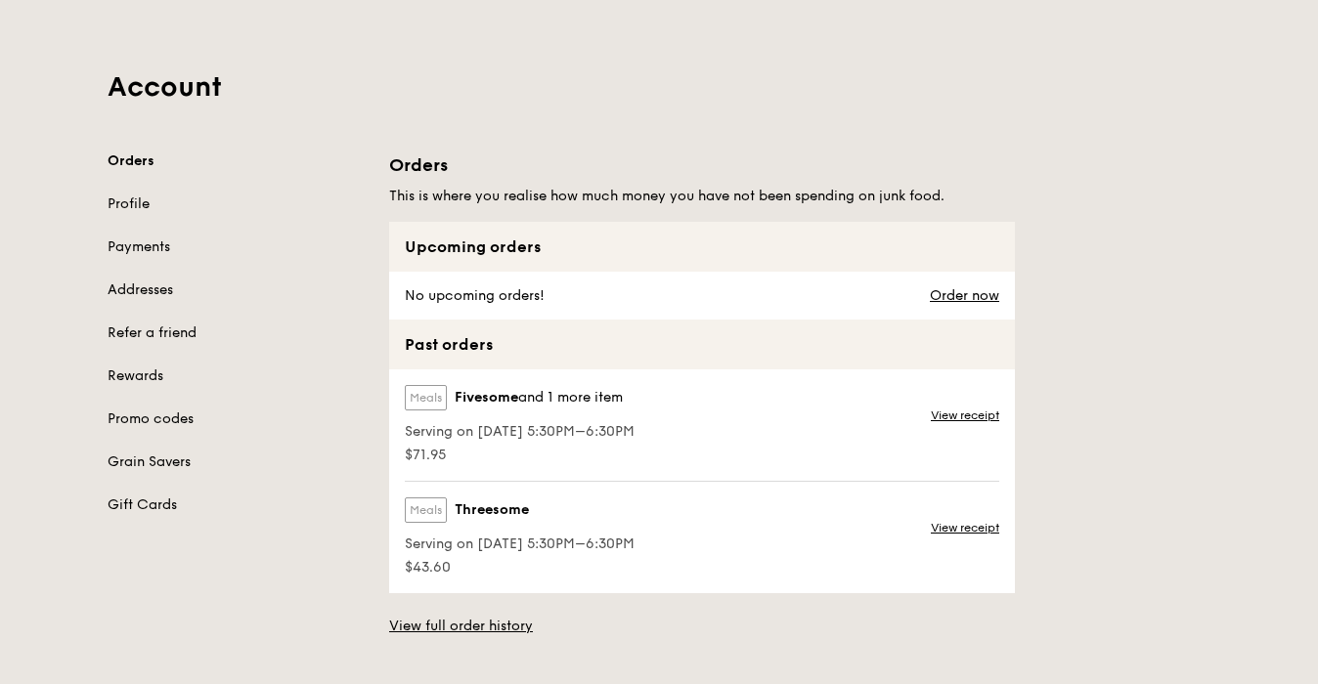
scroll to position [112, 0]
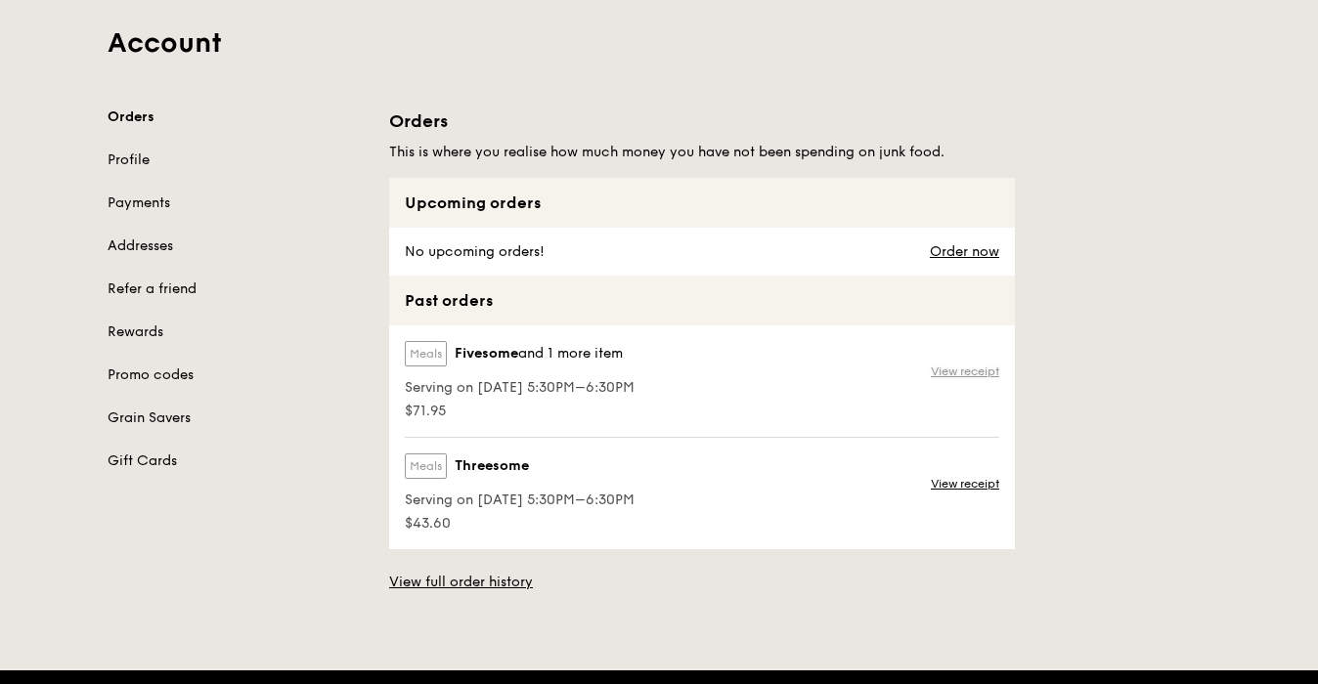
click at [953, 367] on link "View receipt" at bounding box center [965, 372] width 68 height 16
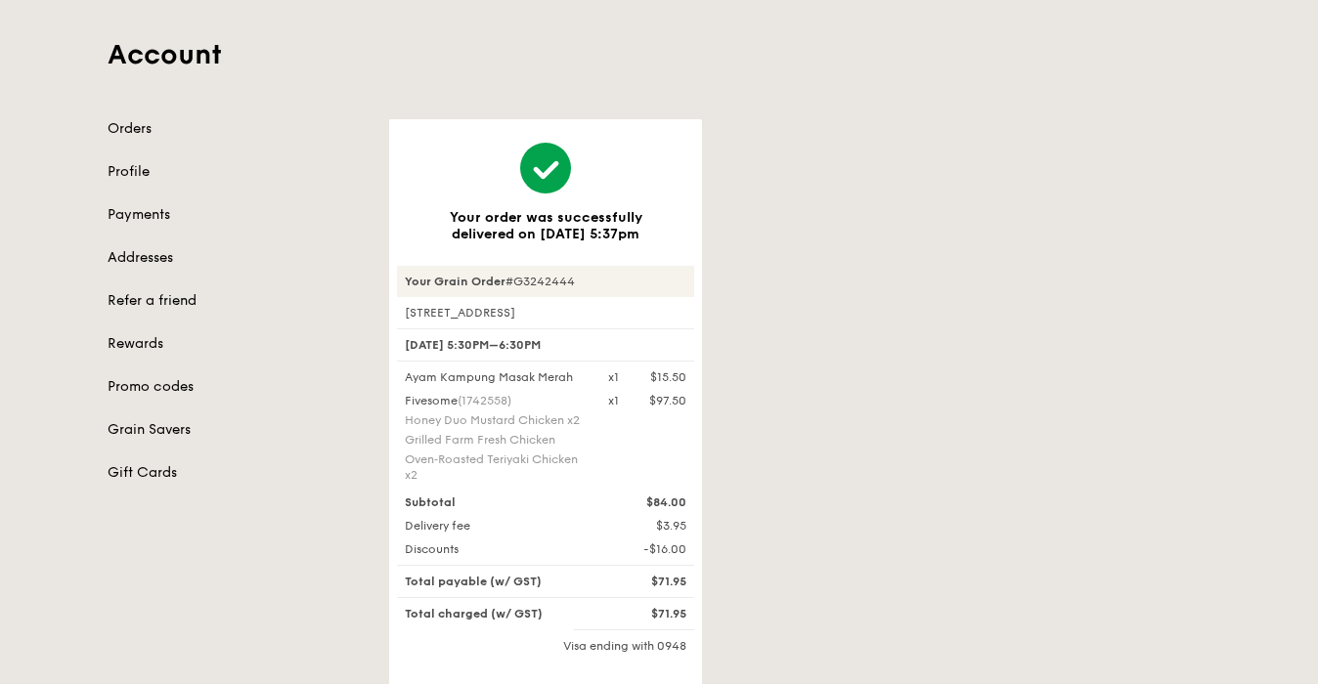
scroll to position [96, 0]
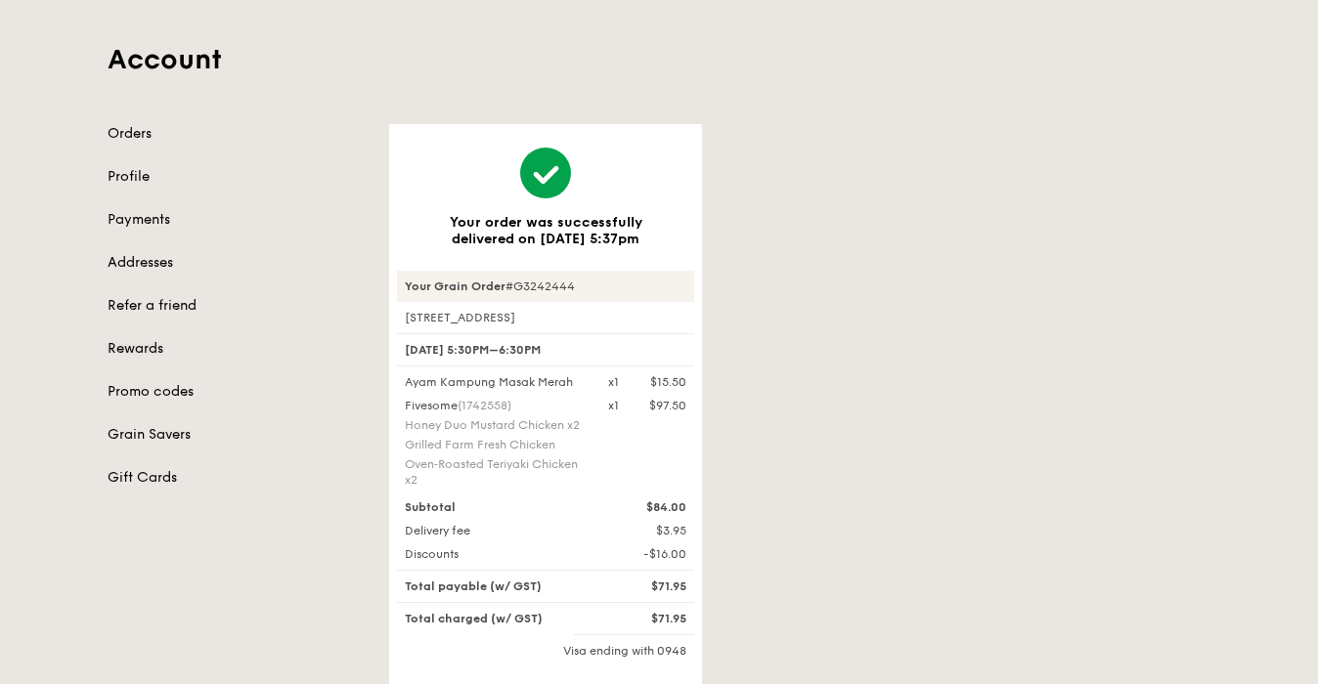
click at [150, 352] on link "Rewards" at bounding box center [237, 349] width 258 height 20
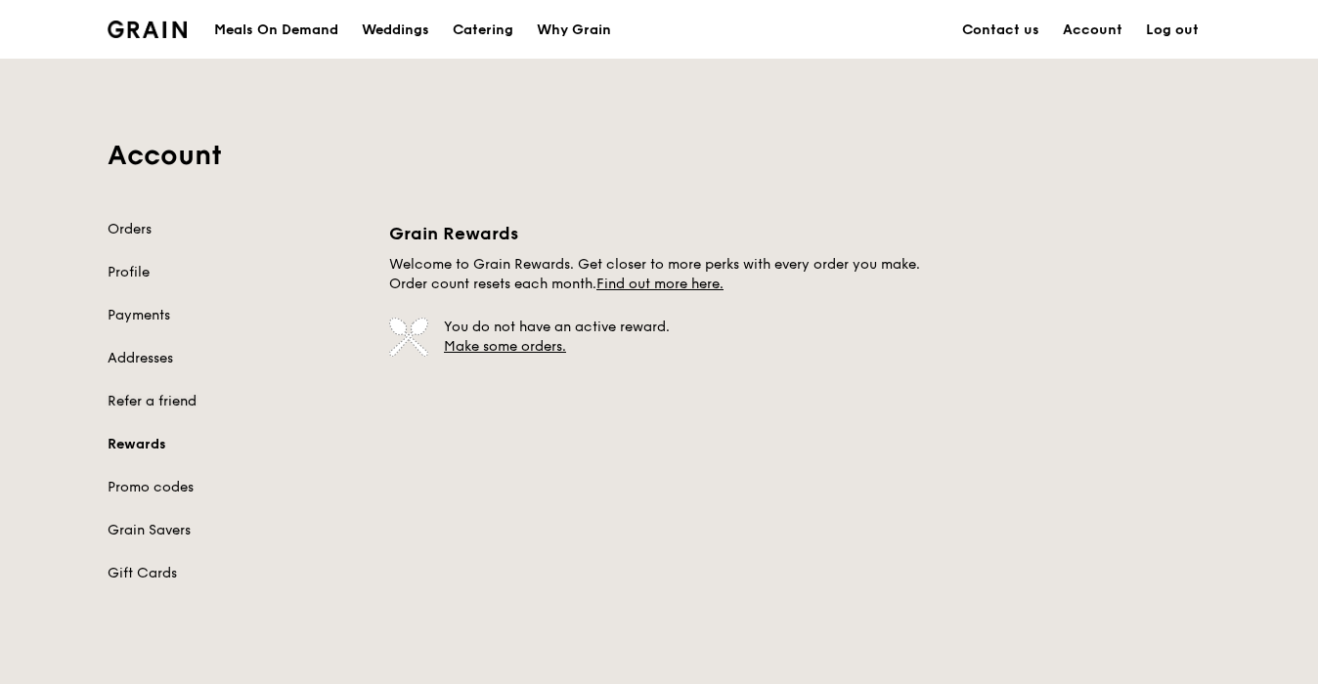
click at [136, 399] on link "Refer a friend" at bounding box center [237, 402] width 258 height 20
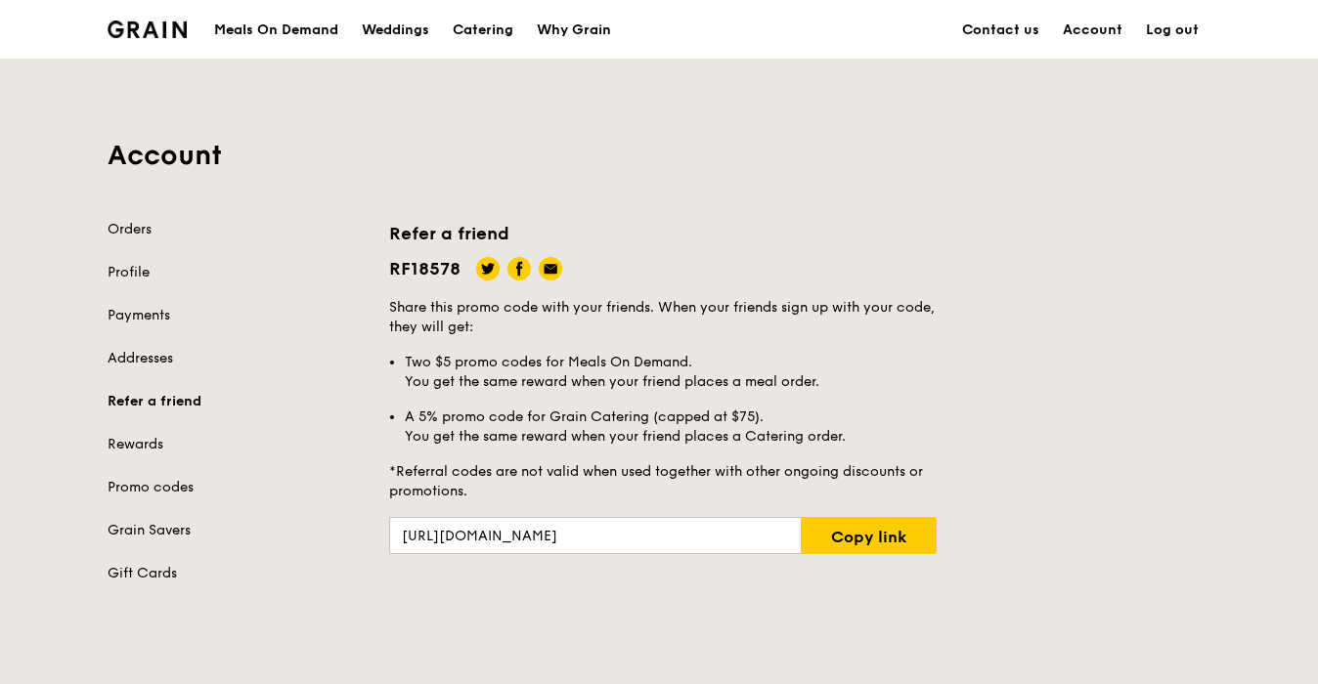
drag, startPoint x: 386, startPoint y: 268, endPoint x: 458, endPoint y: 264, distance: 71.5
click at [458, 264] on div "Refer a friend RF18578 Share this promo code with your friends. When your frien…" at bounding box center [799, 387] width 845 height 334
copy span "RF18578"
click at [1163, 36] on link "Log out" at bounding box center [1172, 30] width 76 height 59
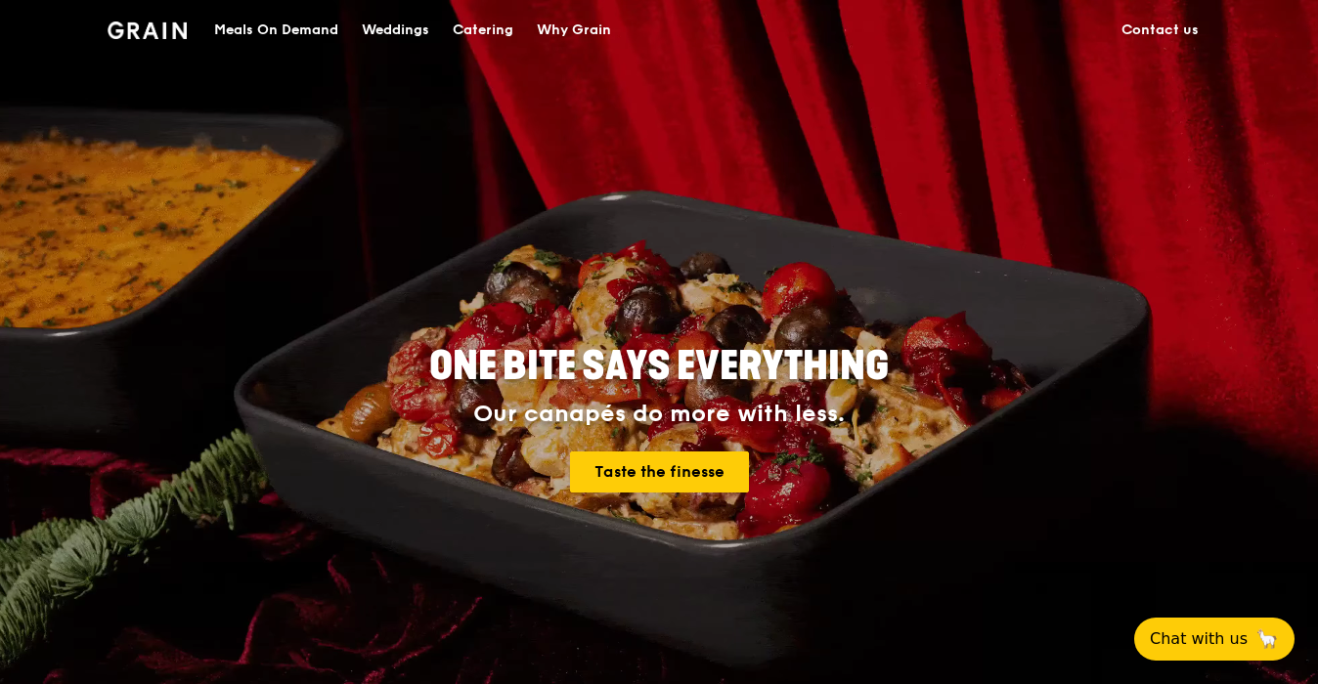
click at [310, 42] on div "Meals On Demand" at bounding box center [276, 30] width 124 height 59
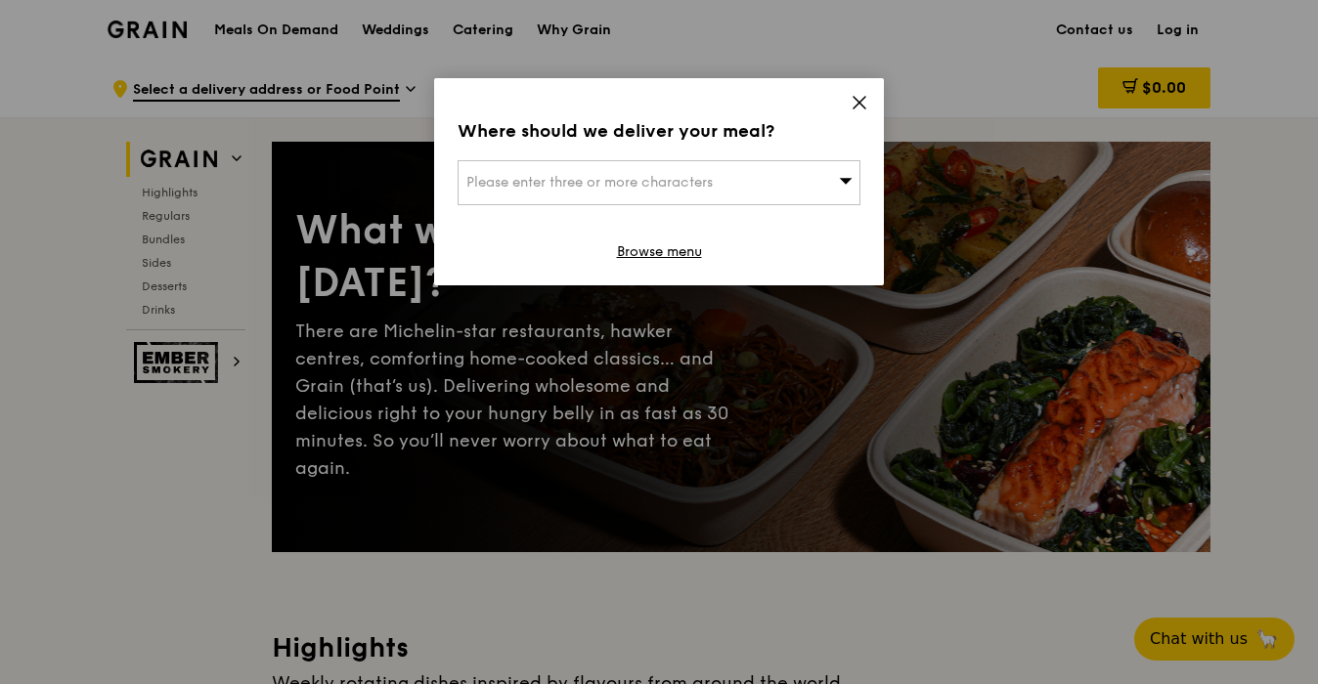
click at [670, 181] on span "Please enter three or more characters" at bounding box center [589, 182] width 246 height 17
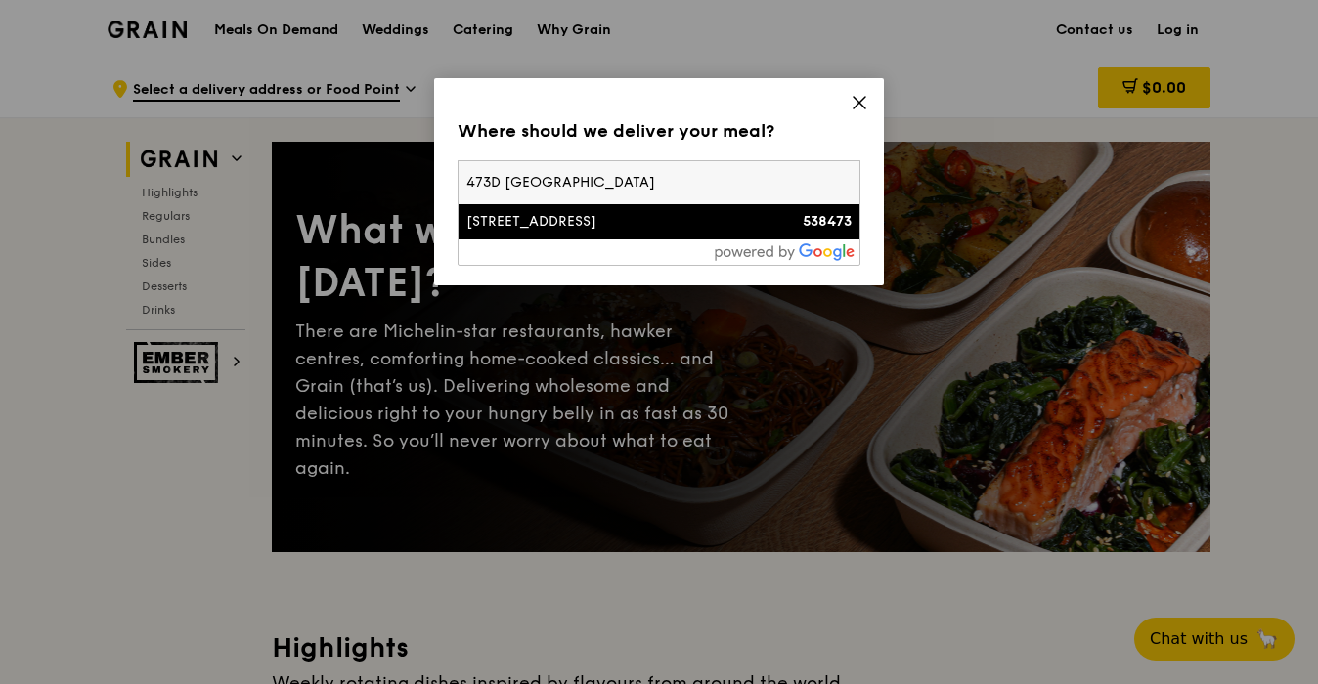
type input "473D [GEOGRAPHIC_DATA]"
click at [633, 216] on div "[STREET_ADDRESS]" at bounding box center [610, 222] width 289 height 20
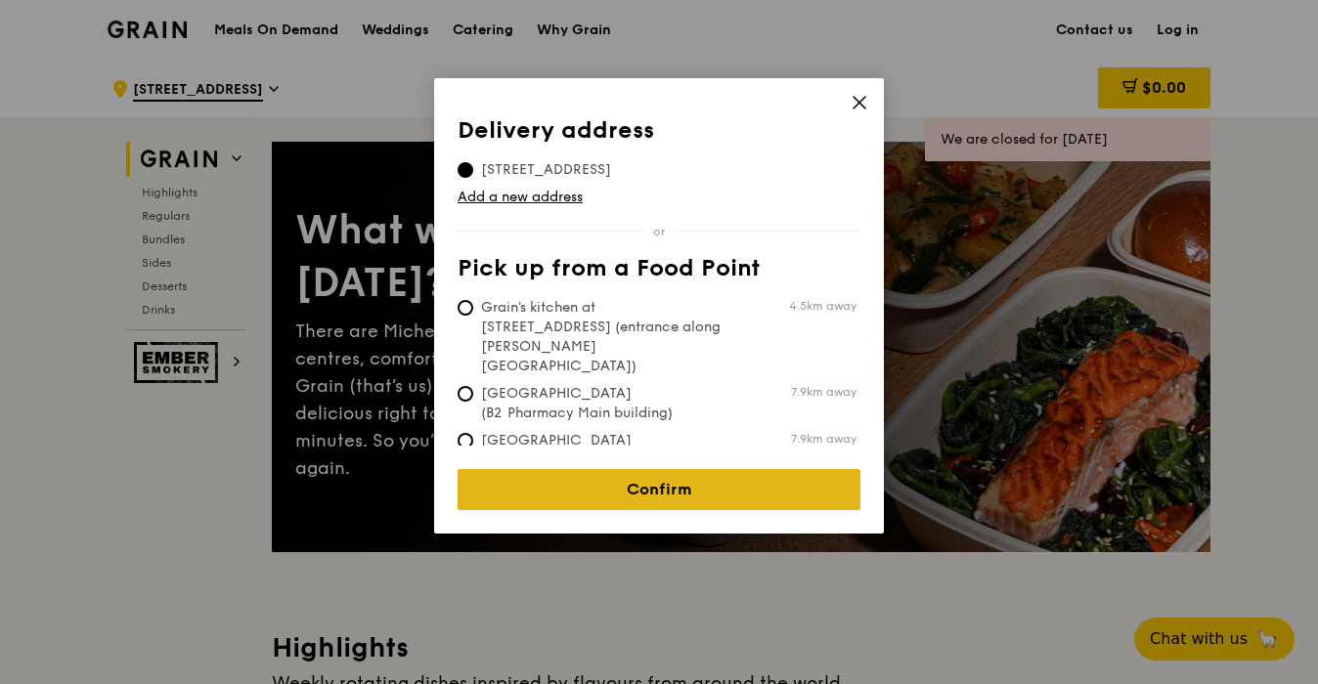
click at [768, 490] on link "Confirm" at bounding box center [659, 489] width 403 height 41
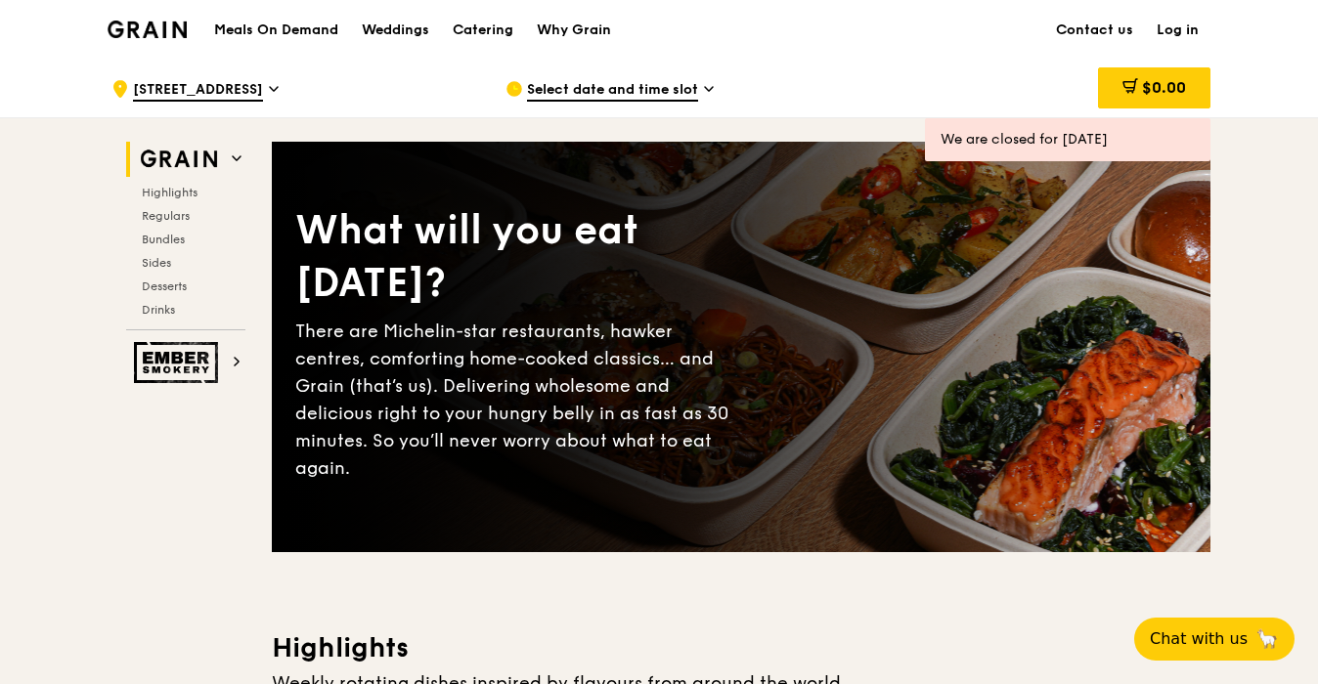
click at [1183, 22] on link "Log in" at bounding box center [1178, 30] width 66 height 59
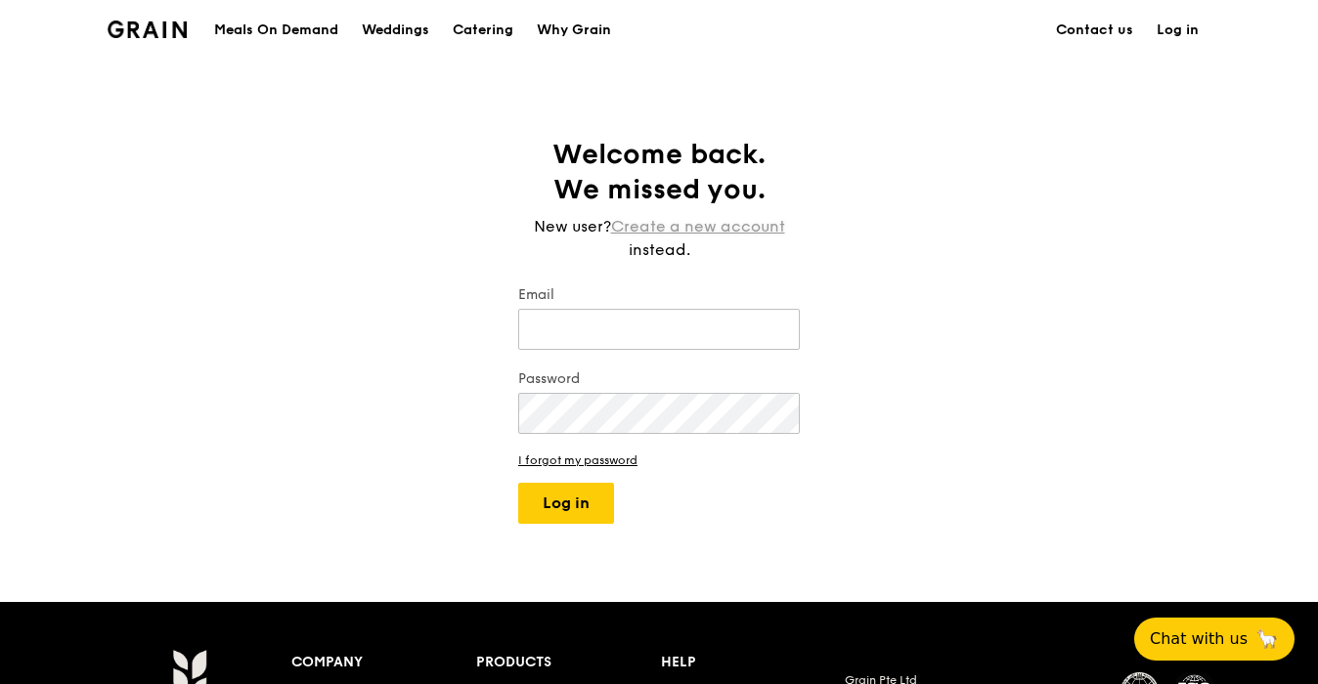
click at [712, 233] on link "Create a new account" at bounding box center [698, 226] width 174 height 23
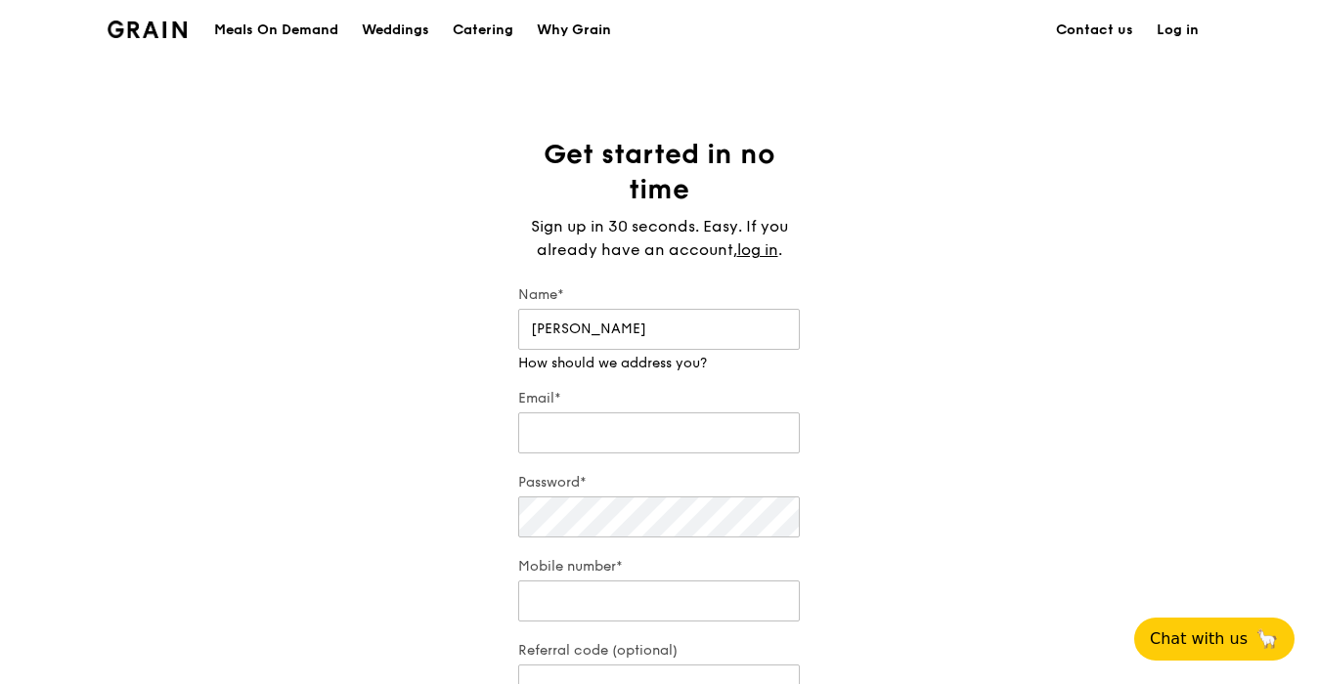
type input "[PERSON_NAME]"
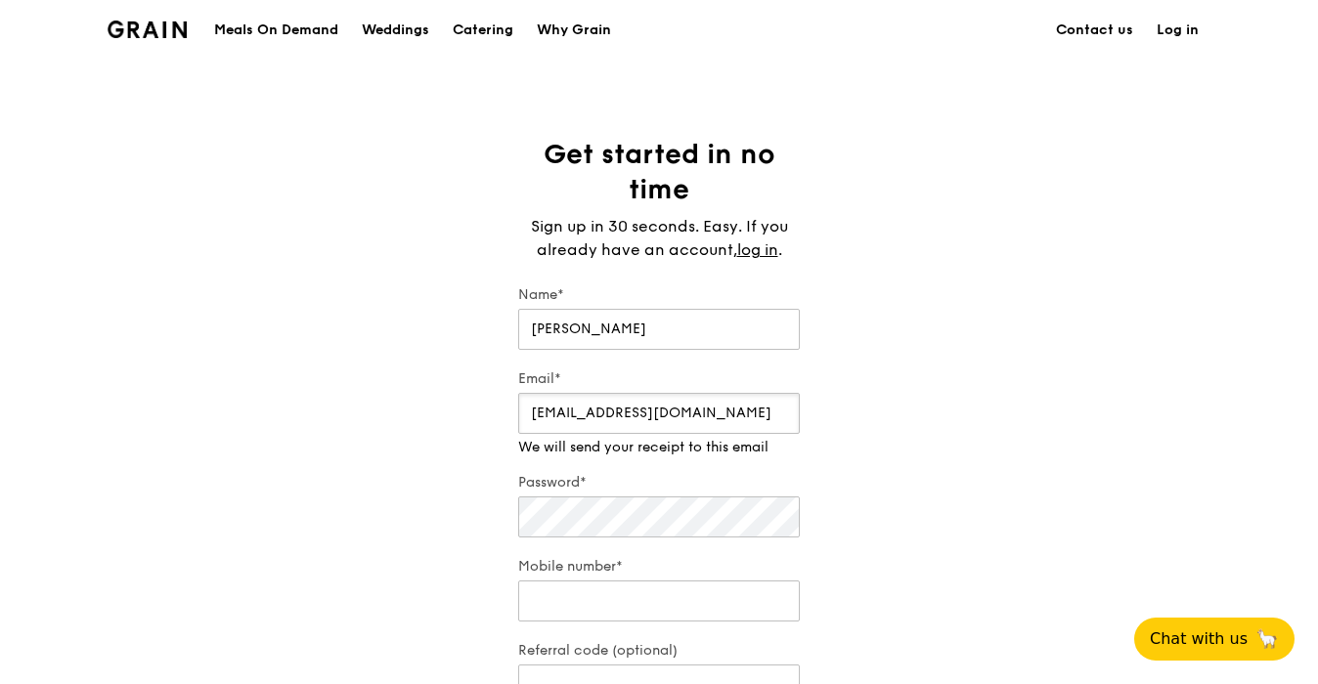
type input "[EMAIL_ADDRESS][DOMAIN_NAME]"
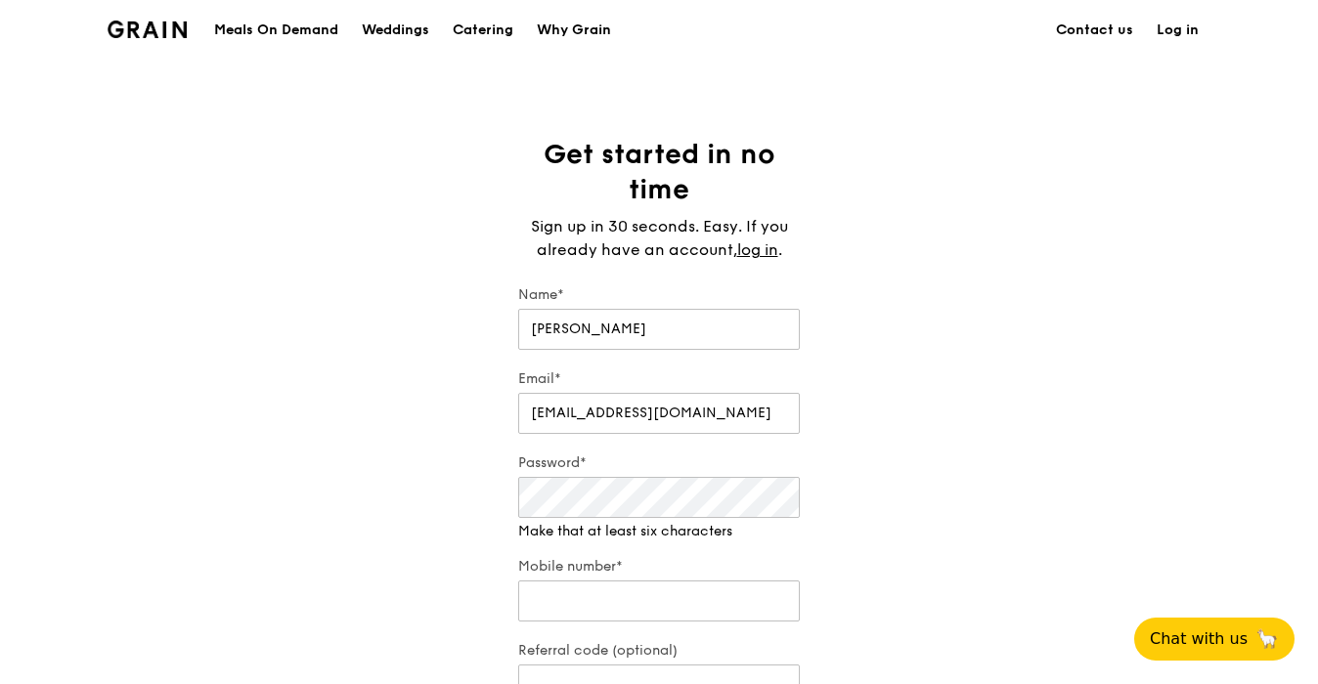
click at [1191, 29] on link "Log in" at bounding box center [1178, 30] width 66 height 59
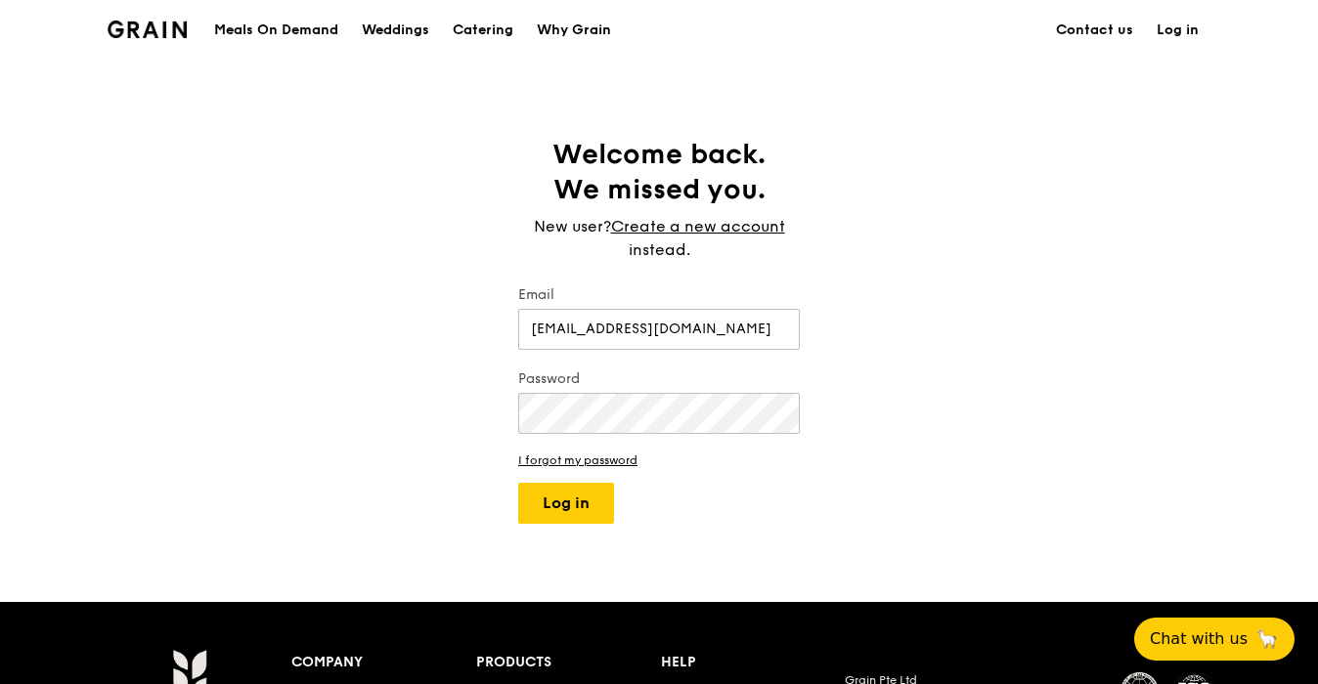
type input "[EMAIL_ADDRESS][DOMAIN_NAME]"
click at [518, 483] on button "Log in" at bounding box center [566, 503] width 96 height 41
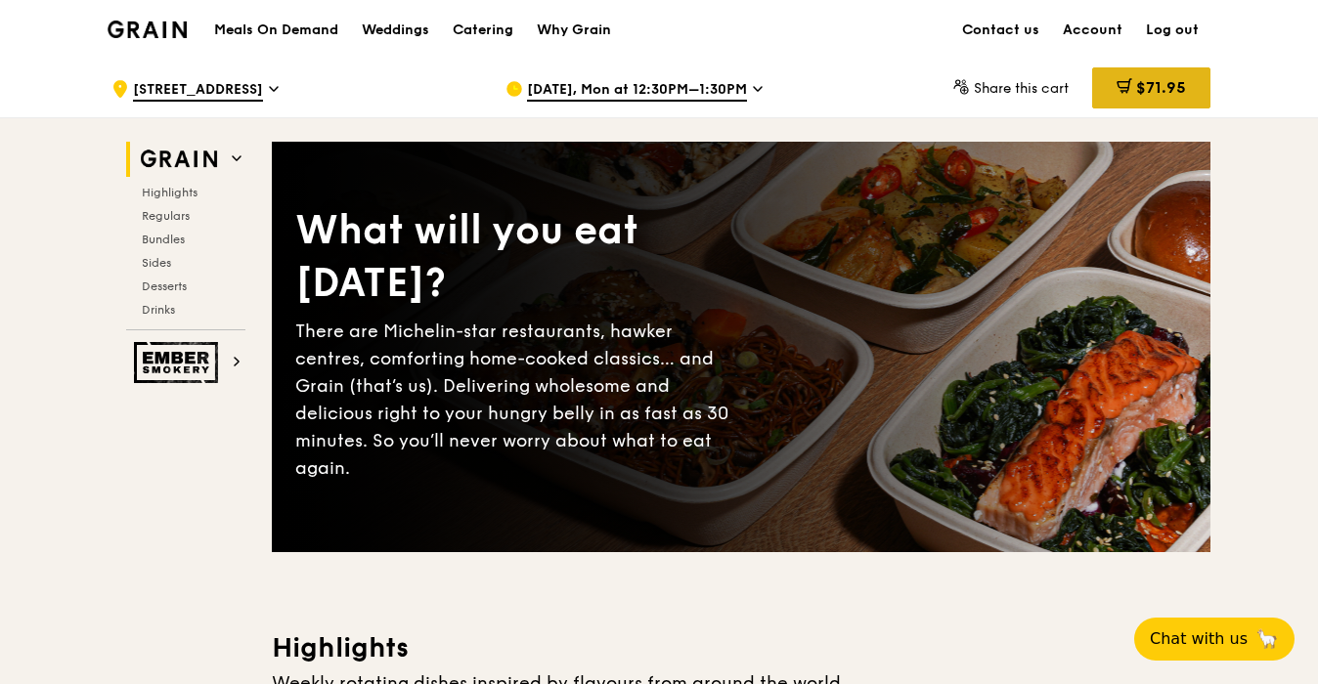
click at [1165, 76] on div "$71.95" at bounding box center [1151, 87] width 118 height 41
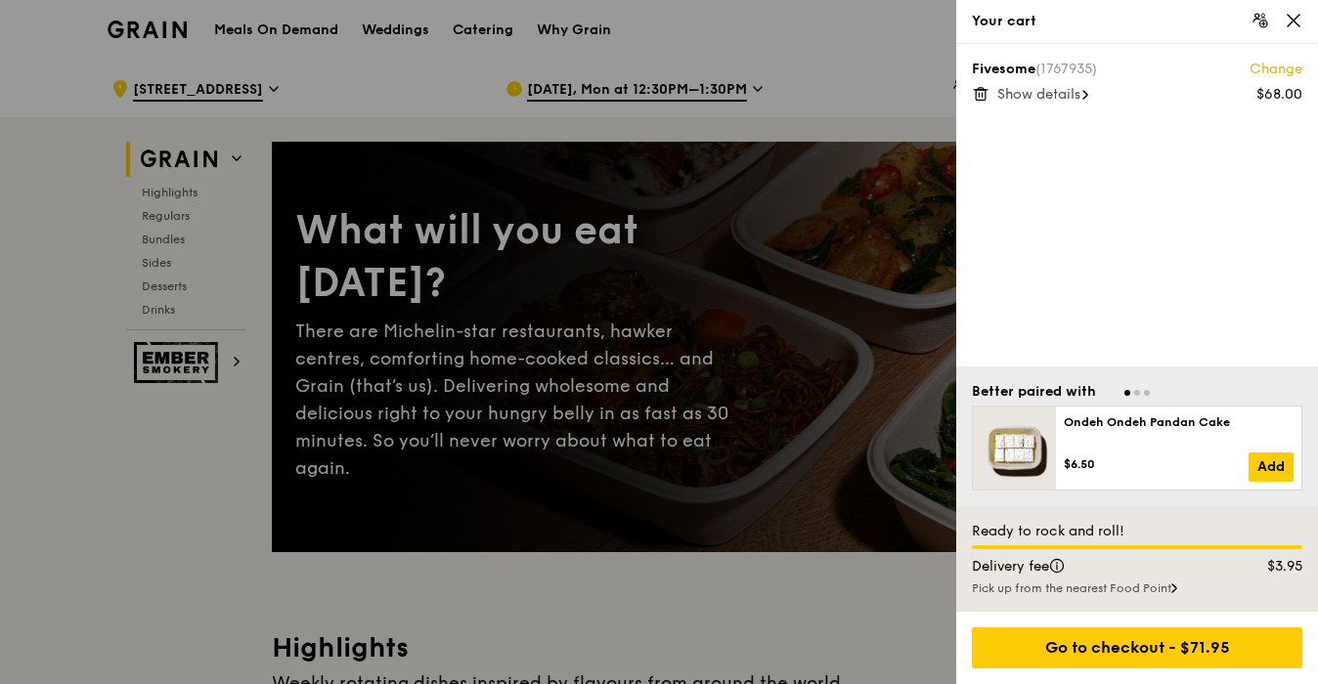
click at [1095, 93] on div "Show details" at bounding box center [1149, 95] width 305 height 20
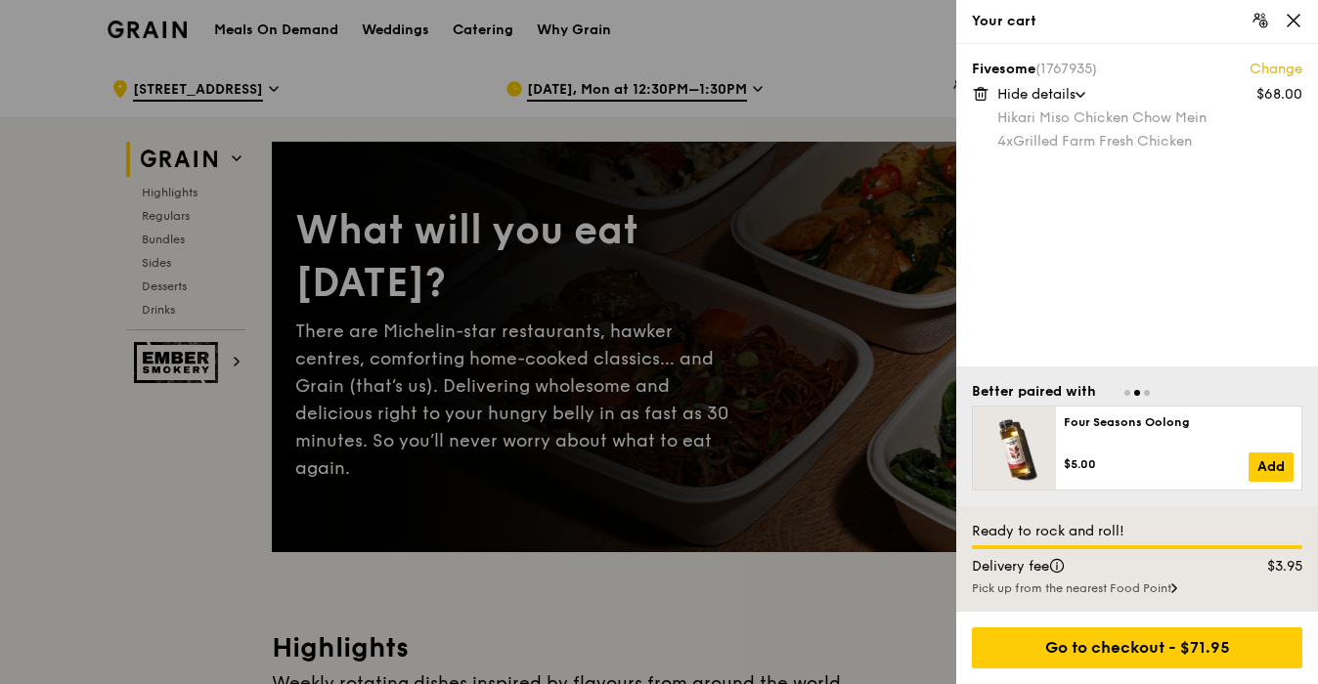
click at [1095, 93] on div "Hide details" at bounding box center [1149, 95] width 305 height 20
click at [1288, 66] on link "Change" at bounding box center [1276, 70] width 53 height 20
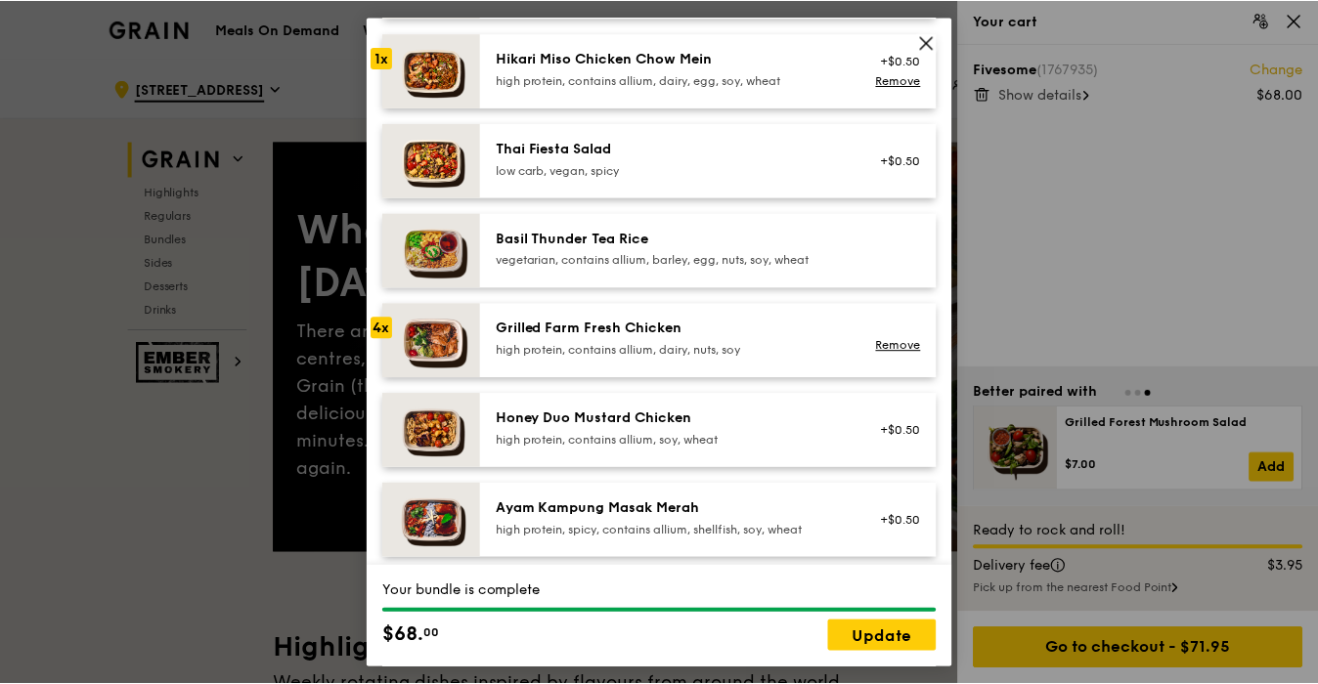
scroll to position [266, 0]
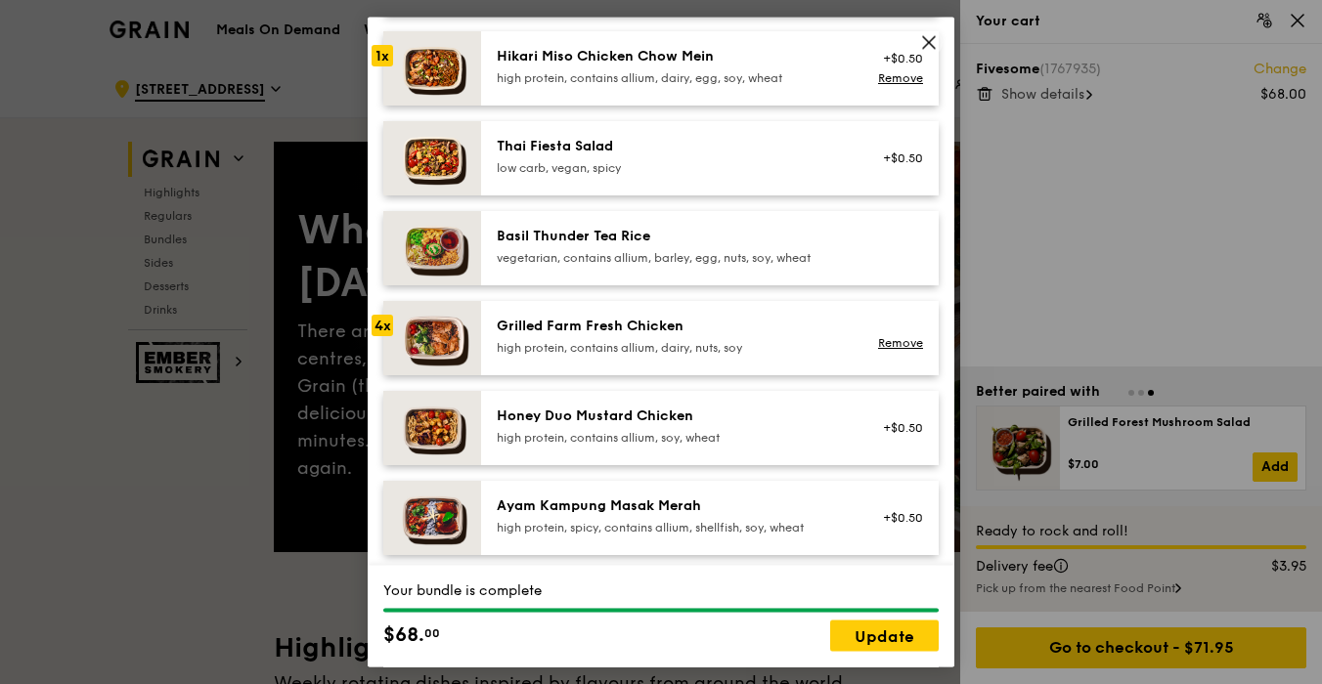
click at [900, 350] on link "Remove" at bounding box center [900, 343] width 45 height 14
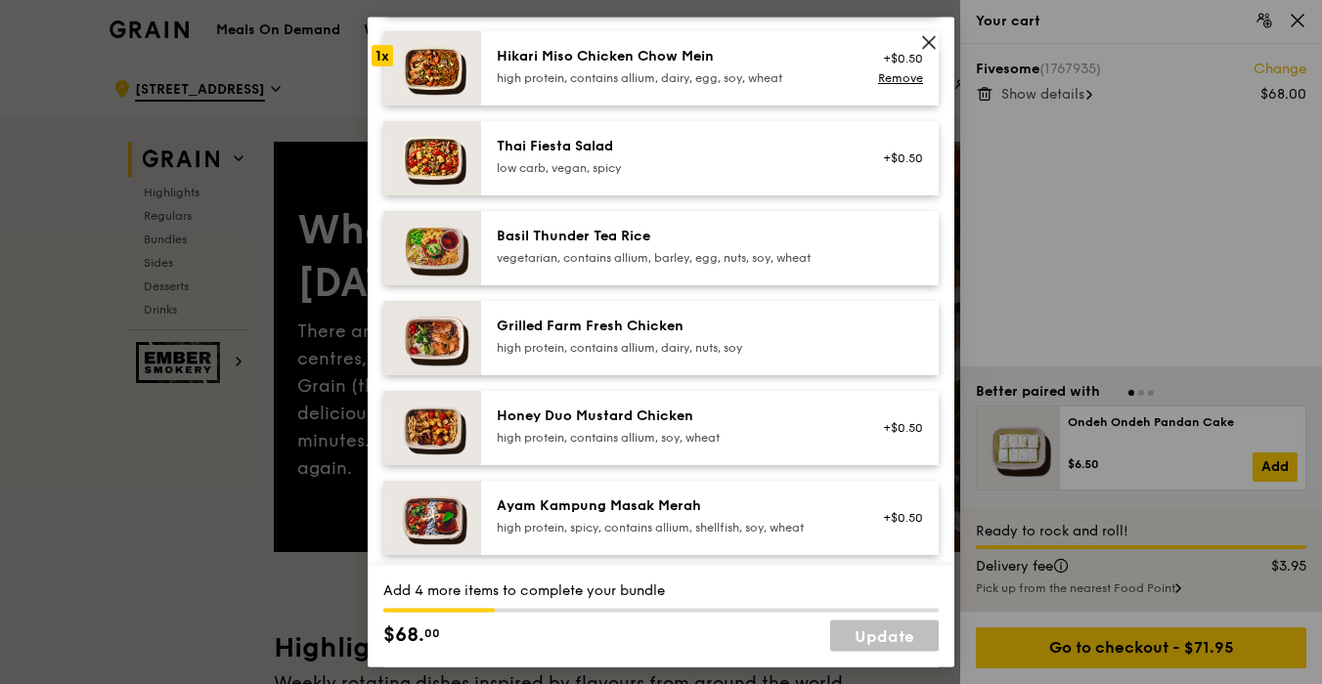
click at [565, 353] on div "Grilled Farm Fresh Chicken high protein, contains allium, dairy, nuts, soy" at bounding box center [672, 337] width 351 height 39
click at [576, 87] on div "high protein, contains allium, dairy, egg, soy, wheat" at bounding box center [672, 79] width 351 height 16
click at [591, 391] on div "Mains Choose 5 items (4/5) Thai Green [PERSON_NAME] Fish pescatarian, spicy, co…" at bounding box center [660, 342] width 555 height 904
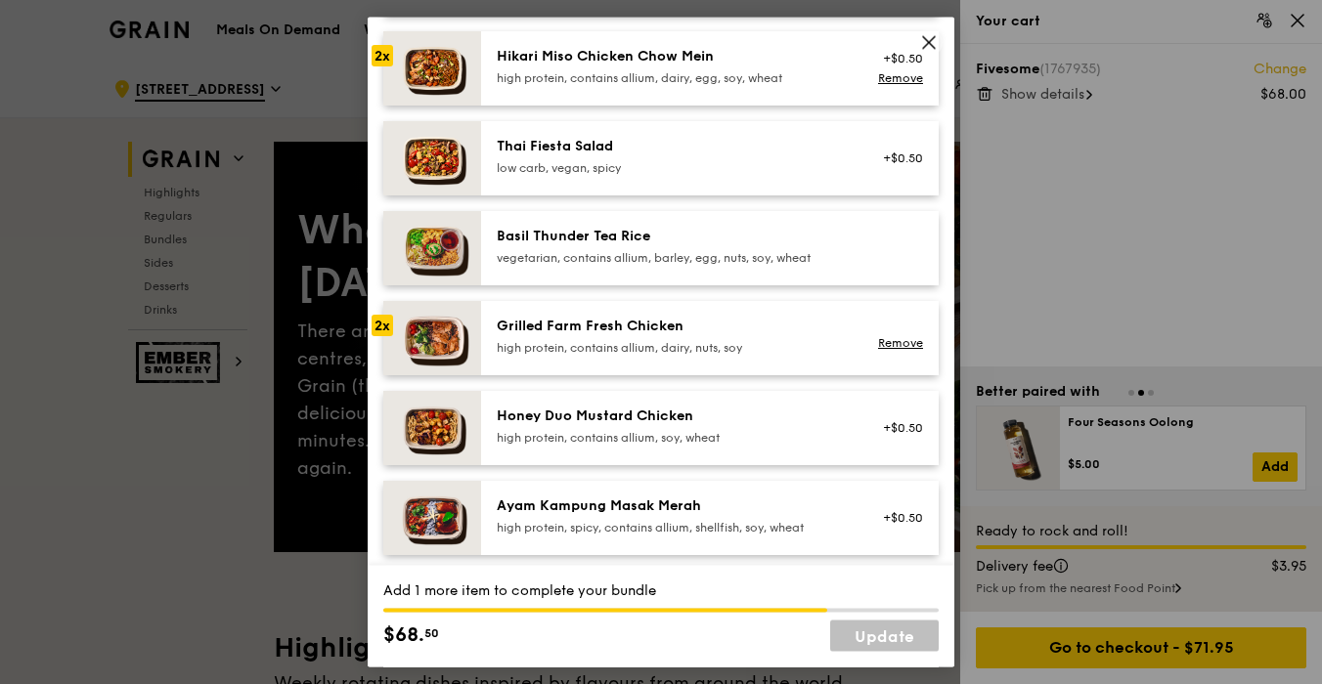
click at [581, 357] on div "high protein, contains allium, dairy, nuts, soy" at bounding box center [672, 349] width 351 height 16
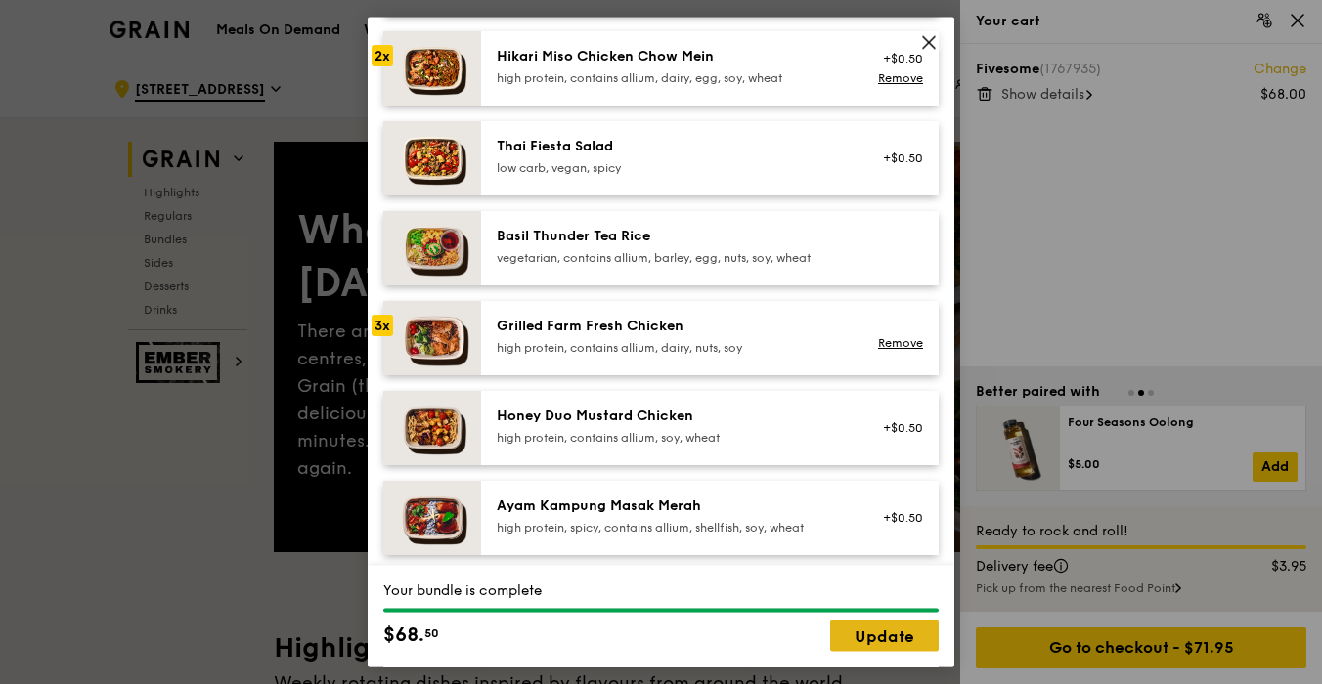
click at [880, 629] on link "Update" at bounding box center [884, 636] width 109 height 31
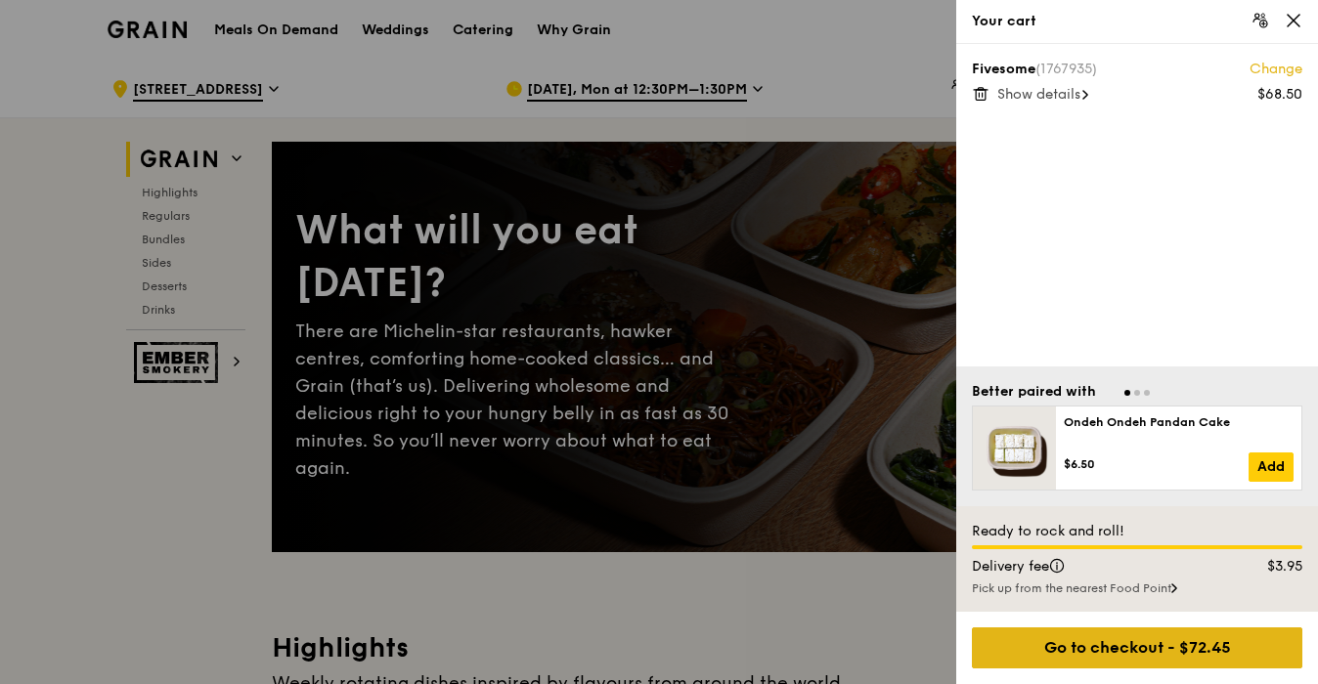
click at [1124, 638] on div "Go to checkout - $72.45" at bounding box center [1137, 648] width 331 height 41
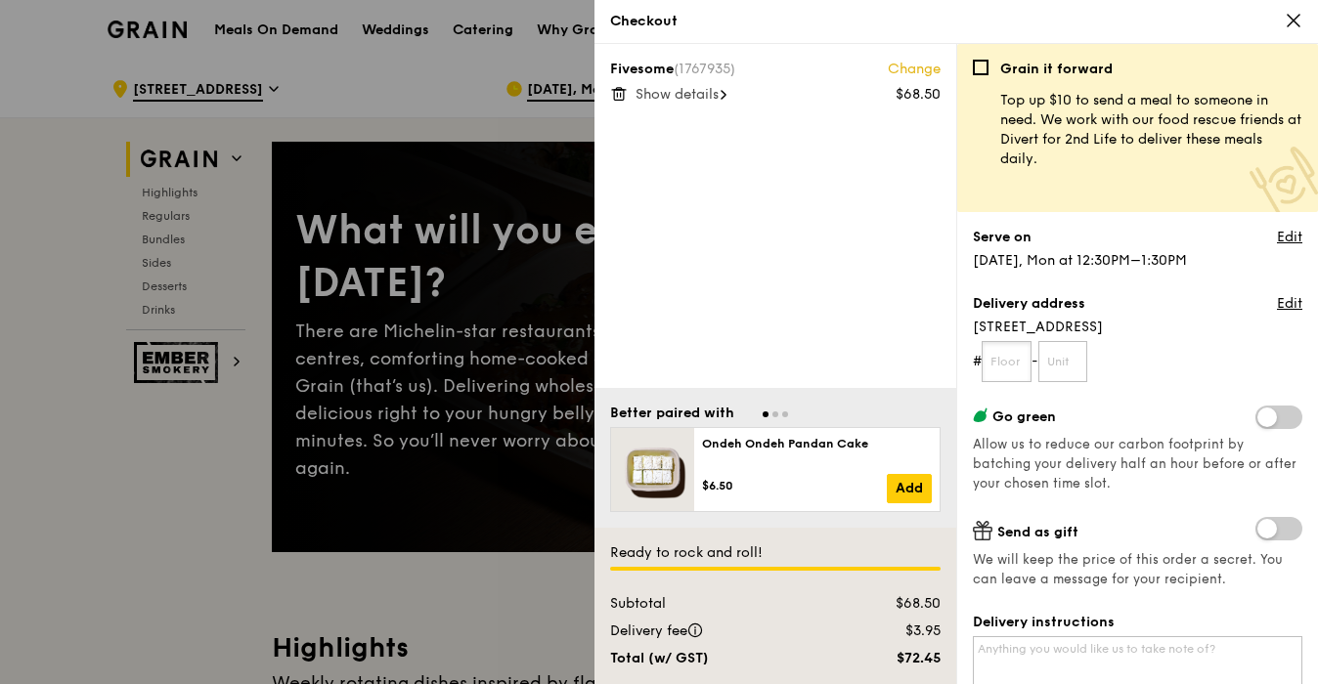
click at [1011, 361] on input "text" at bounding box center [1007, 361] width 50 height 41
type input "14"
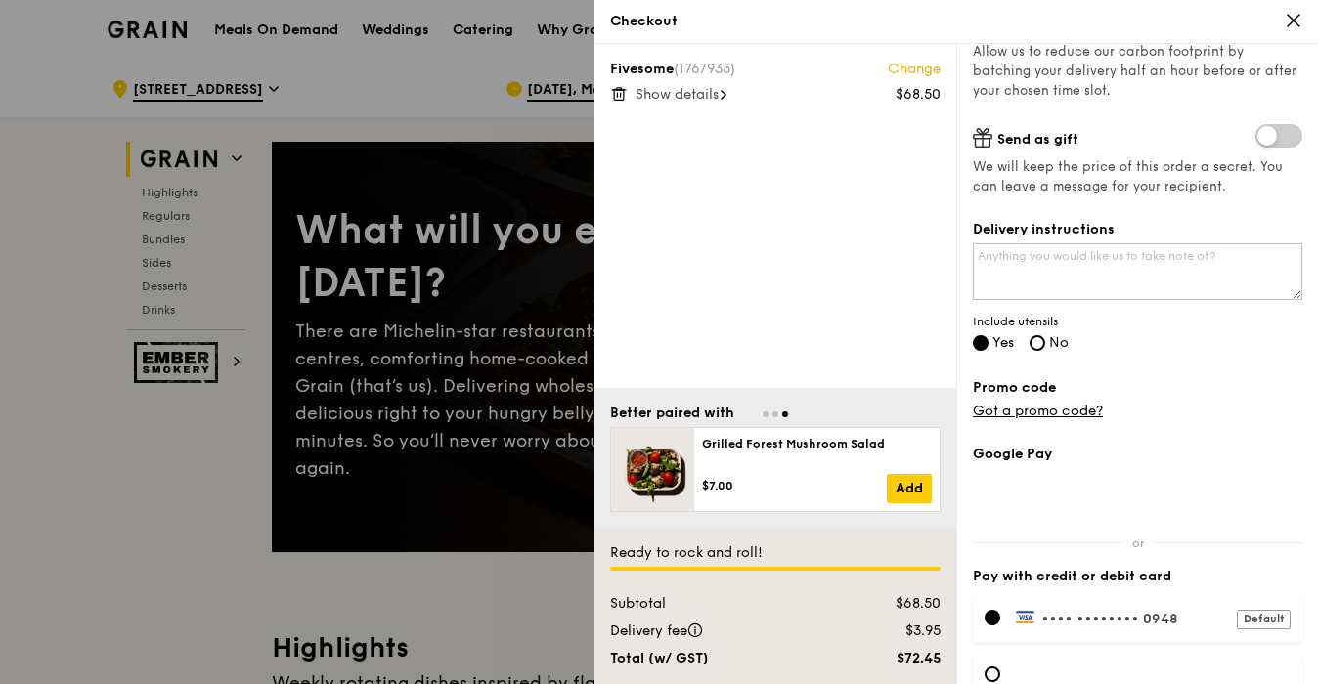
scroll to position [499, 0]
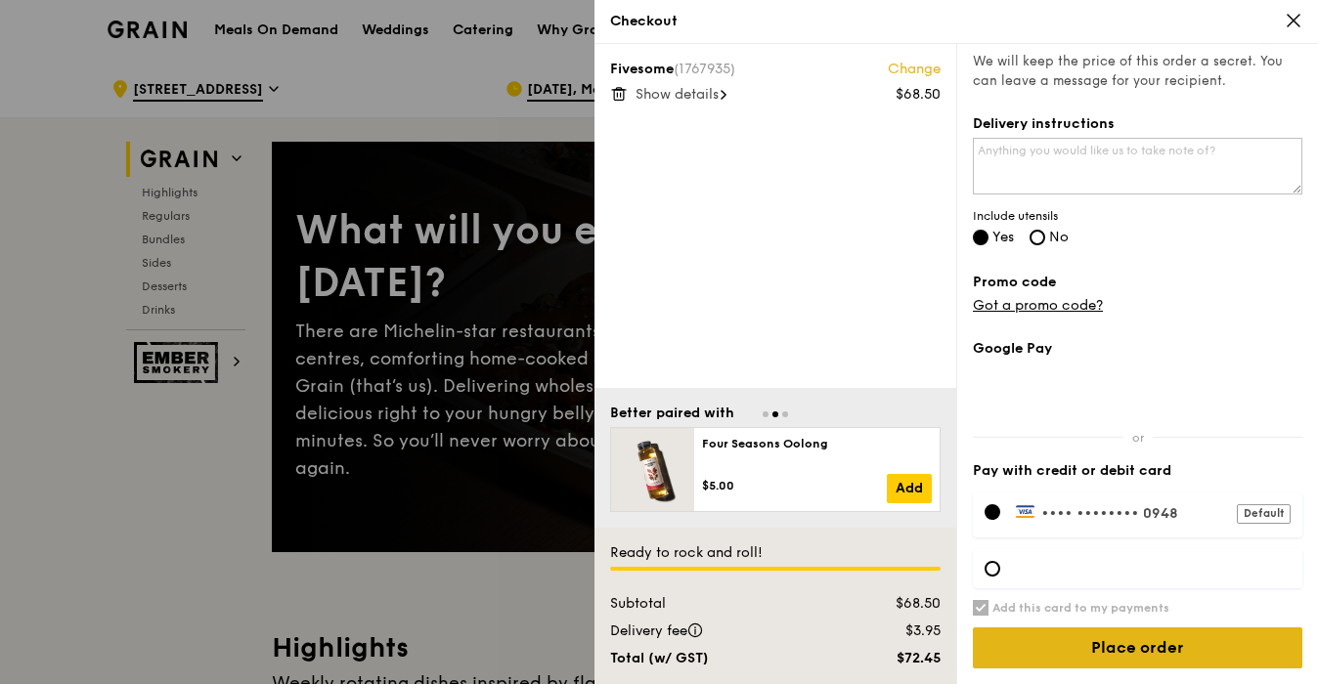
type input "359"
click at [1151, 655] on input "Place order" at bounding box center [1138, 648] width 330 height 41
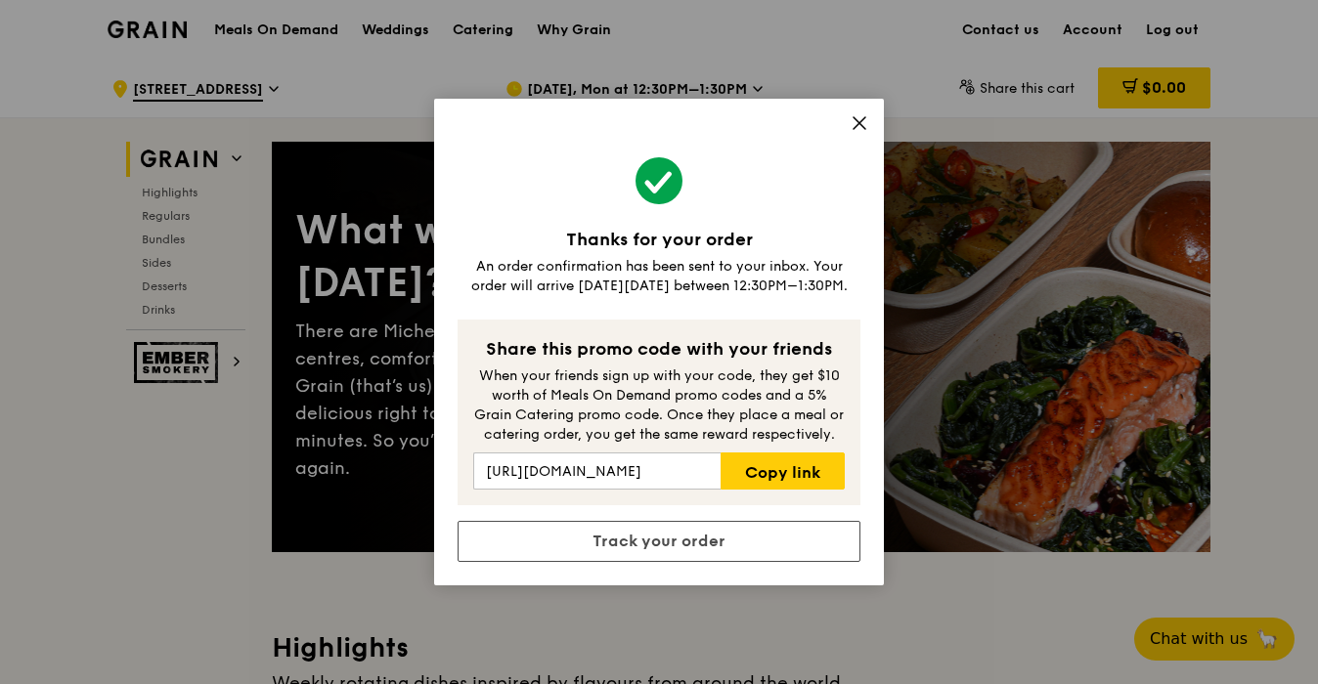
click at [855, 119] on icon at bounding box center [860, 123] width 18 height 18
